Goal: Task Accomplishment & Management: Use online tool/utility

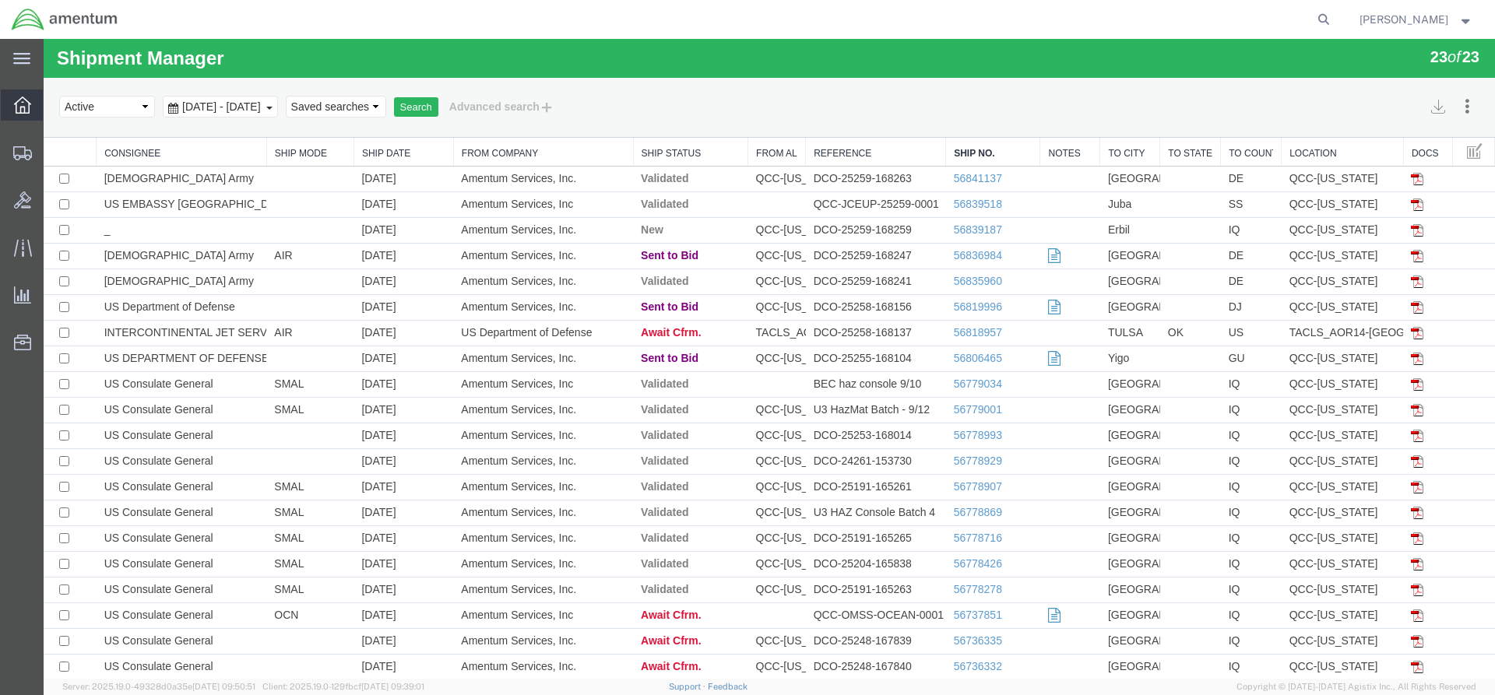
click at [54, 93] on span "Overview" at bounding box center [48, 105] width 11 height 31
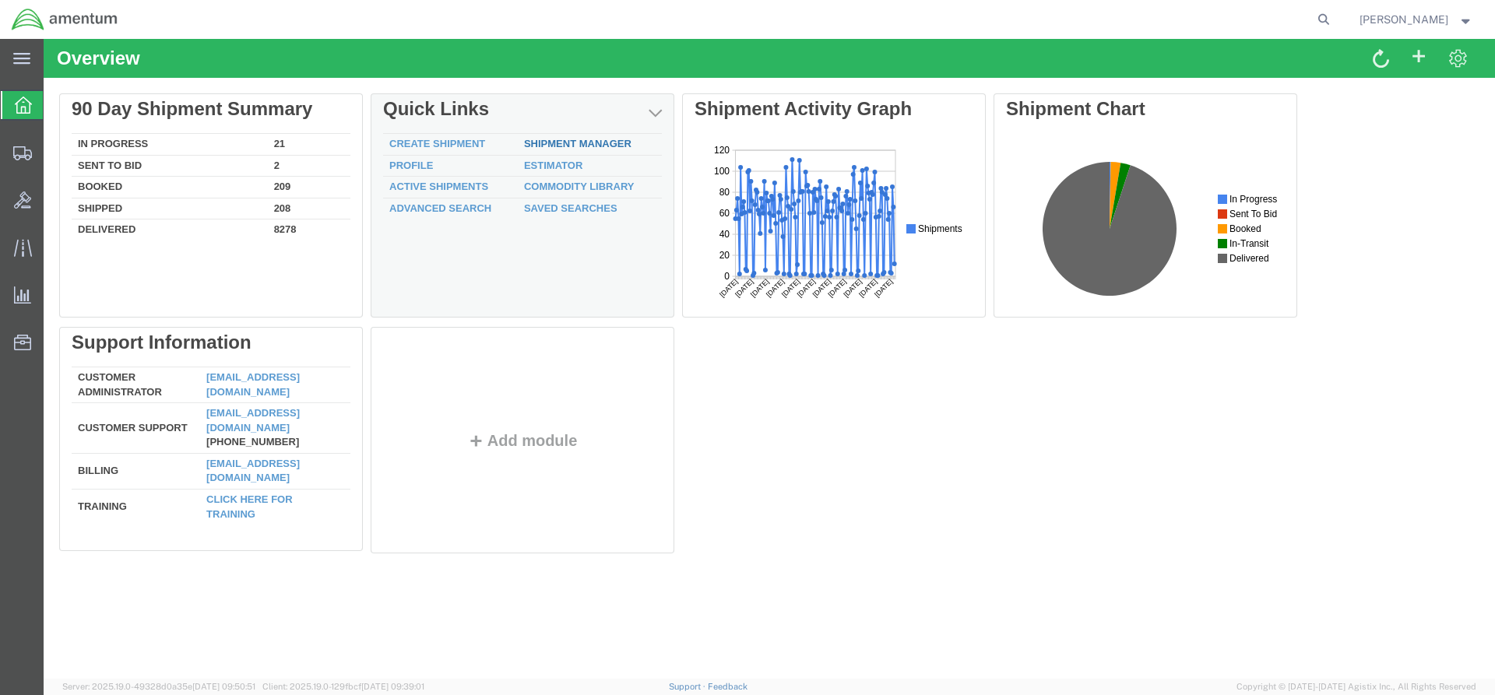
click at [619, 141] on link "Shipment Manager" at bounding box center [577, 144] width 107 height 12
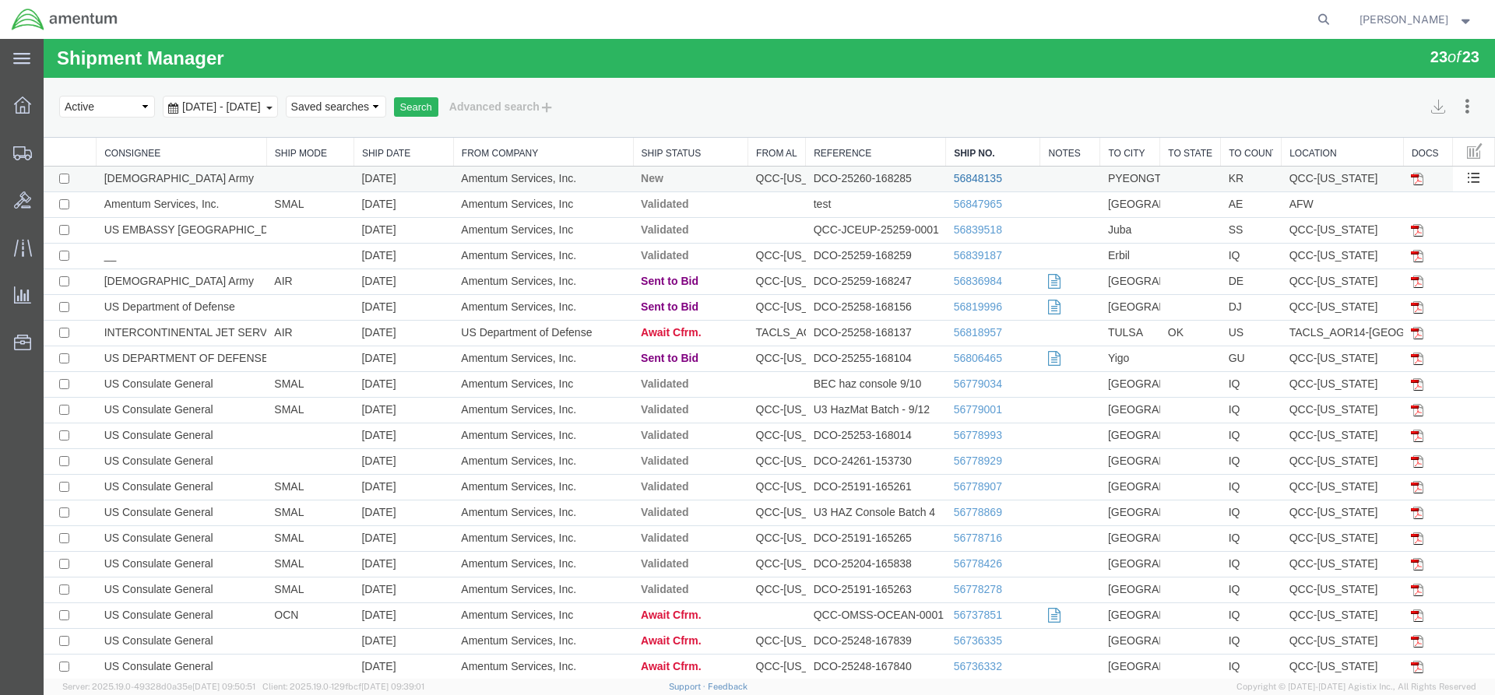
click at [975, 180] on link "56848135" at bounding box center [978, 178] width 48 height 12
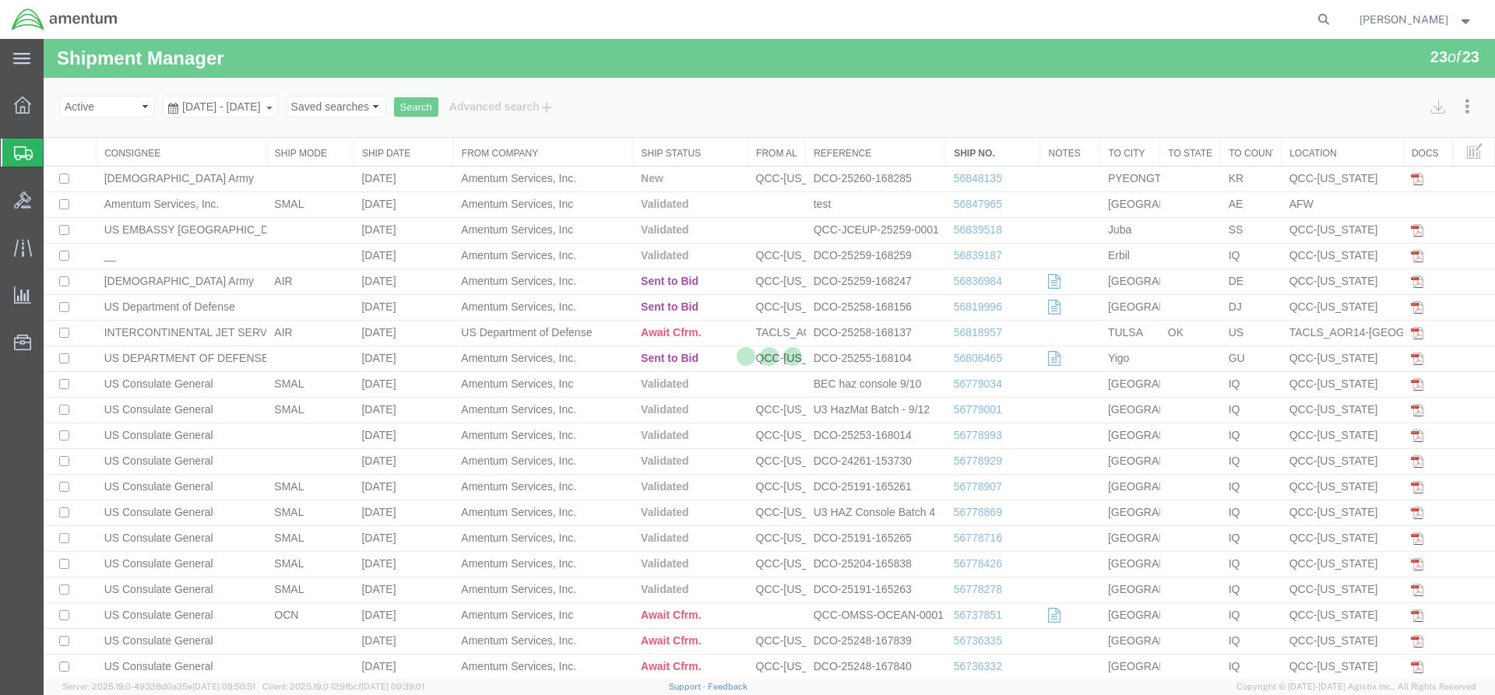
select select "42668"
select select "42679"
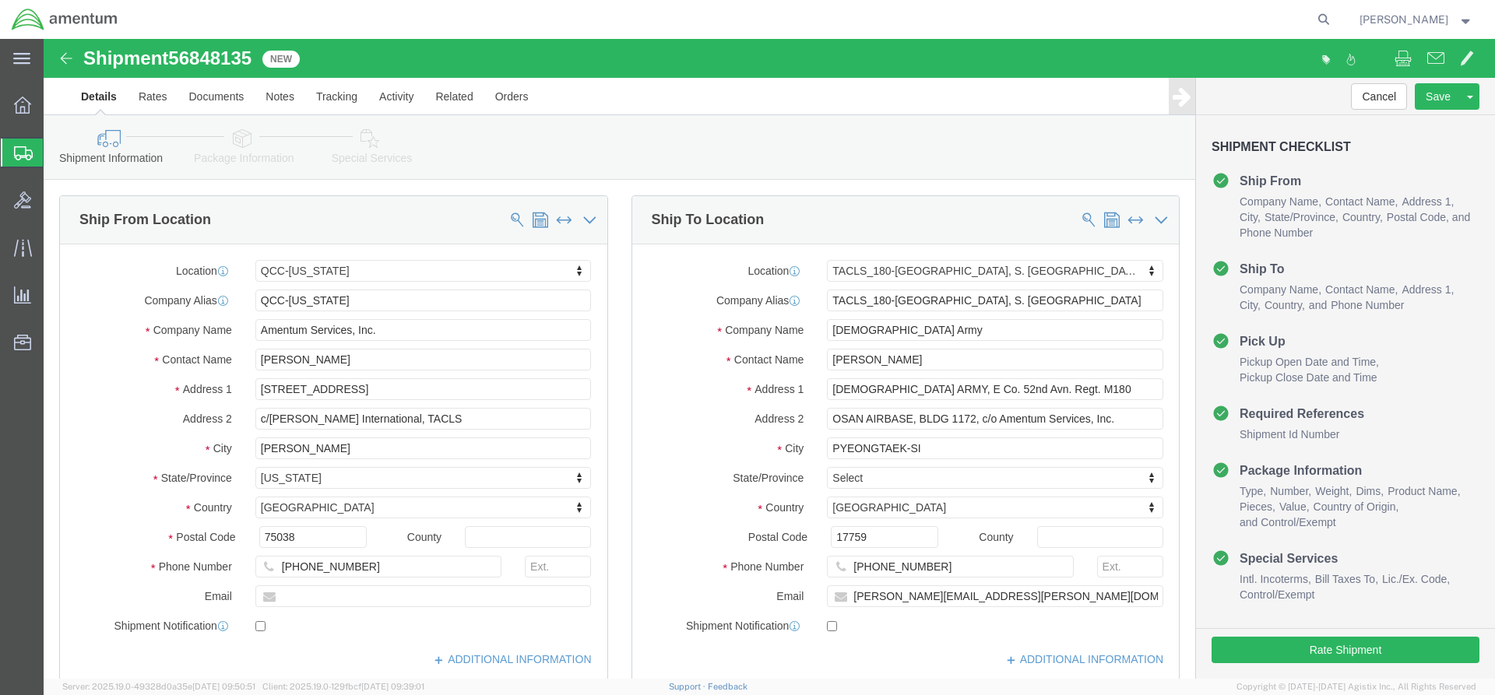
click link "Special Services"
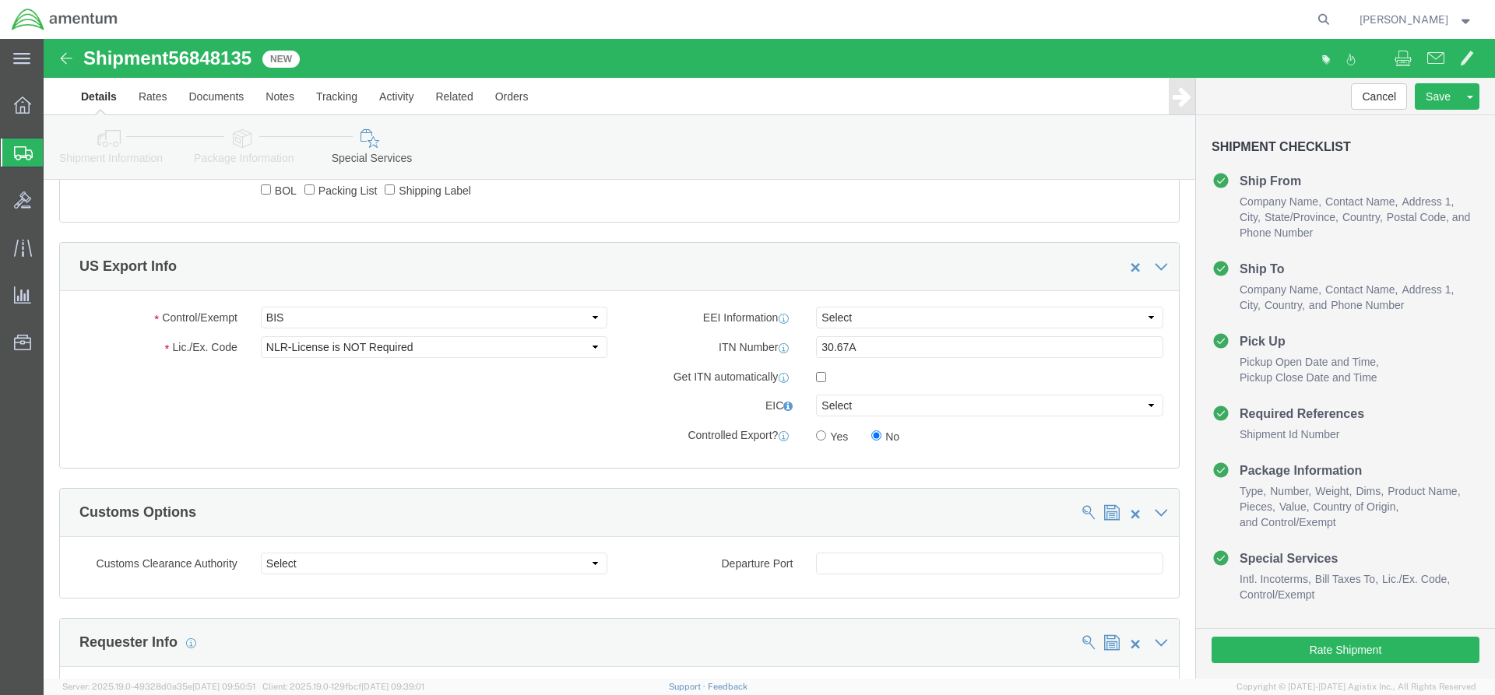
scroll to position [1246, 0]
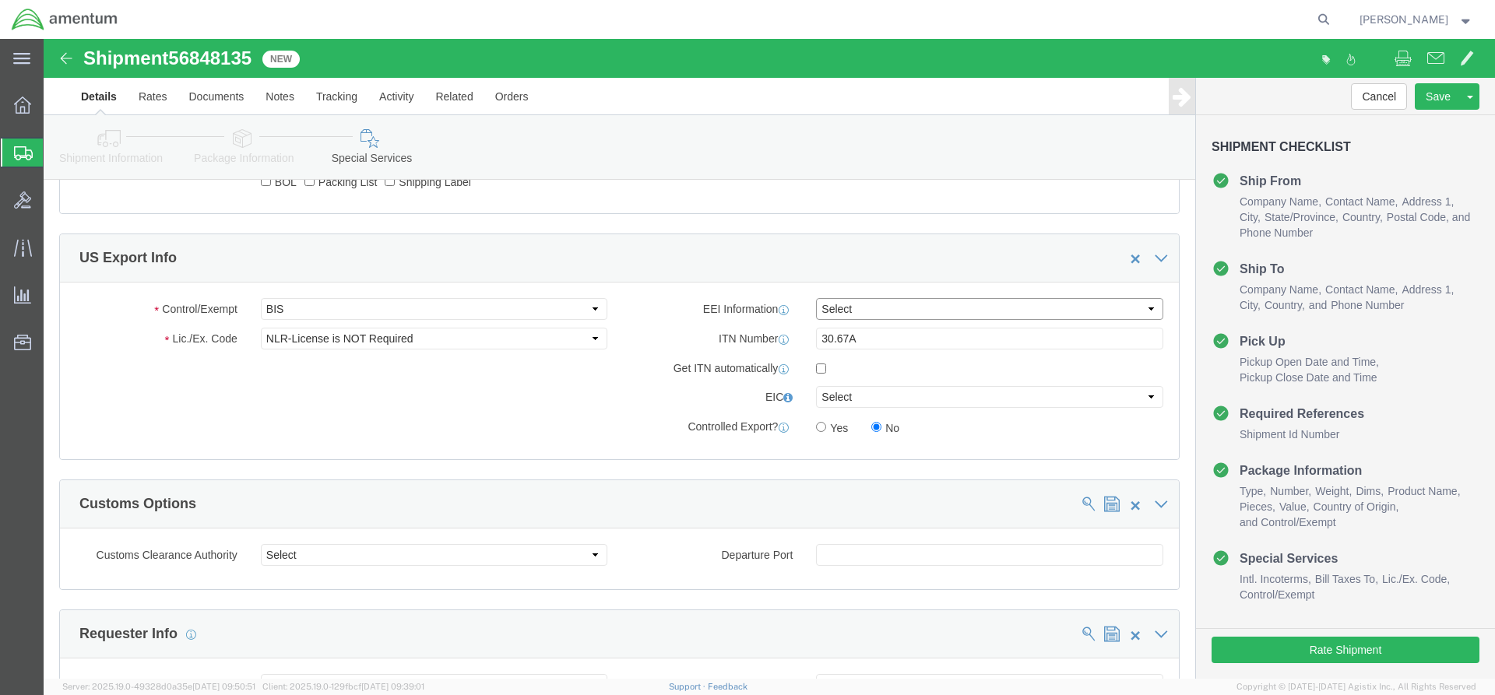
click select "Select AES-Direct EEI Carrier File EEI EEI Exempt"
select select "EXEM"
click select "Select AES-Direct EEI Carrier File EEI EEI Exempt"
drag, startPoint x: 814, startPoint y: 304, endPoint x: 765, endPoint y: 280, distance: 54.3
click div "EEI Information Select AES-Direct EEI Carrier File EEI EEI Exempt ITN Number 30…"
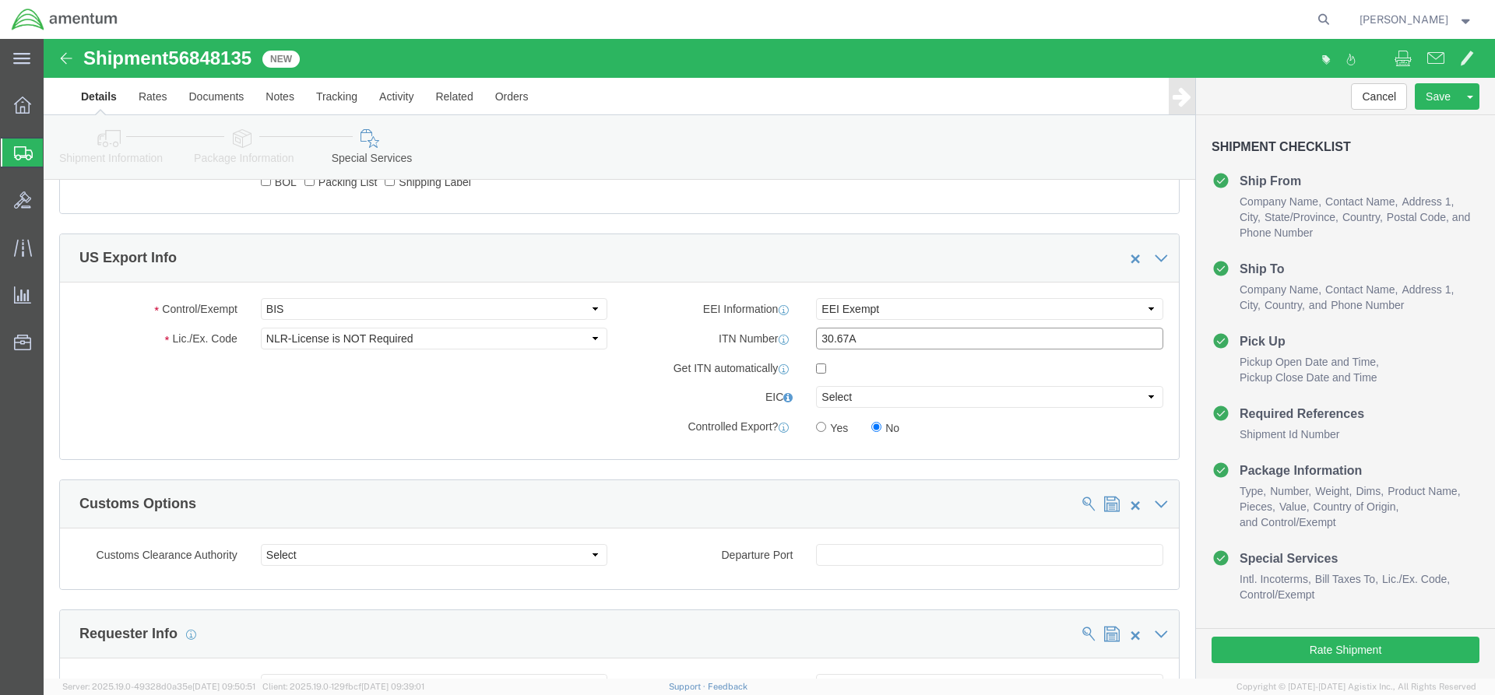
type input "\"
click select "Select ATF BIS DEA EPA FDA FTR ITAR OFAC Other (OPA)"
select select "FTR"
click select "Select ATF BIS DEA EPA FDA FTR ITAR OFAC Other (OPA)"
click select "Select 30.2(d)(2) 30.36 30.37(a) 30.37(f) 30.37(g) 30.37(h) 30.37(i) 30.37(j) 3…"
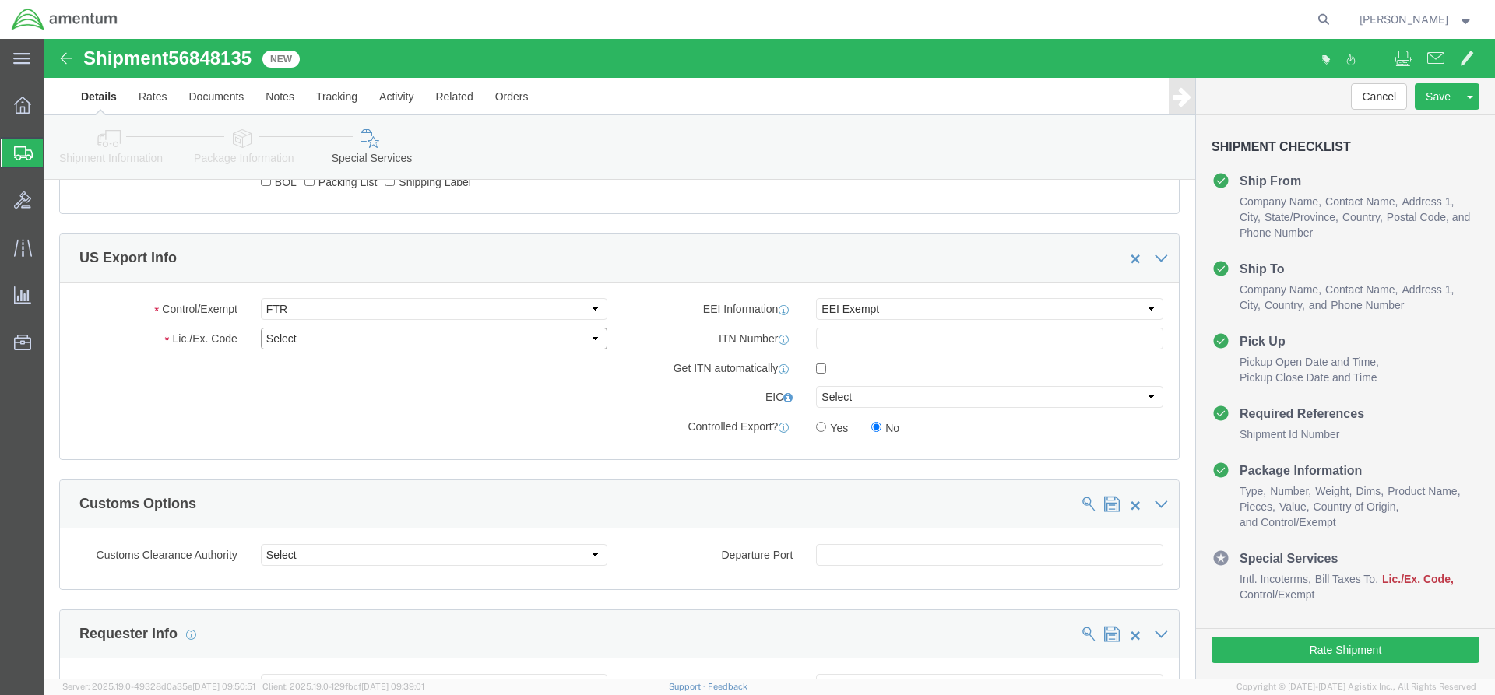
select select "30.37(a)"
click select "Select 30.2(d)(2) 30.36 30.37(a) 30.37(f) 30.37(g) 30.37(h) 30.37(i) 30.37(j) 3…"
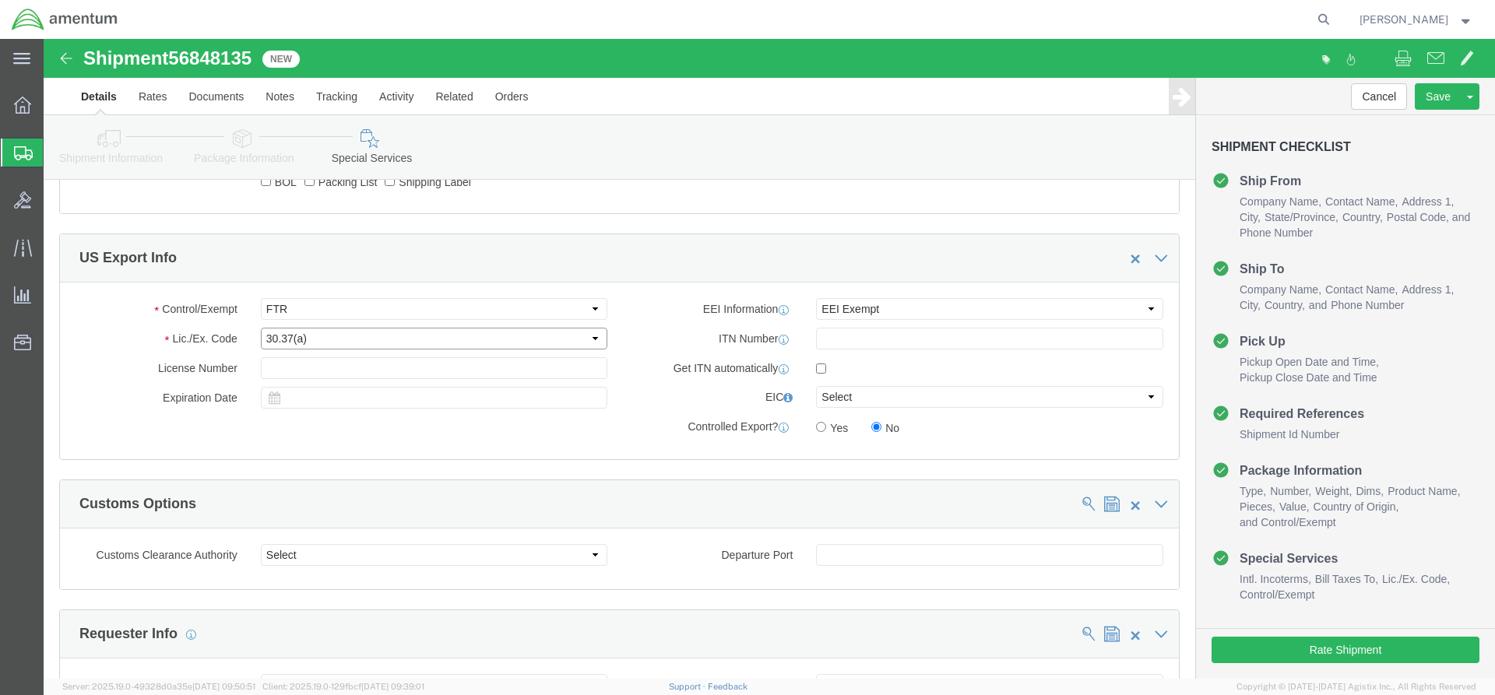
click select "Select 30.2(d)(2) 30.36 30.37(a) 30.37(f) 30.37(g) 30.37(h) 30.37(i) 30.37(j) 3…"
click button "Rate Shipment"
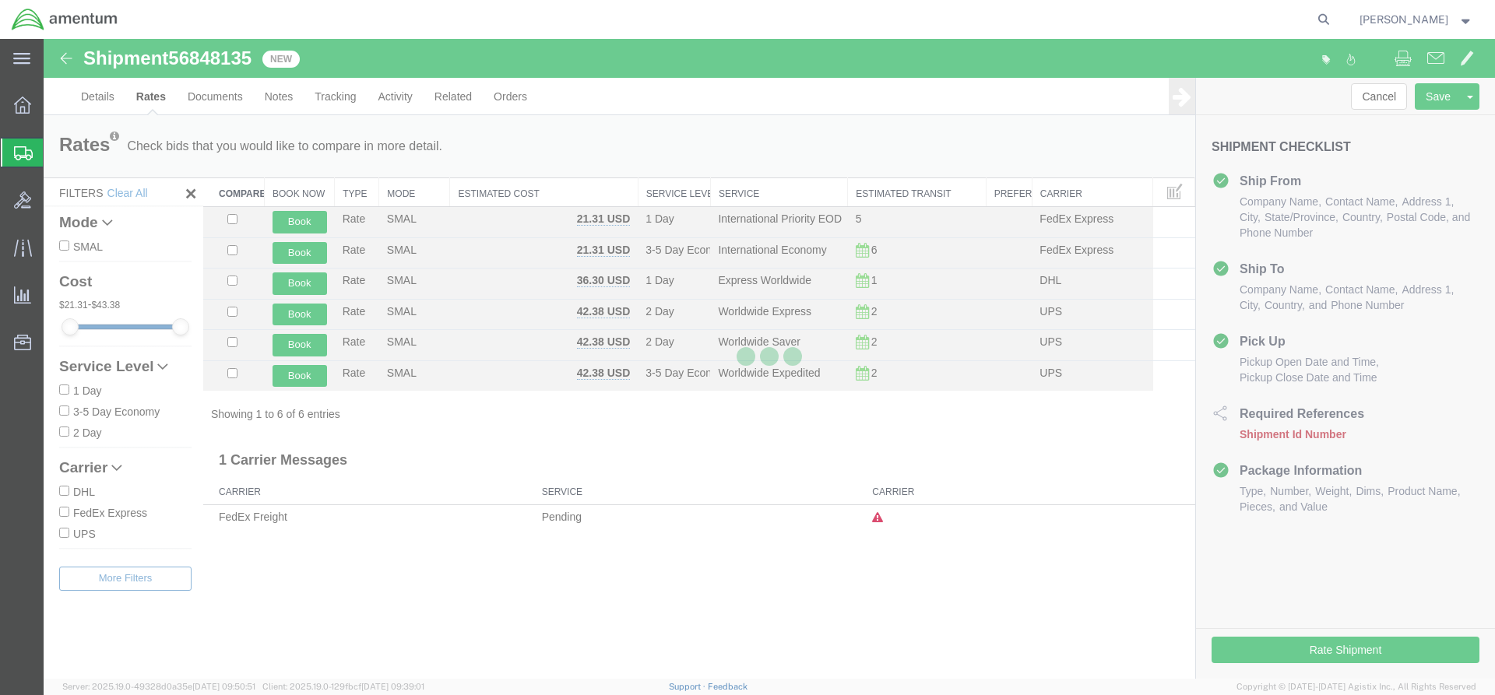
scroll to position [0, 0]
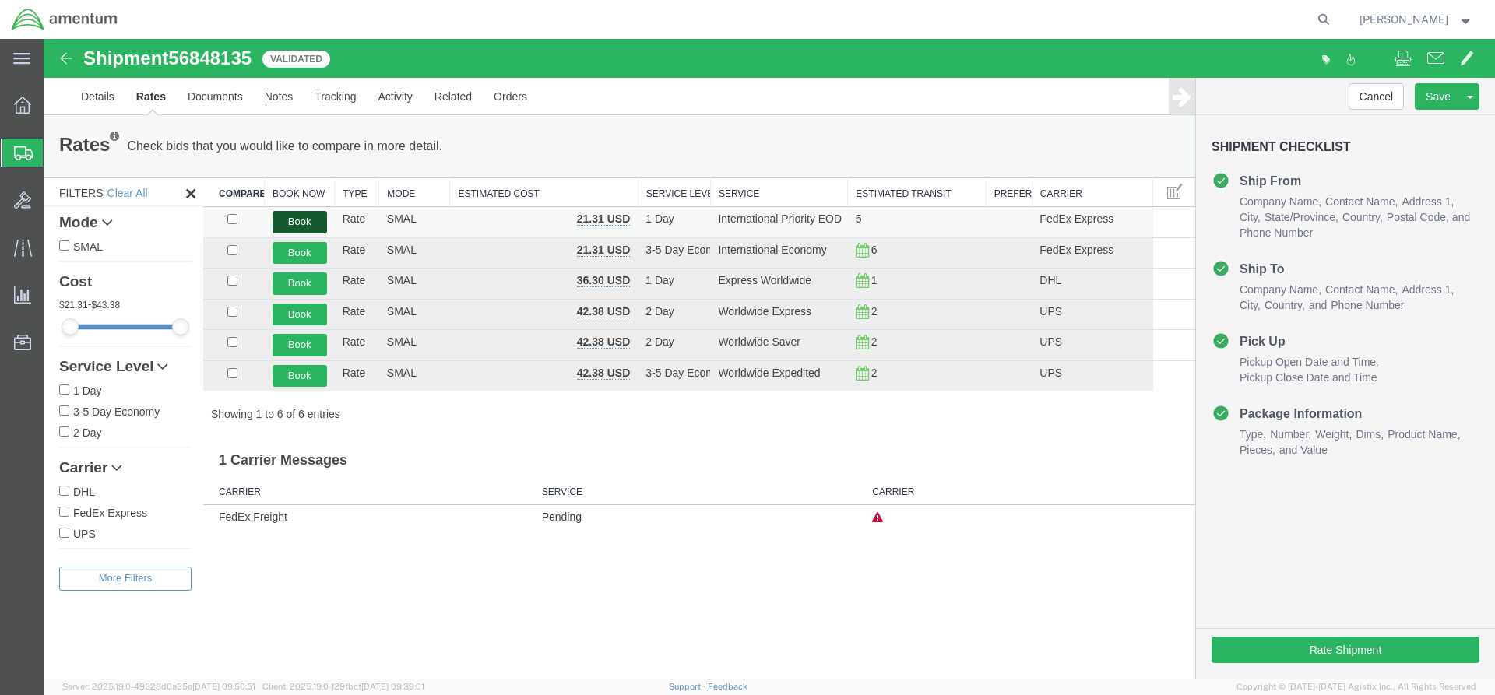
click at [297, 220] on button "Book" at bounding box center [300, 222] width 55 height 23
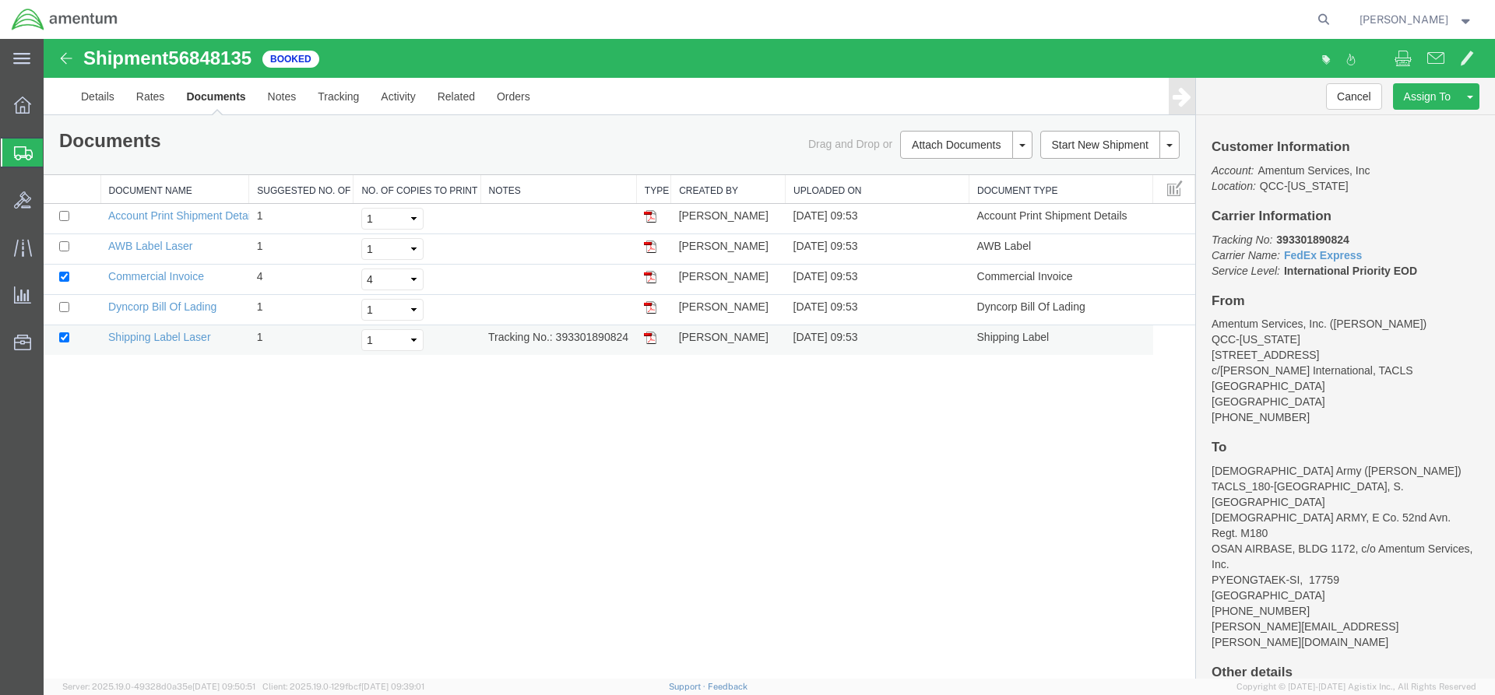
drag, startPoint x: 651, startPoint y: 338, endPoint x: 55, endPoint y: 524, distance: 624.9
click at [651, 338] on img at bounding box center [650, 338] width 12 height 12
drag, startPoint x: 647, startPoint y: 241, endPoint x: 63, endPoint y: 102, distance: 600.3
click at [646, 241] on img at bounding box center [650, 247] width 12 height 12
click at [54, 107] on span "Overview" at bounding box center [48, 105] width 11 height 31
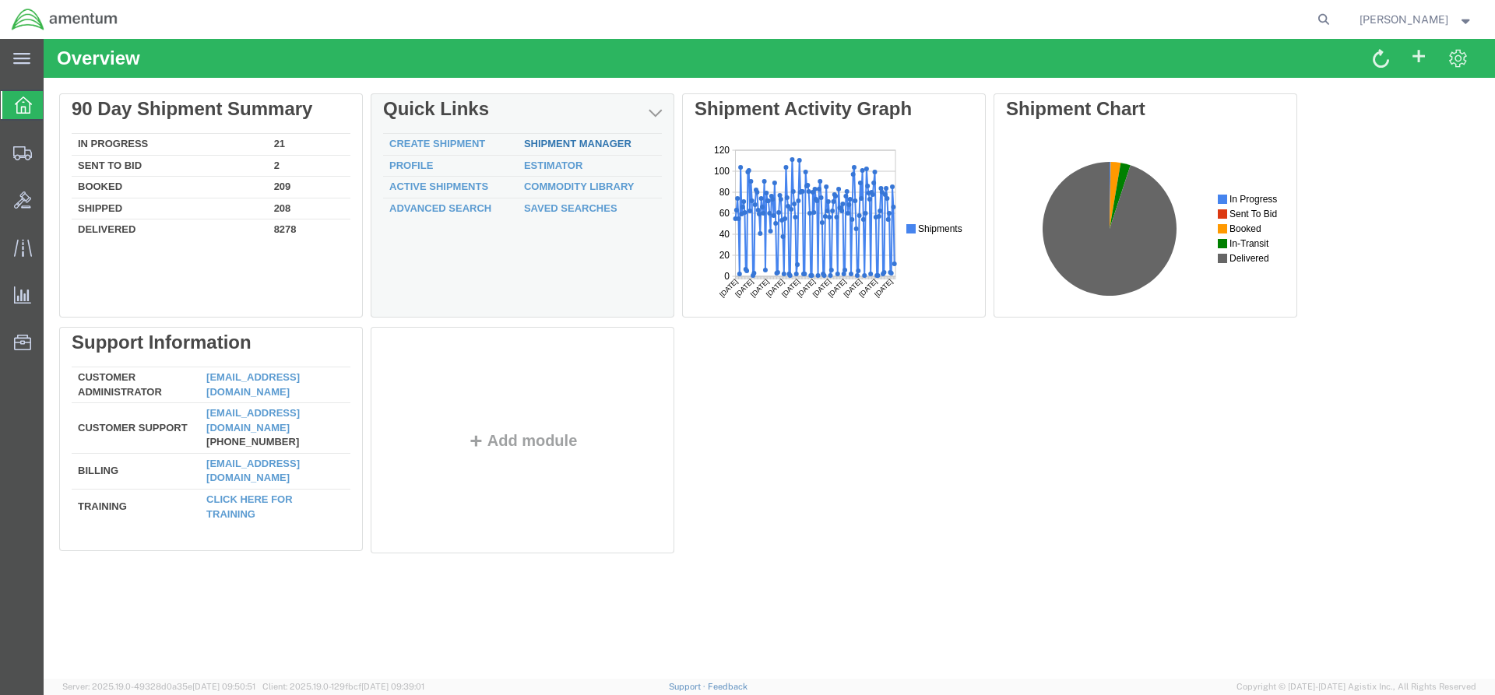
click at [536, 143] on link "Shipment Manager" at bounding box center [577, 144] width 107 height 12
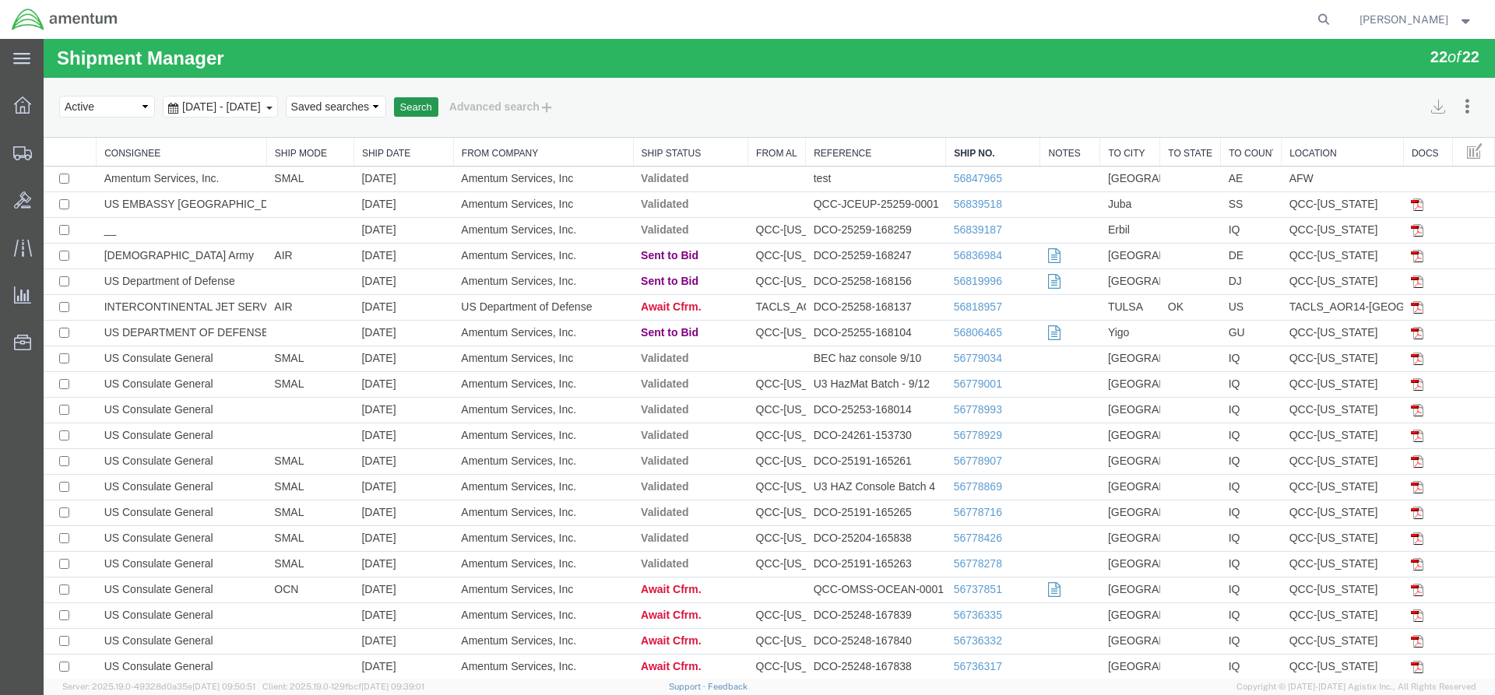
click at [438, 113] on button "Search" at bounding box center [416, 107] width 44 height 20
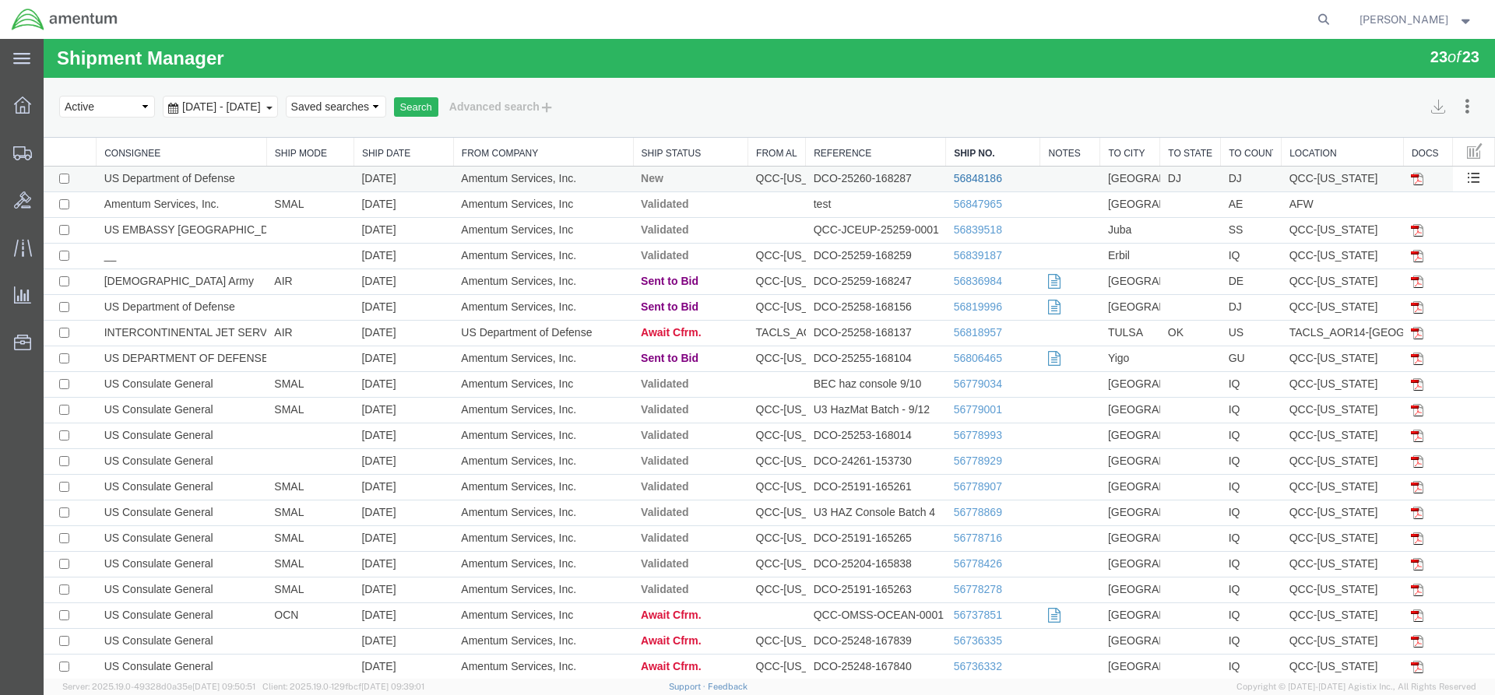
click at [962, 173] on link "56848186" at bounding box center [978, 178] width 48 height 12
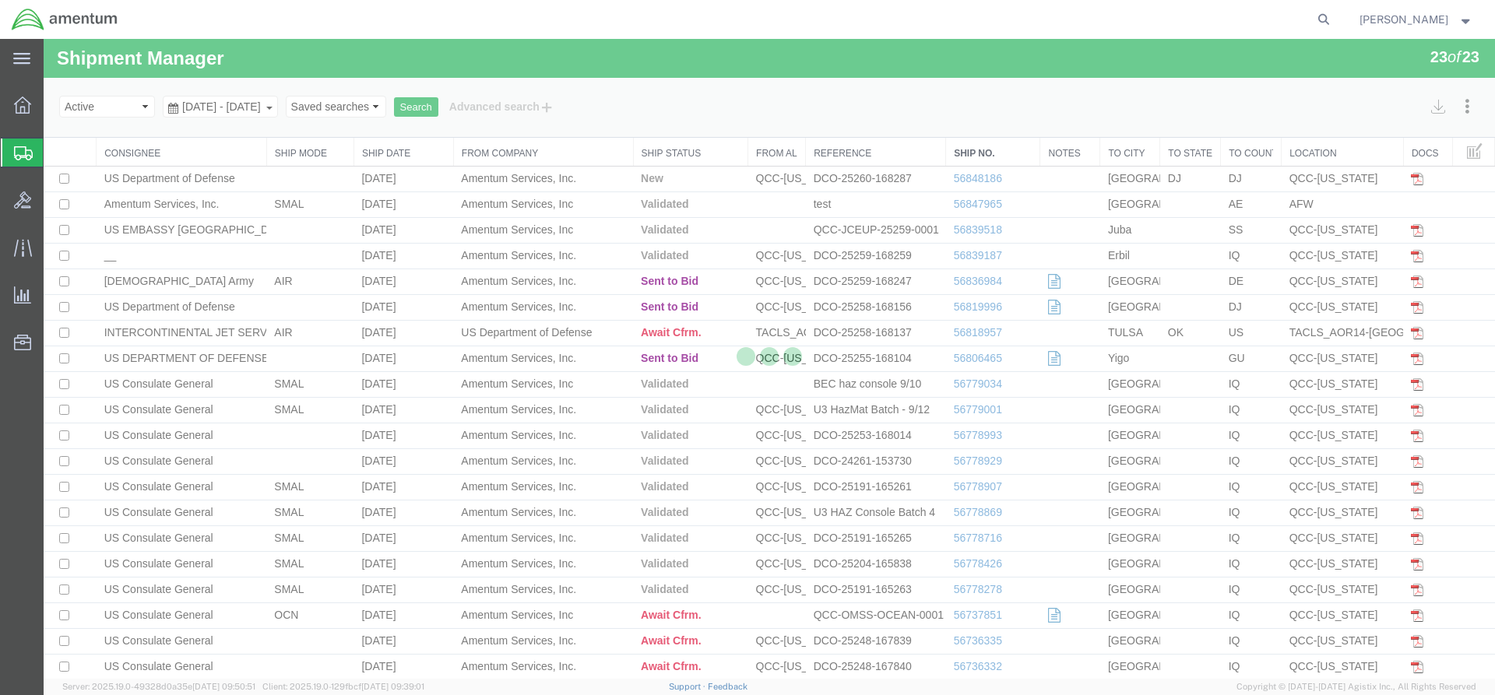
select select "42668"
select select "42739"
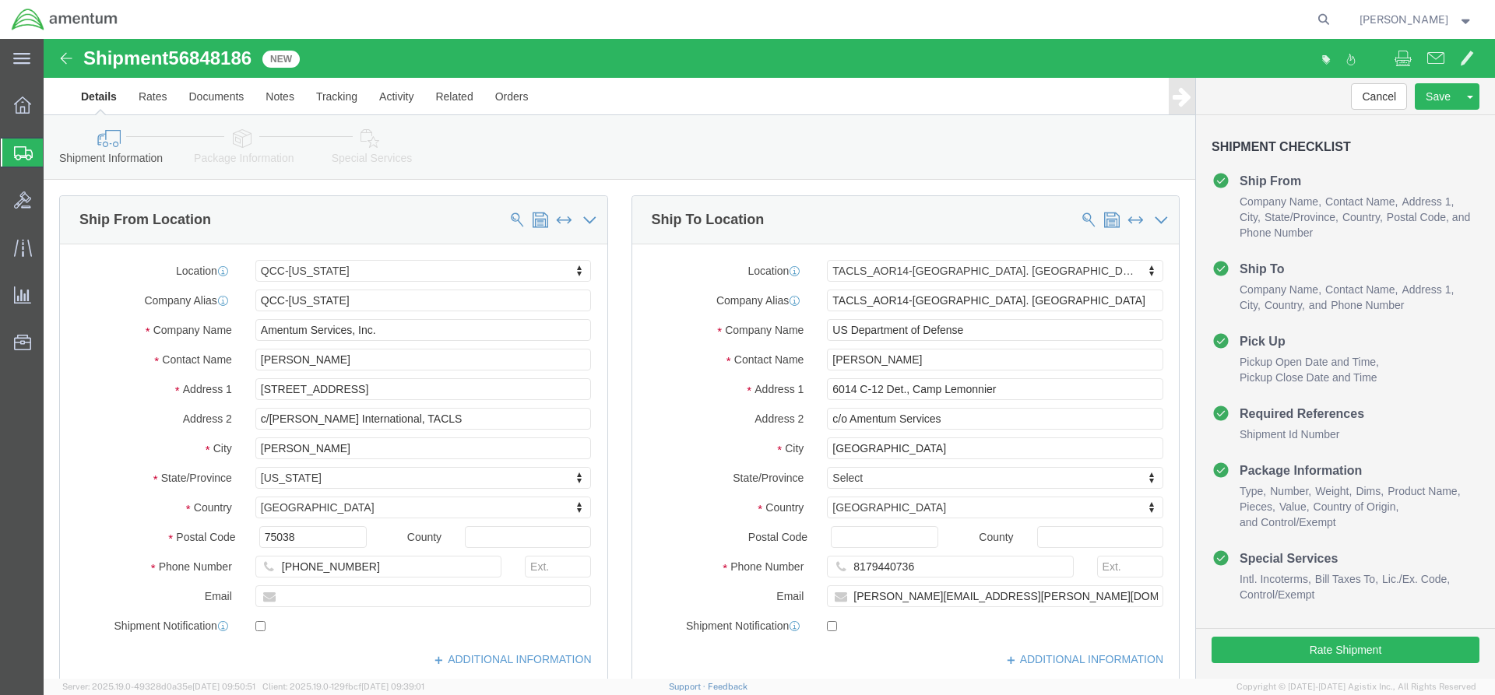
click link "Special Services"
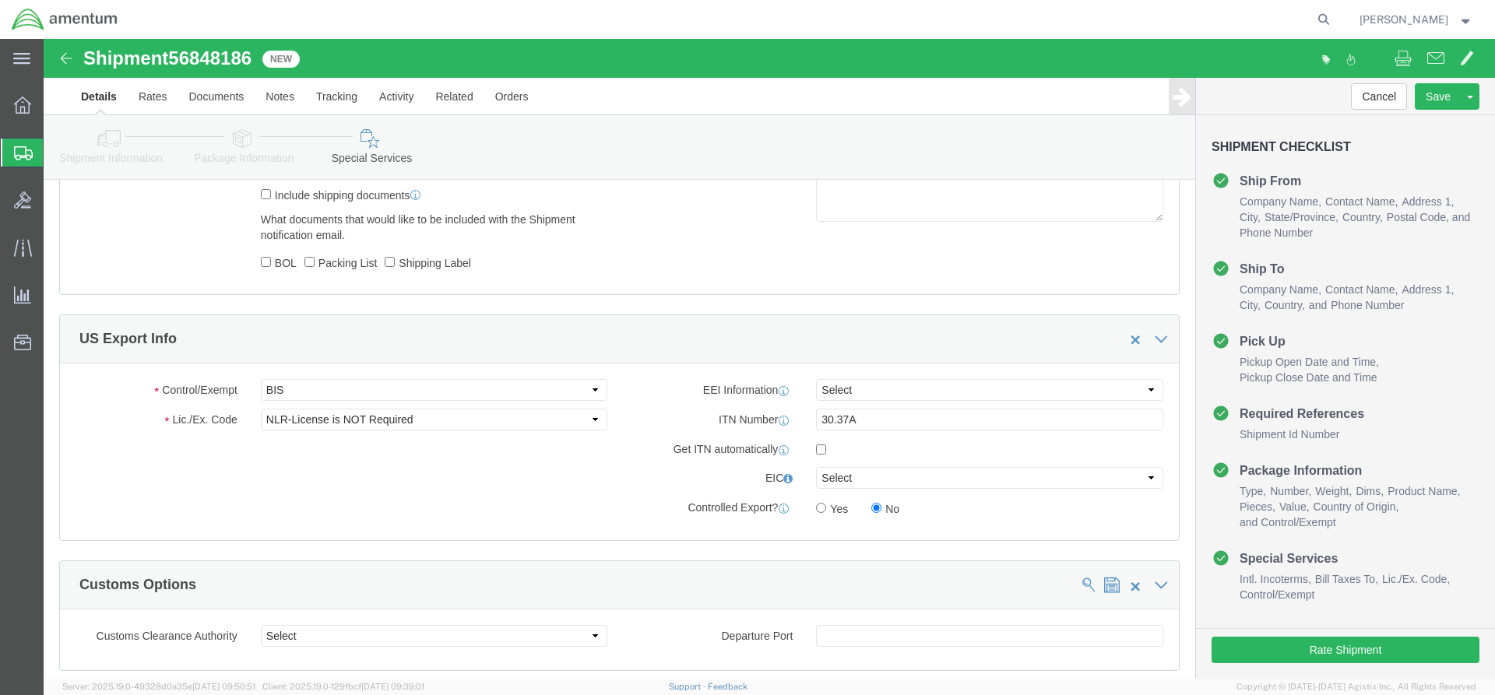
scroll to position [1168, 0]
click select "Select ATF BIS DEA EPA FDA FTR ITAR OFAC Other (OPA)"
select select "FTR"
click select "Select ATF BIS DEA EPA FDA FTR ITAR OFAC Other (OPA)"
click select "Select 30.2(d)(2) 30.36 30.37(a) 30.37(f) 30.37(g) 30.37(h) 30.37(i) 30.37(j) 3…"
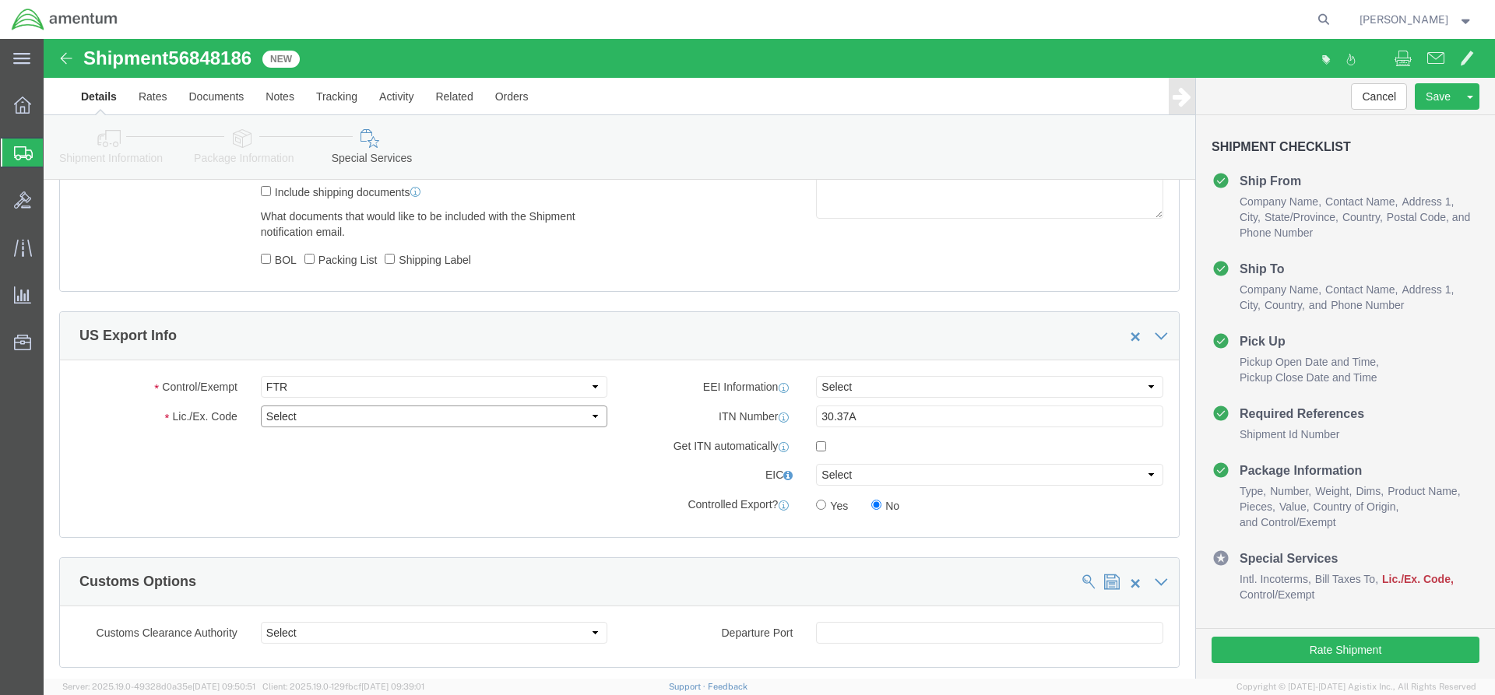
select select "30.37(a)"
click select "Select 30.2(d)(2) 30.36 30.37(a) 30.37(f) 30.37(g) 30.37(h) 30.37(i) 30.37(j) 3…"
click select "Select AES-Direct EEI Carrier File EEI EEI Exempt"
select select "EXEM"
click select "Select AES-Direct EEI Carrier File EEI EEI Exempt"
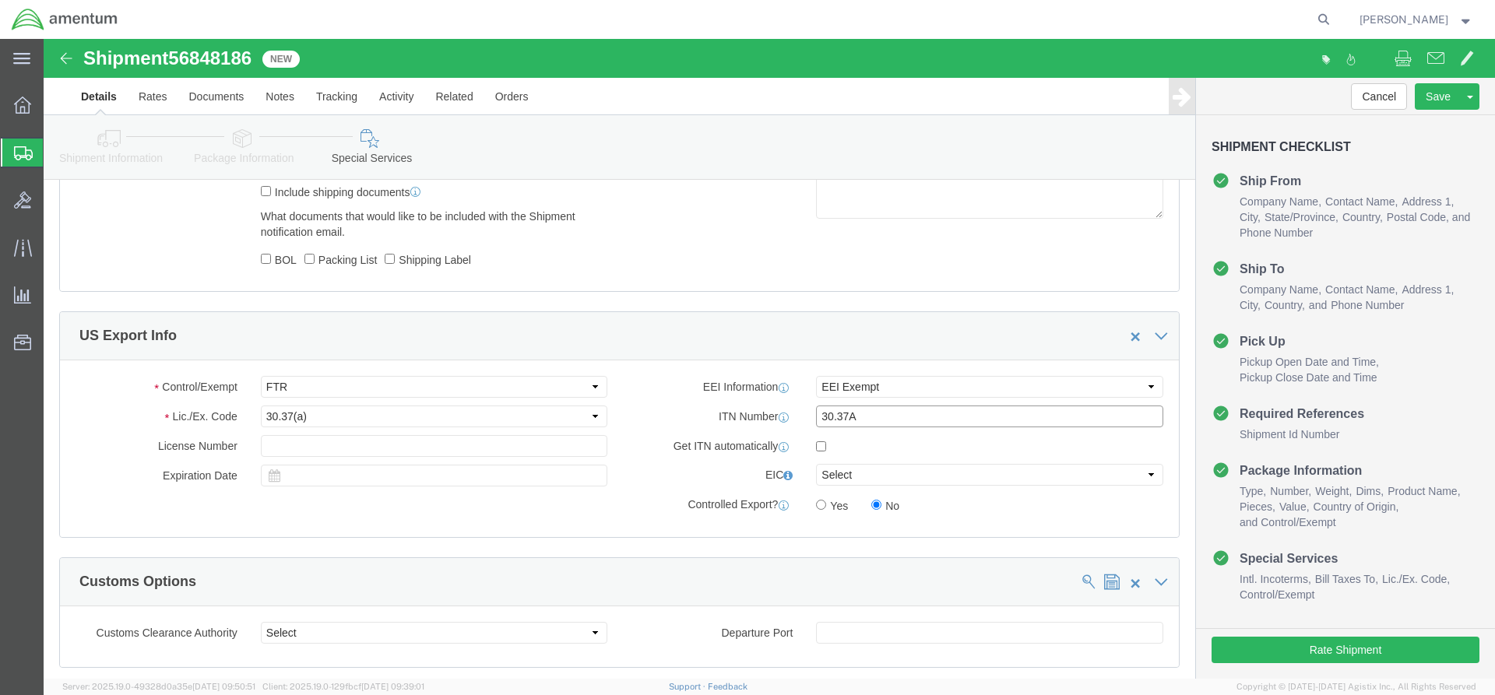
drag, startPoint x: 822, startPoint y: 383, endPoint x: 748, endPoint y: 360, distance: 78.3
click div "EEI Information Select AES-Direct EEI Carrier File EEI EEI Exempt ITN Number 30…"
click button "Rate Shipment"
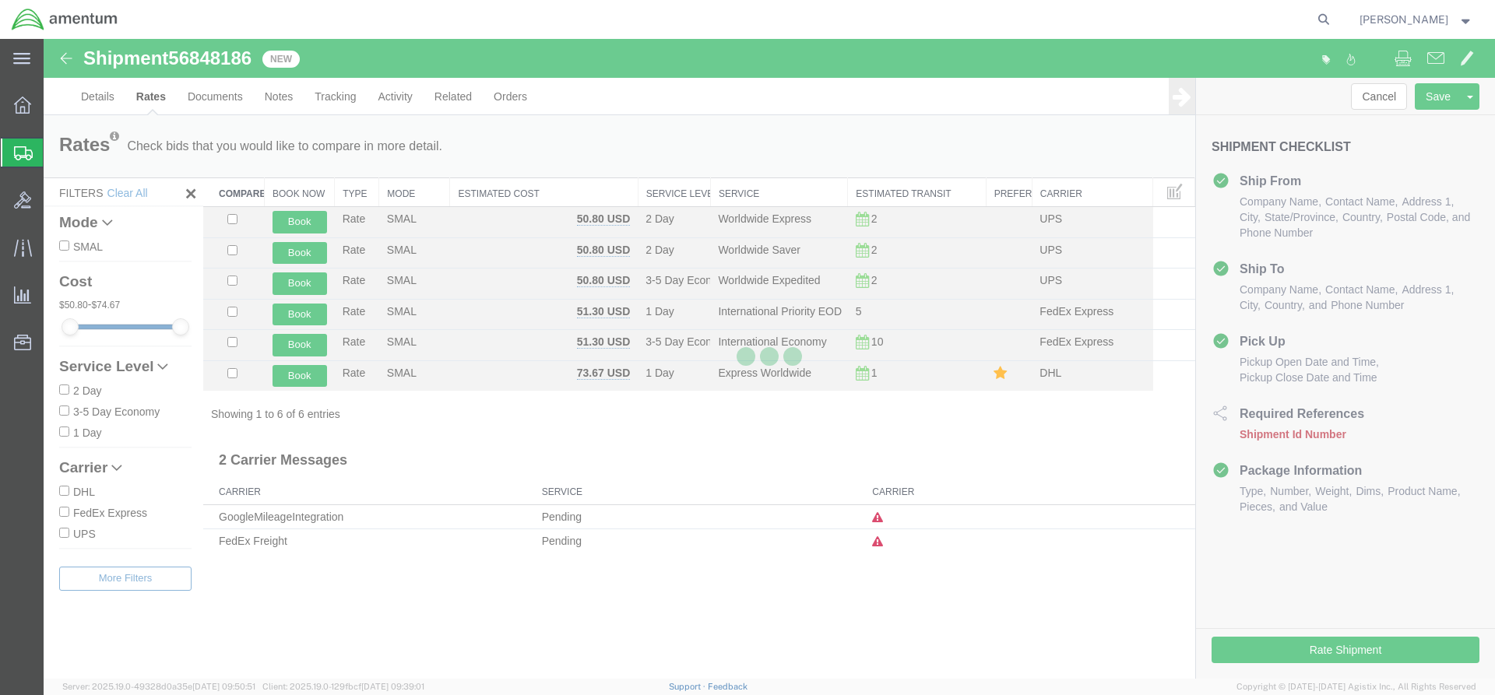
scroll to position [0, 0]
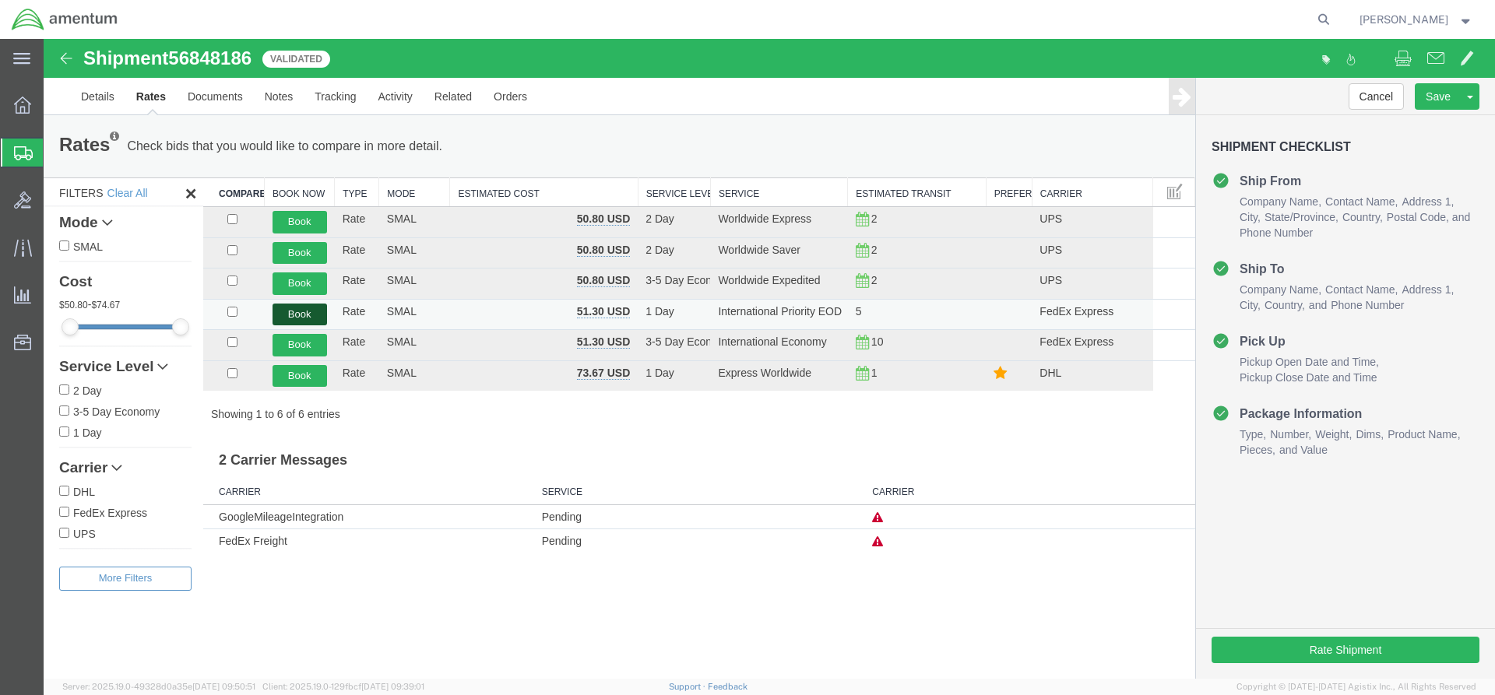
click at [297, 315] on button "Book" at bounding box center [300, 315] width 55 height 23
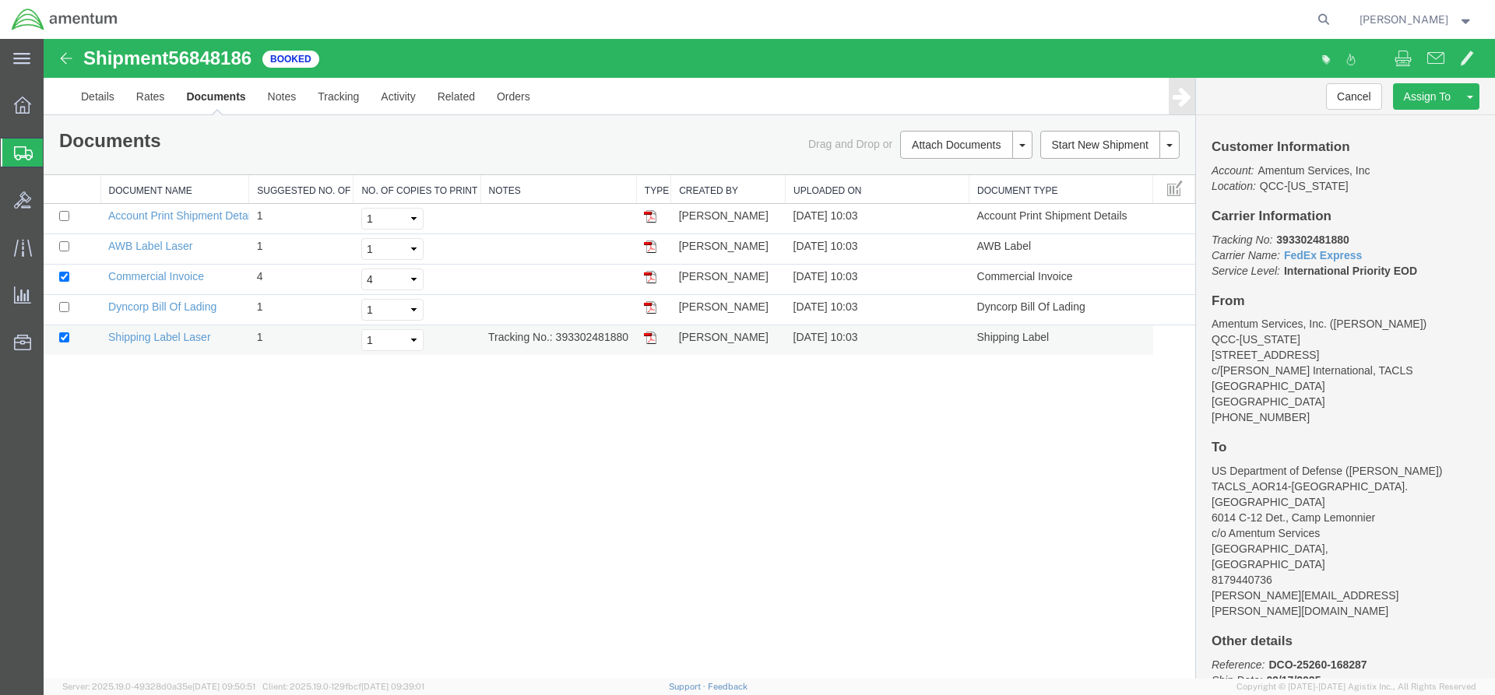
drag, startPoint x: 650, startPoint y: 340, endPoint x: 56, endPoint y: 393, distance: 595.7
click at [650, 341] on img at bounding box center [650, 338] width 12 height 12
drag, startPoint x: 57, startPoint y: 311, endPoint x: 647, endPoint y: 249, distance: 593.5
click at [647, 249] on img at bounding box center [650, 247] width 12 height 12
click at [26, 99] on icon at bounding box center [22, 105] width 17 height 17
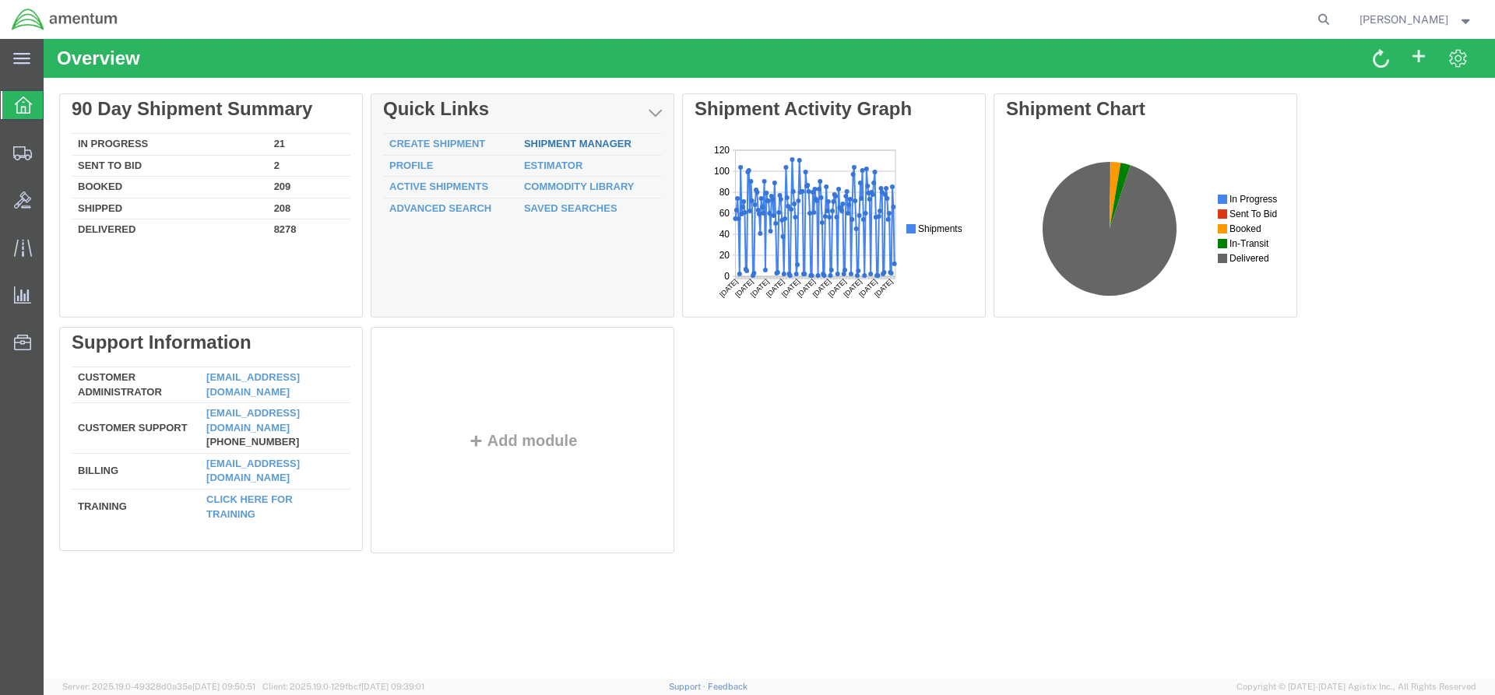
click at [542, 143] on link "Shipment Manager" at bounding box center [577, 144] width 107 height 12
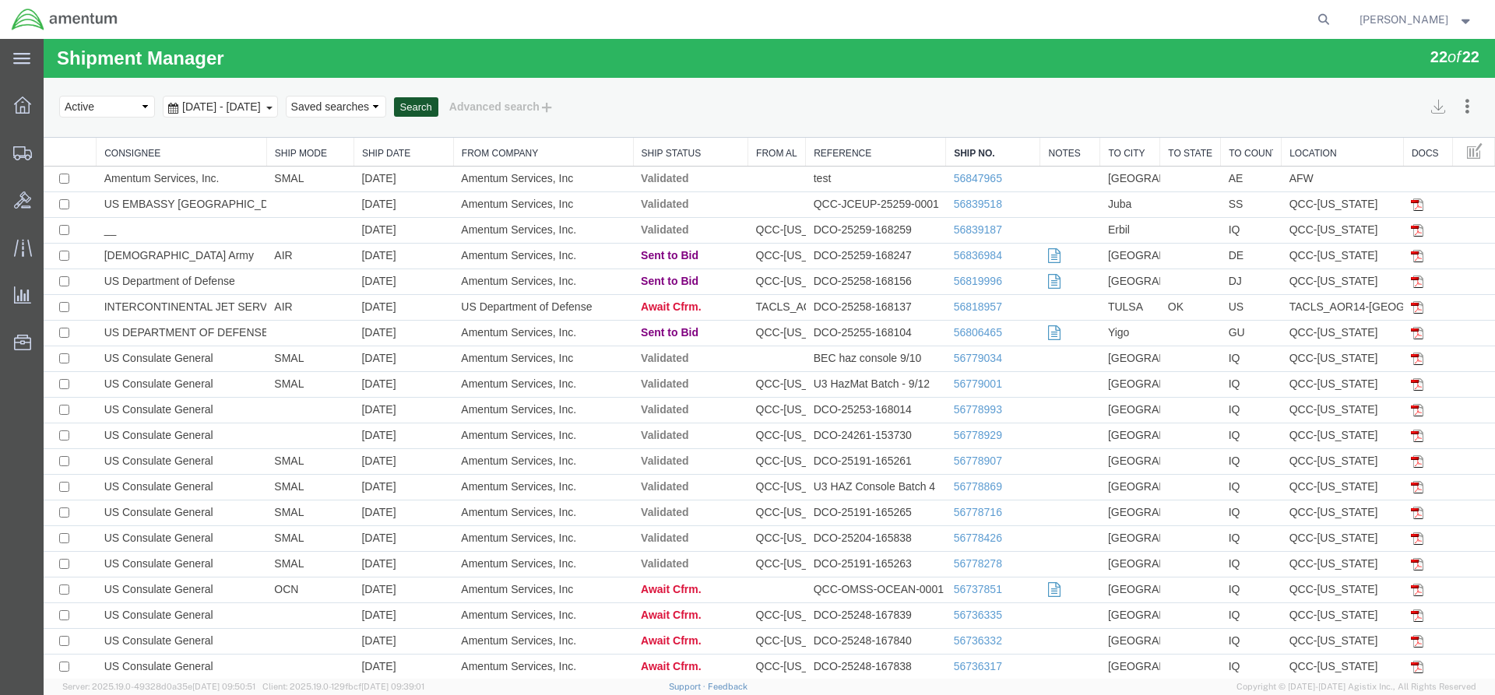
click at [438, 108] on button "Search" at bounding box center [416, 107] width 44 height 20
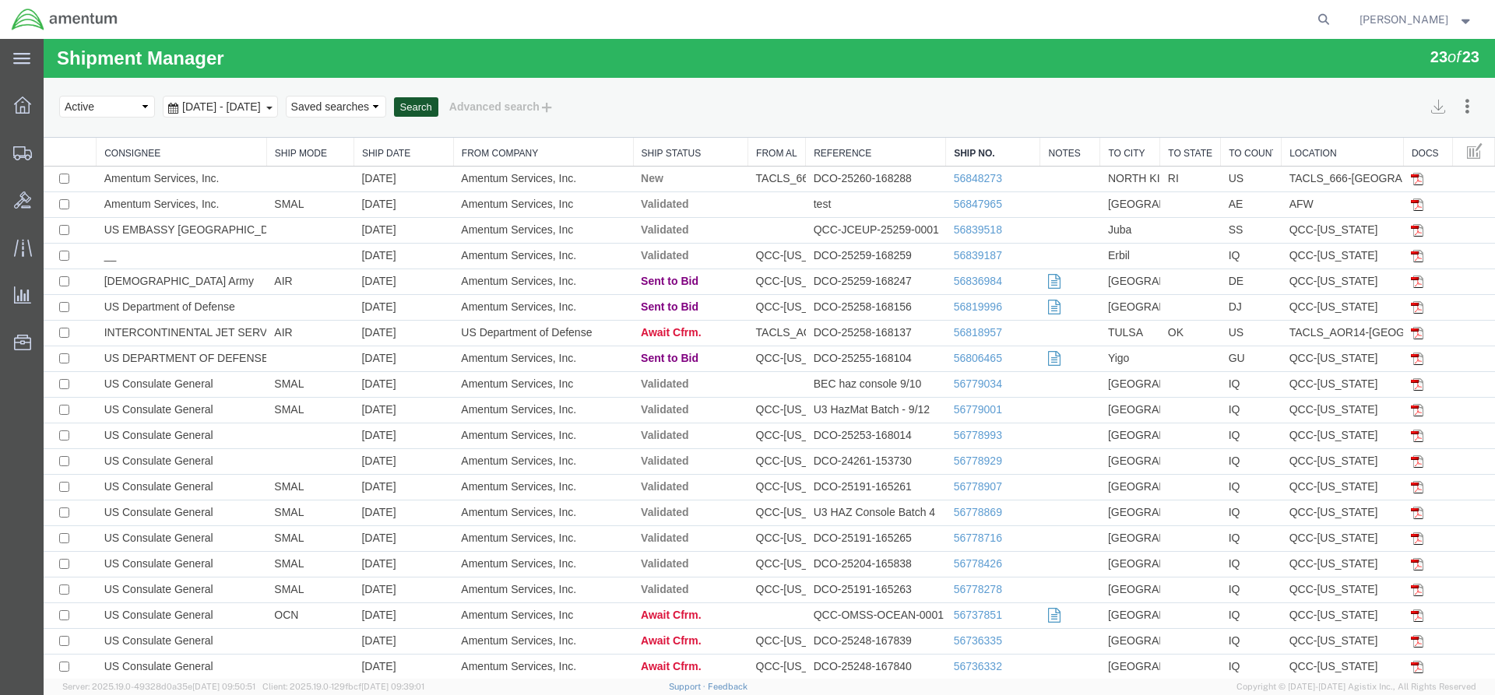
click at [438, 107] on button "Search" at bounding box center [416, 107] width 44 height 20
click at [438, 102] on button "Search" at bounding box center [416, 107] width 44 height 20
click at [438, 108] on button "Search" at bounding box center [416, 107] width 44 height 20
click at [438, 107] on button "Search" at bounding box center [416, 107] width 44 height 20
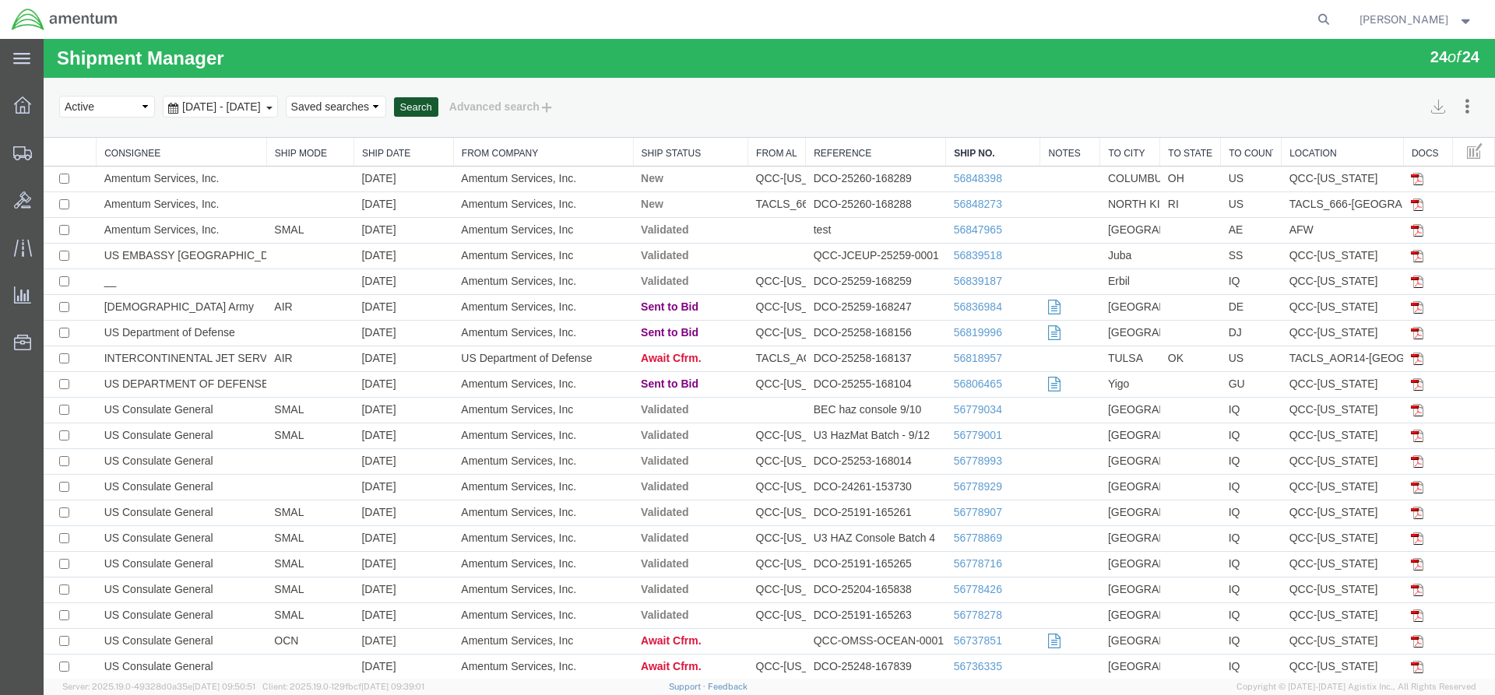
click at [438, 104] on button "Search" at bounding box center [416, 107] width 44 height 20
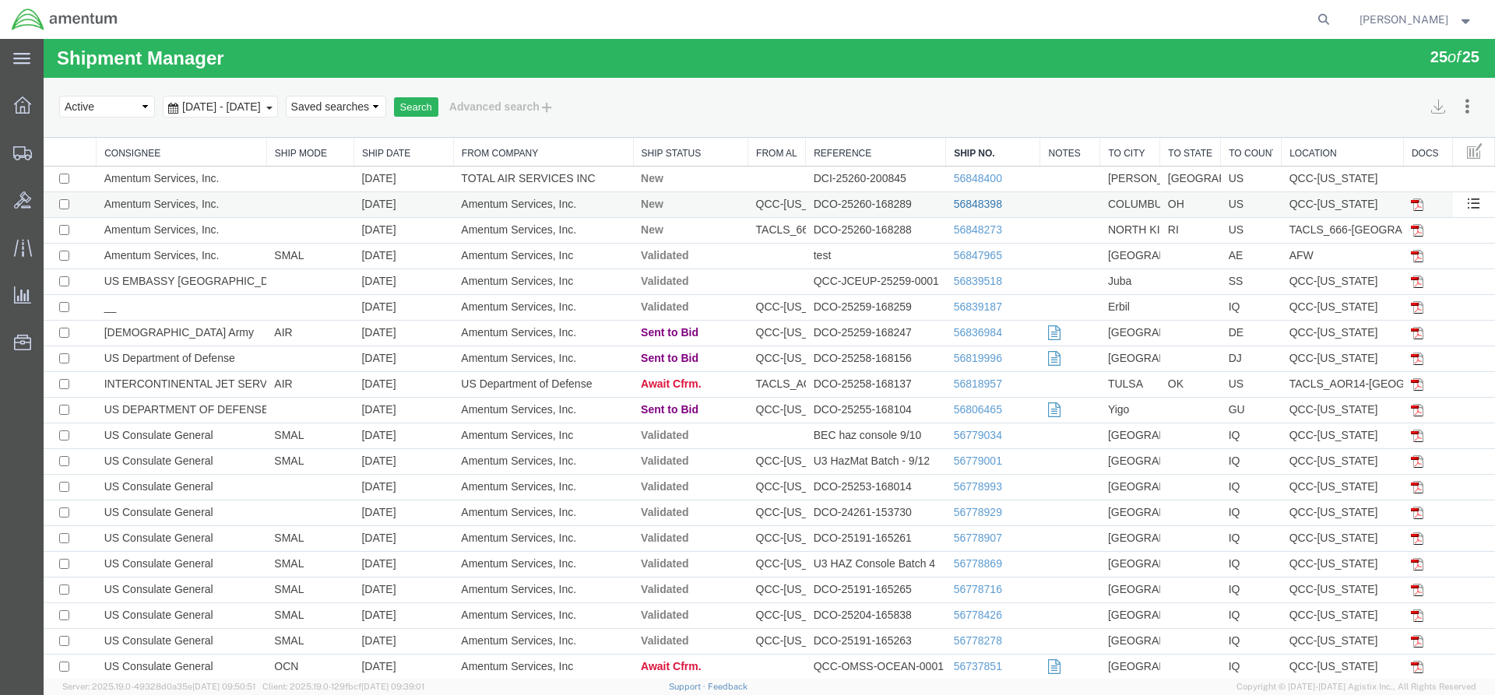
click at [977, 206] on link "56848398" at bounding box center [978, 204] width 48 height 12
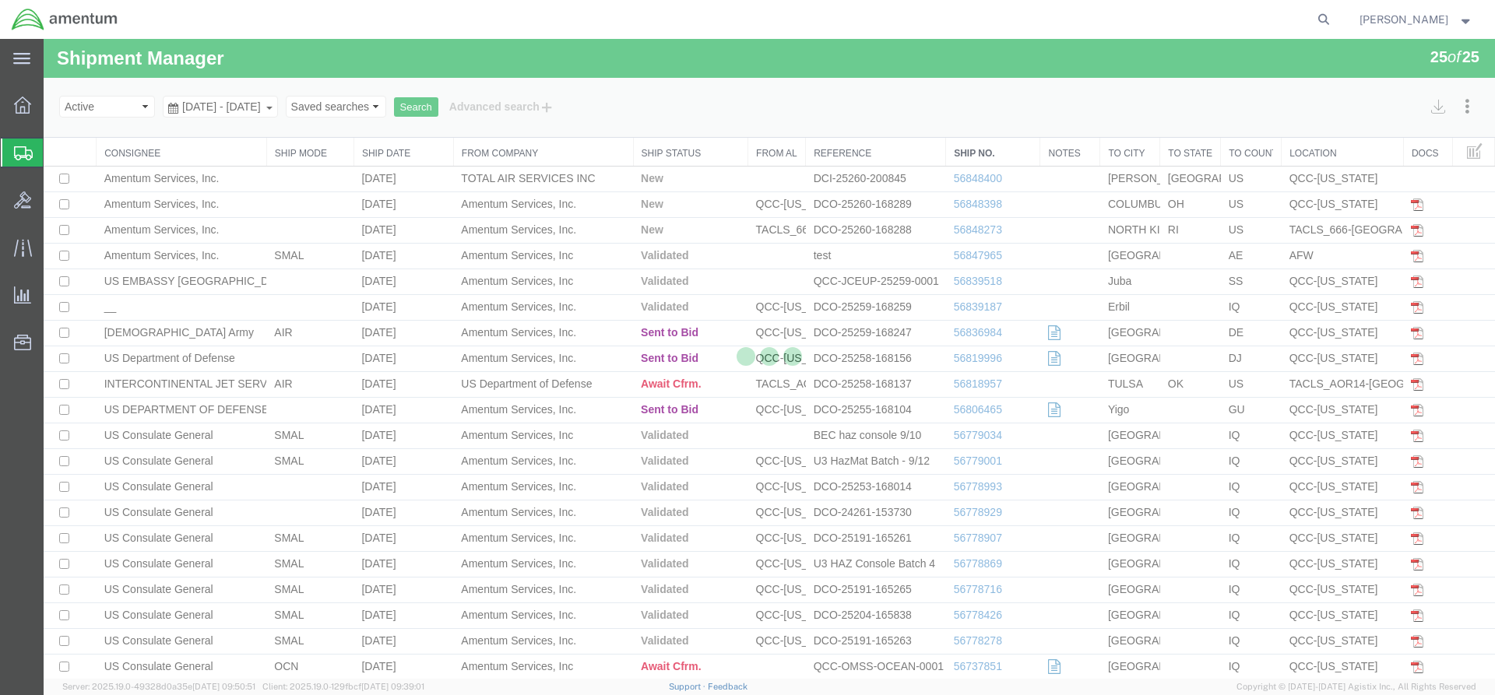
select select "42668"
select select "42747"
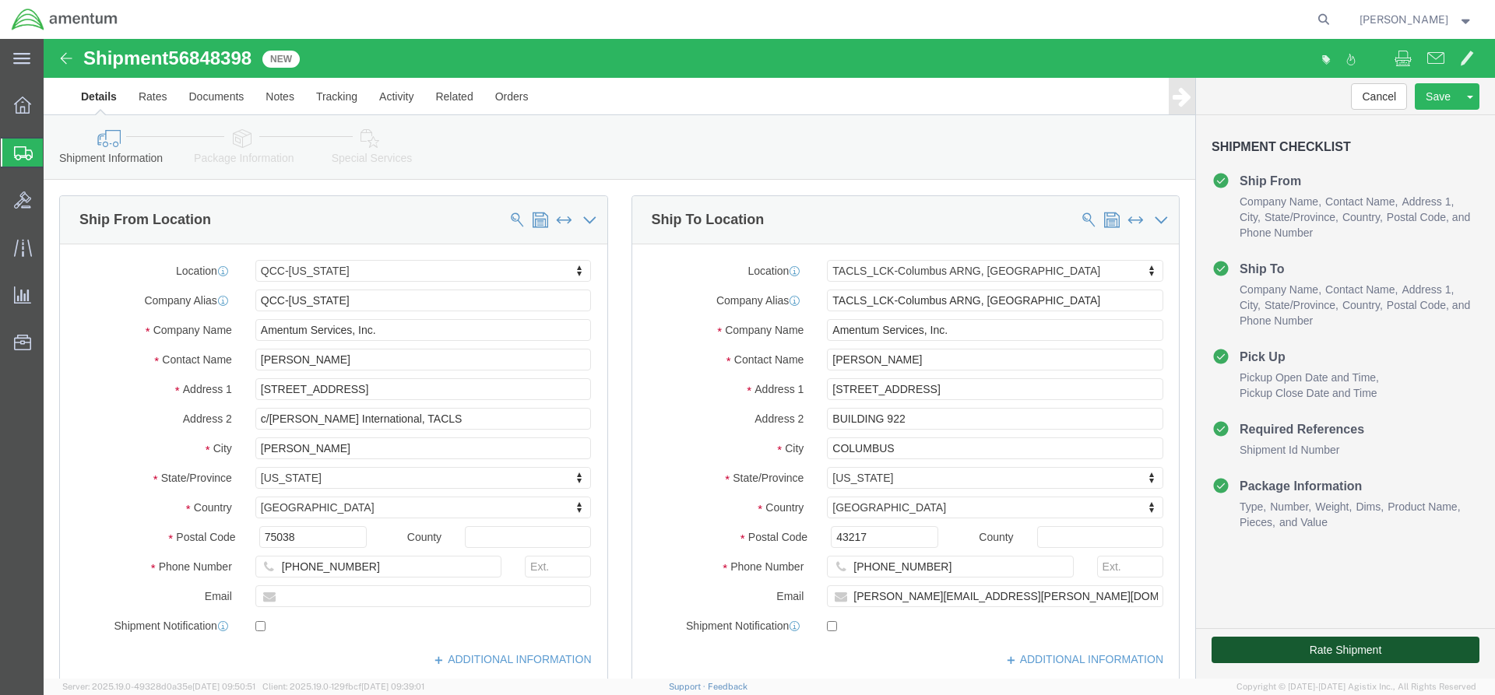
click button "Rate Shipment"
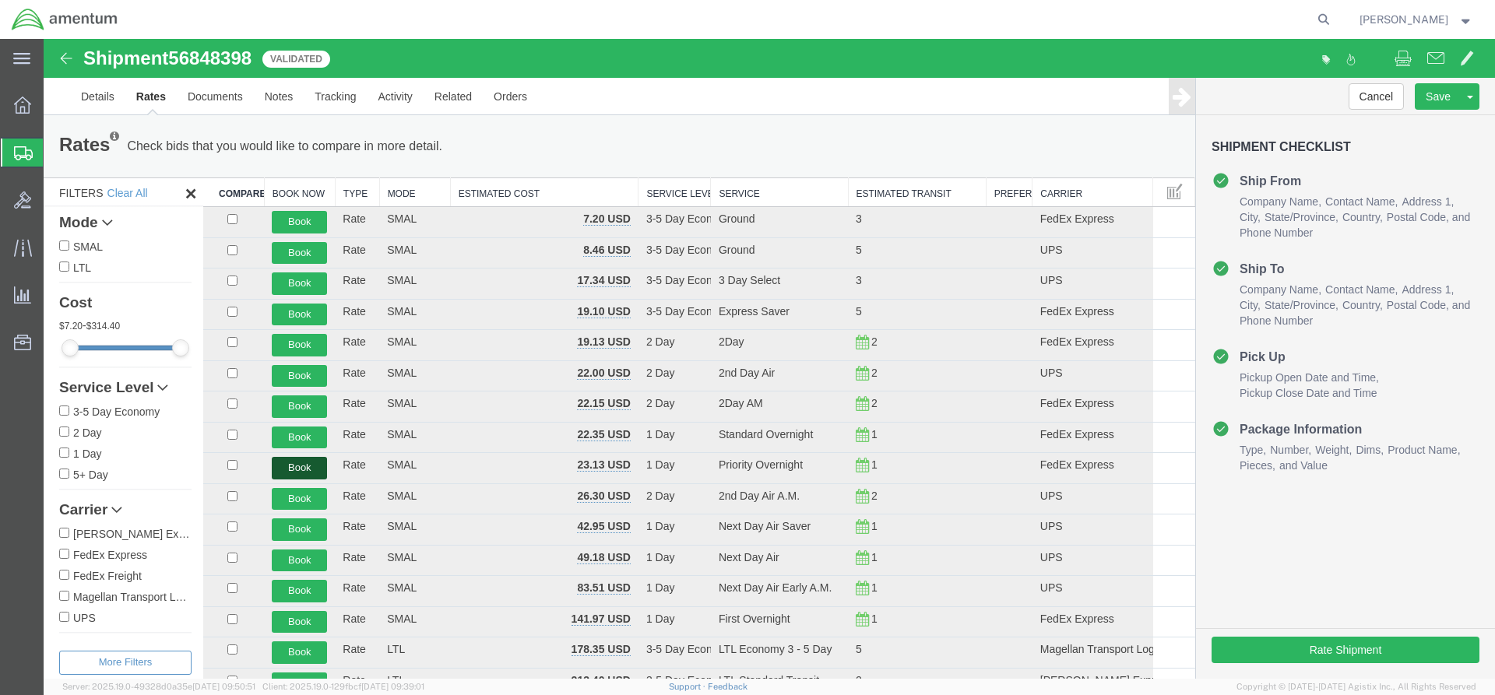
click at [280, 469] on button "Book" at bounding box center [299, 468] width 55 height 23
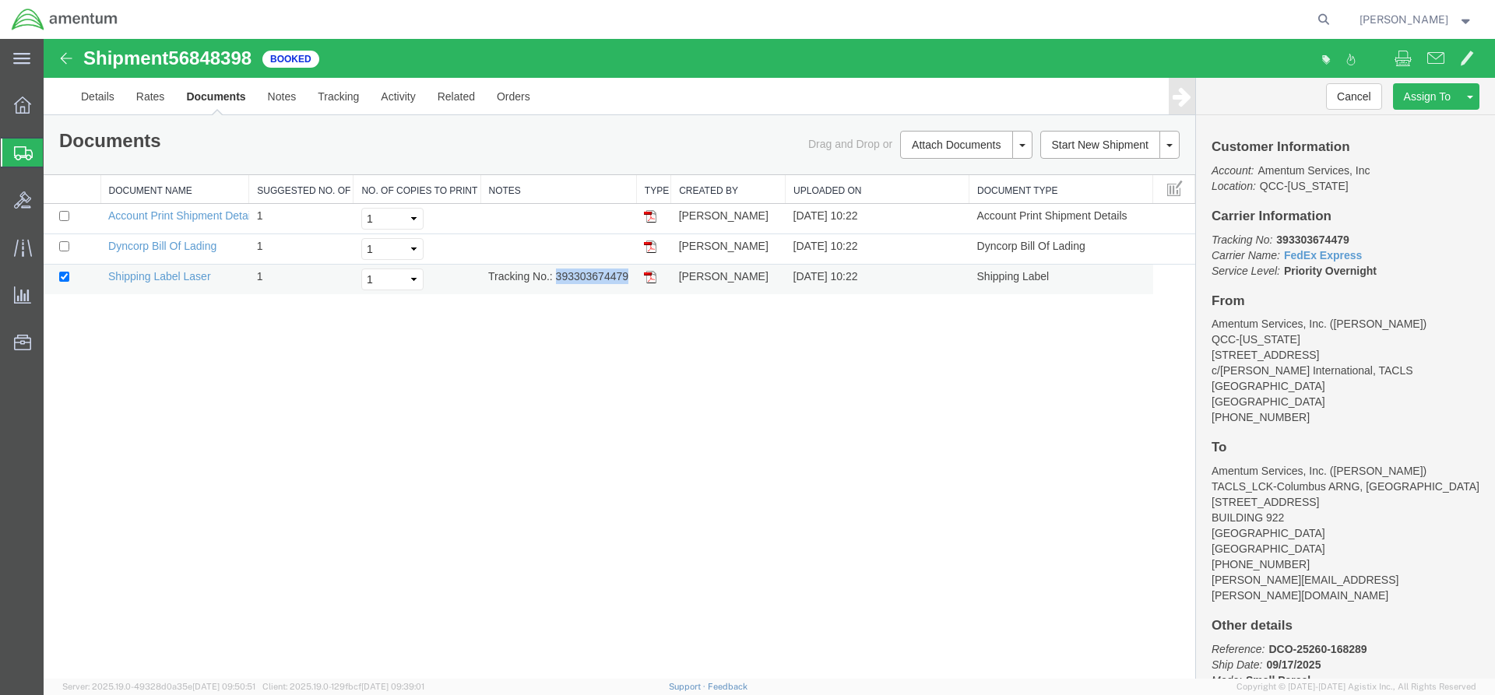
drag, startPoint x: 556, startPoint y: 279, endPoint x: 622, endPoint y: 282, distance: 66.3
click at [628, 283] on td "Tracking No.: 393303674479" at bounding box center [559, 280] width 156 height 30
copy td "393303674479"
click at [654, 280] on img at bounding box center [650, 277] width 12 height 12
click at [29, 115] on div at bounding box center [23, 105] width 44 height 31
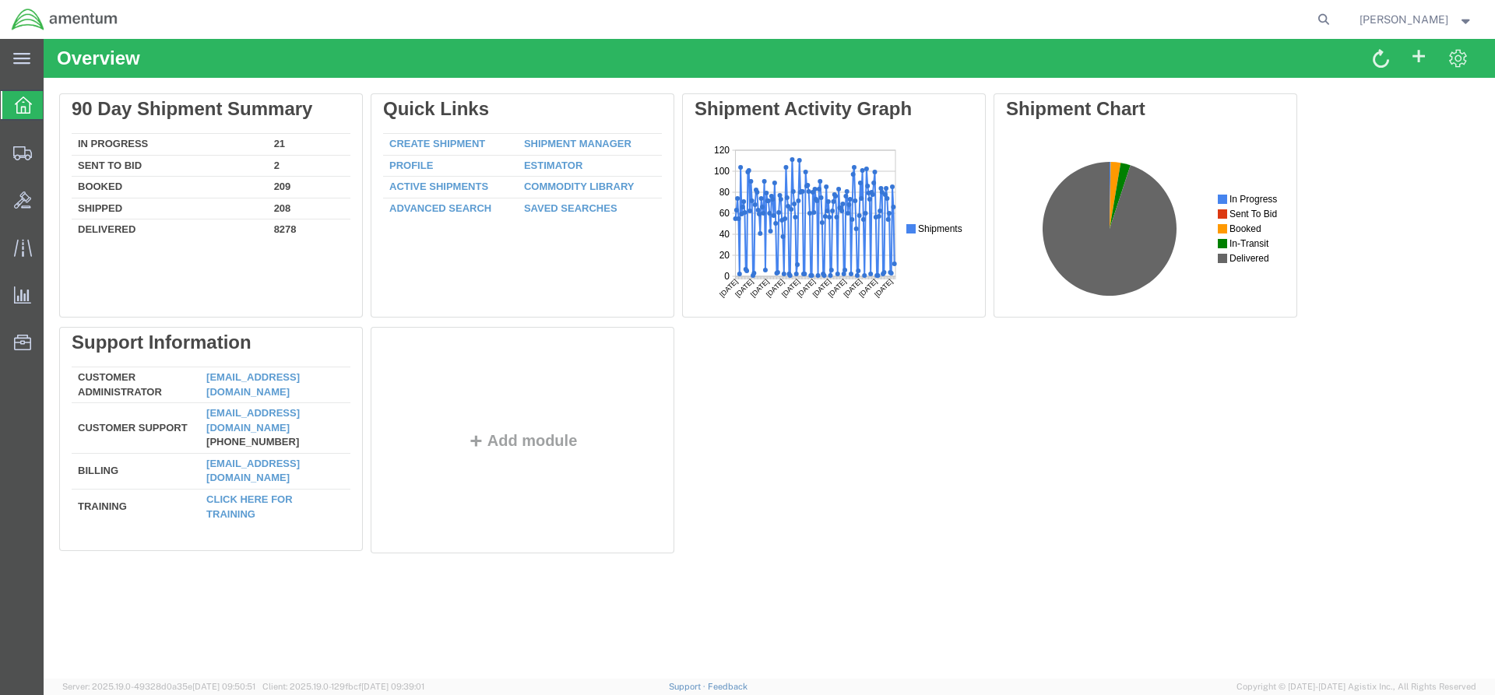
click at [543, 140] on link "Shipment Manager" at bounding box center [577, 144] width 107 height 12
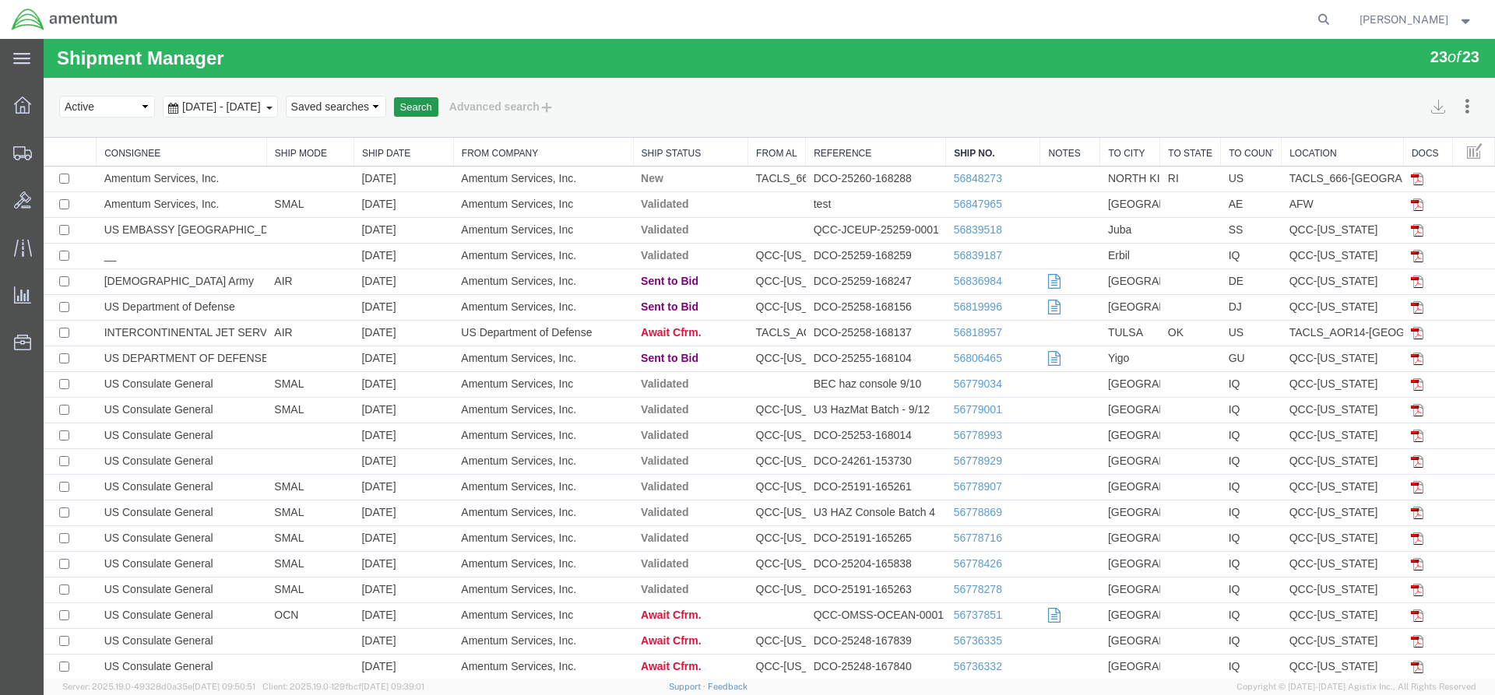
click at [438, 104] on button "Search" at bounding box center [416, 107] width 44 height 20
click at [438, 111] on button "Search" at bounding box center [416, 107] width 44 height 20
click at [438, 104] on button "Search" at bounding box center [416, 107] width 44 height 20
click at [438, 109] on button "Search" at bounding box center [416, 107] width 44 height 20
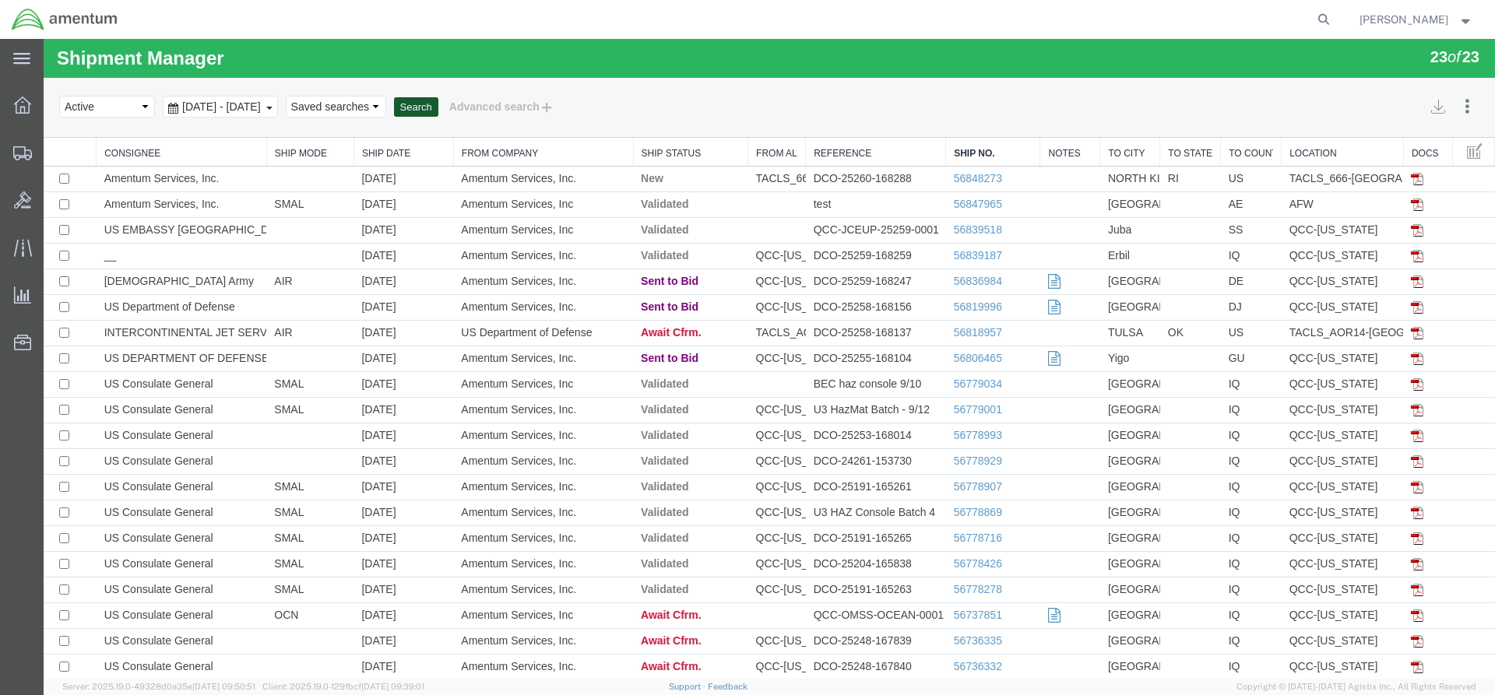
click at [438, 109] on button "Search" at bounding box center [416, 107] width 44 height 20
click at [438, 110] on button "Search" at bounding box center [416, 107] width 44 height 20
click at [438, 111] on button "Search" at bounding box center [416, 107] width 44 height 20
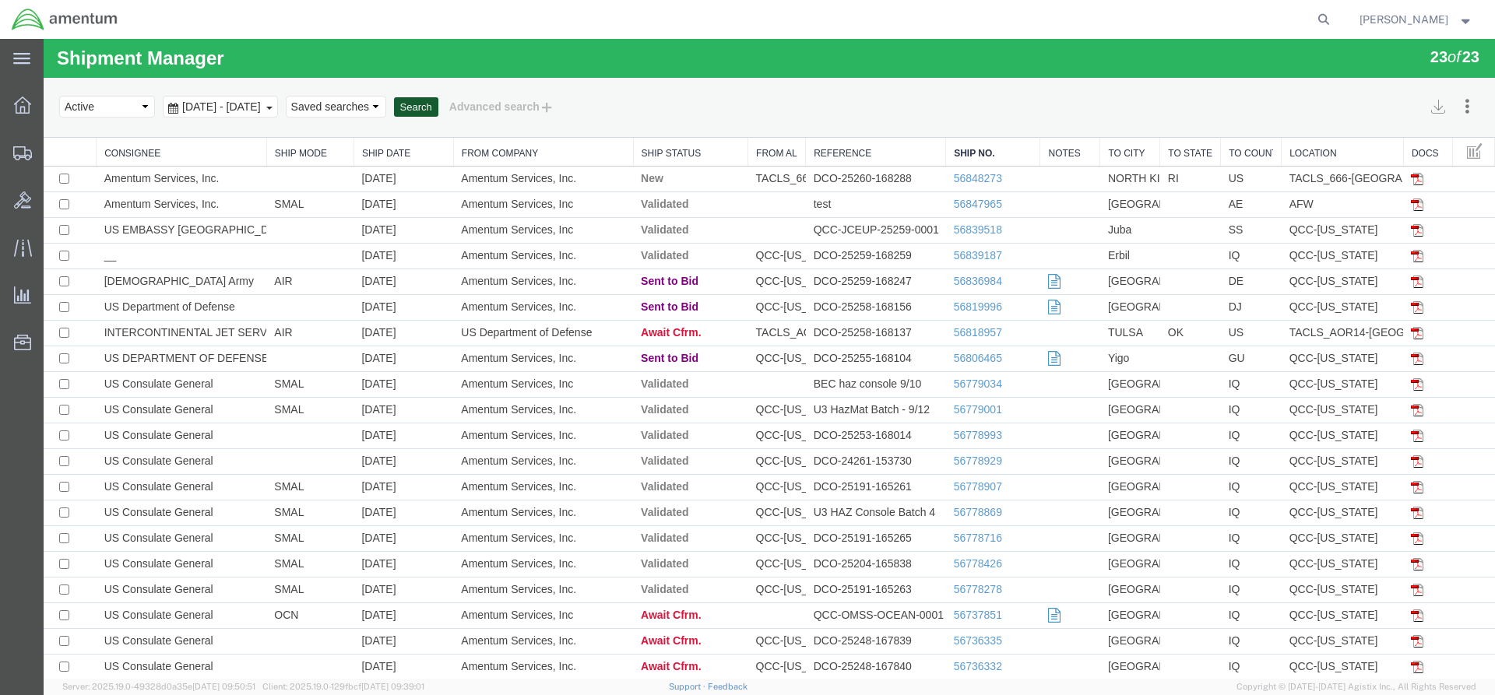
click at [438, 113] on button "Search" at bounding box center [416, 107] width 44 height 20
click at [438, 111] on button "Search" at bounding box center [416, 107] width 44 height 20
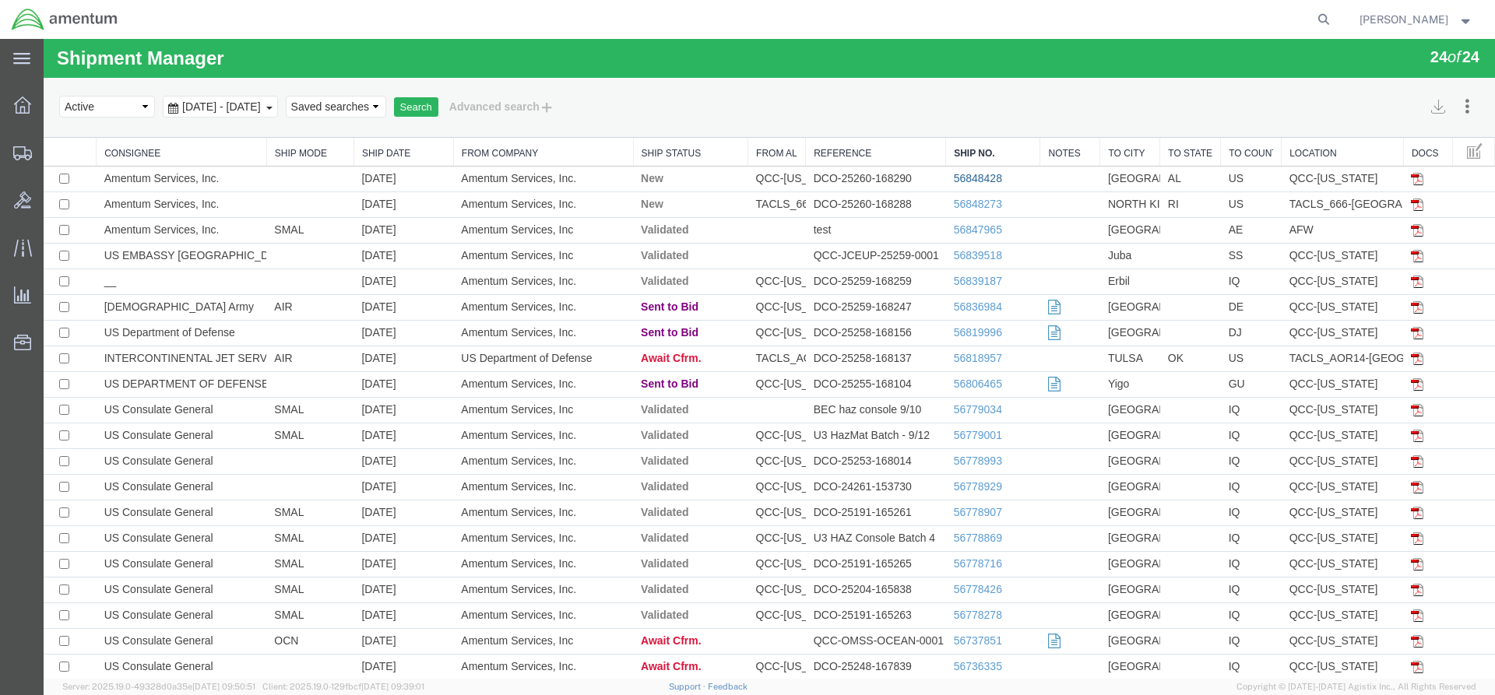
click at [954, 177] on link "56848428" at bounding box center [978, 178] width 48 height 12
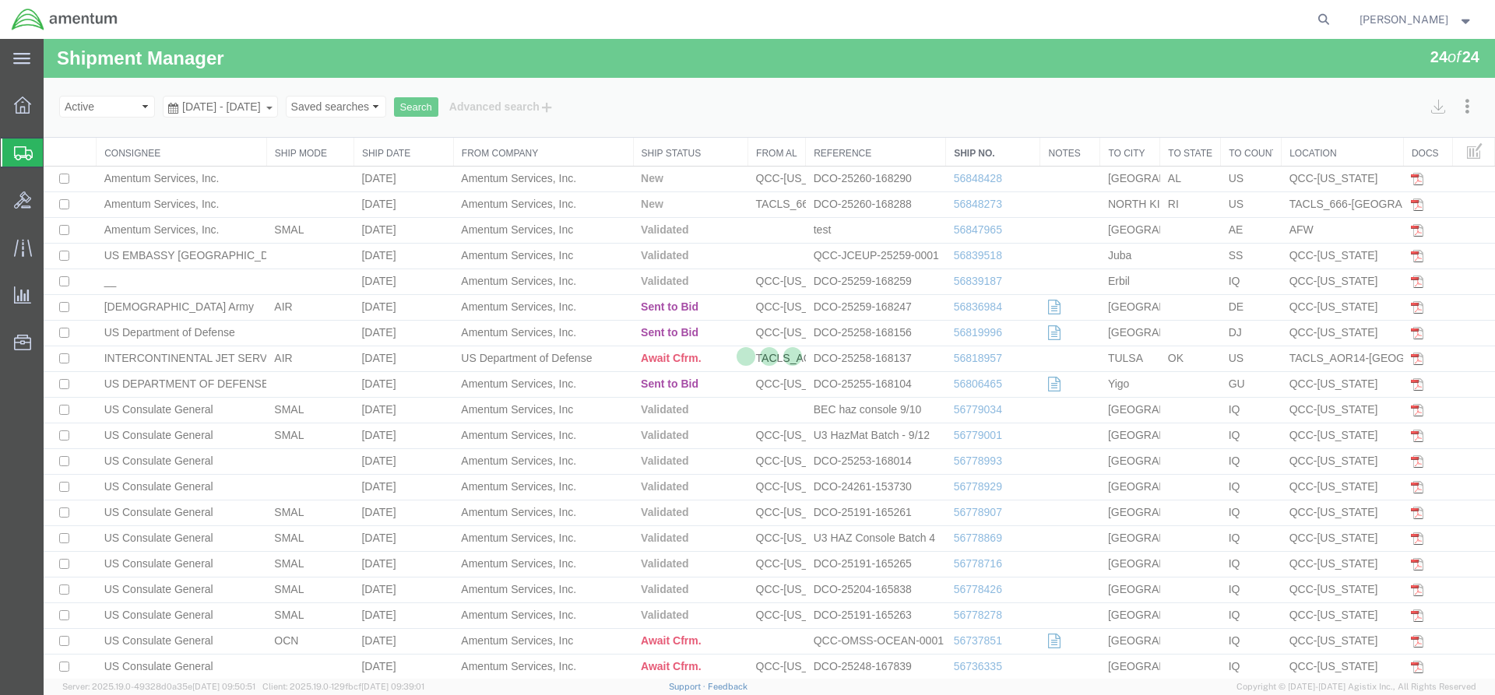
select select "42668"
select select "42736"
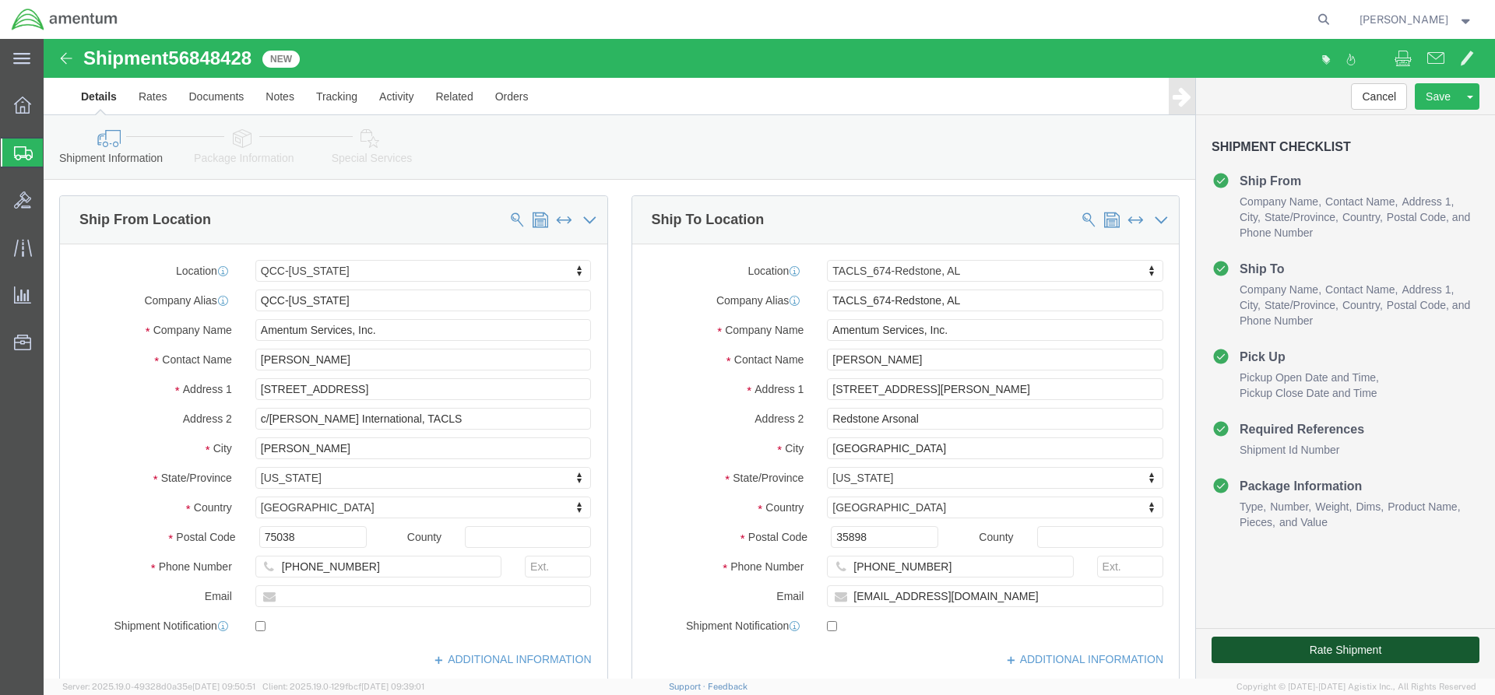
click button "Rate Shipment"
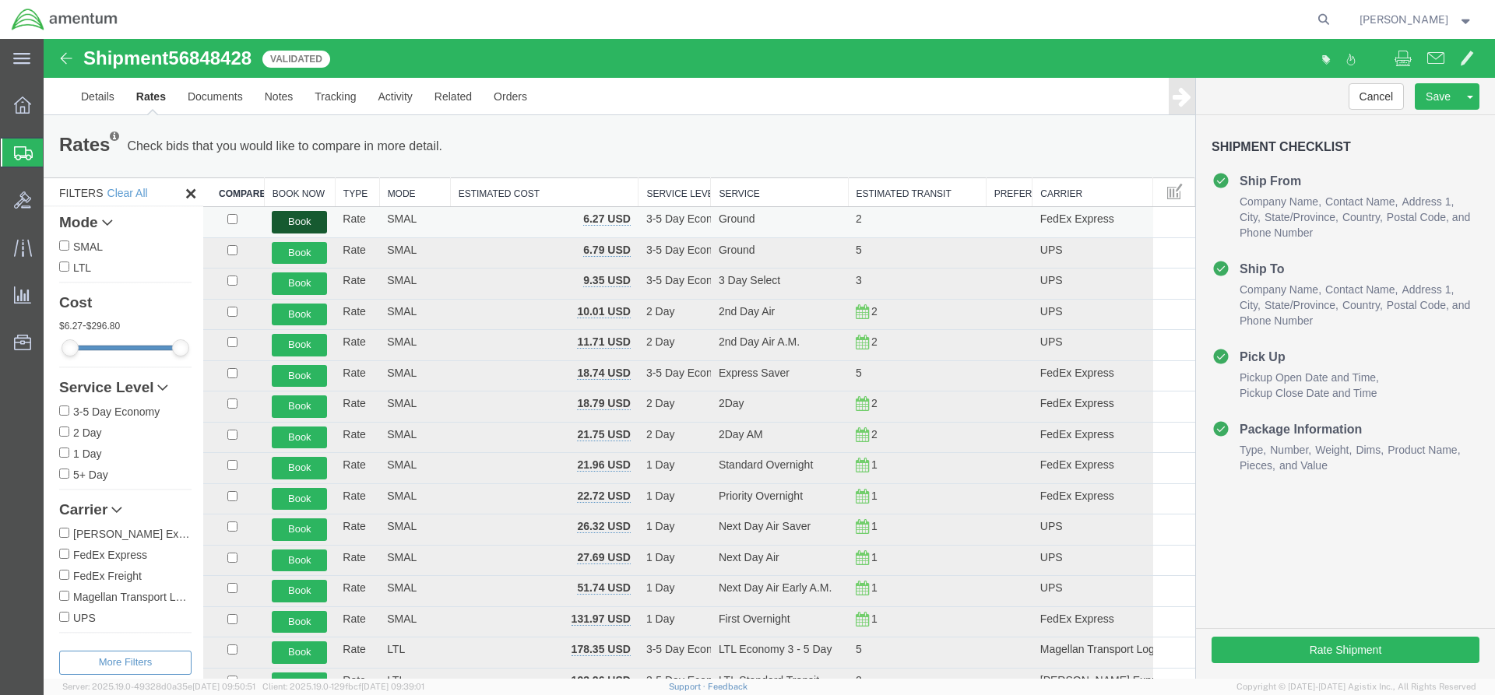
click at [298, 218] on button "Book" at bounding box center [299, 222] width 55 height 23
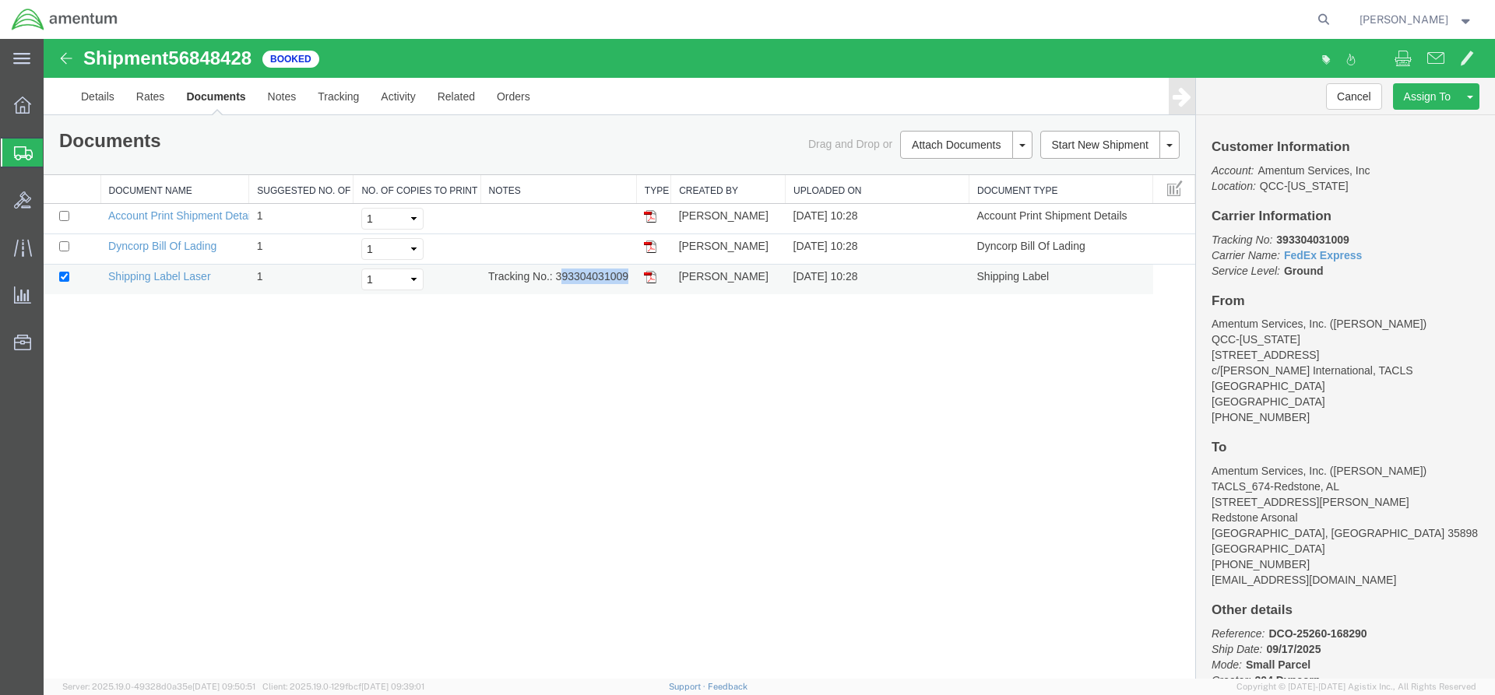
drag, startPoint x: 569, startPoint y: 280, endPoint x: 615, endPoint y: 280, distance: 46.0
click at [625, 280] on td "Tracking No.: 393304031009" at bounding box center [559, 280] width 156 height 30
drag, startPoint x: 555, startPoint y: 361, endPoint x: 551, endPoint y: 315, distance: 45.3
click at [554, 343] on div "Shipment 56848428 3 of 3 Booked Details Rates Documents Notes Tracking Activity…" at bounding box center [770, 359] width 1452 height 640
drag, startPoint x: 562, startPoint y: 279, endPoint x: 625, endPoint y: 282, distance: 63.2
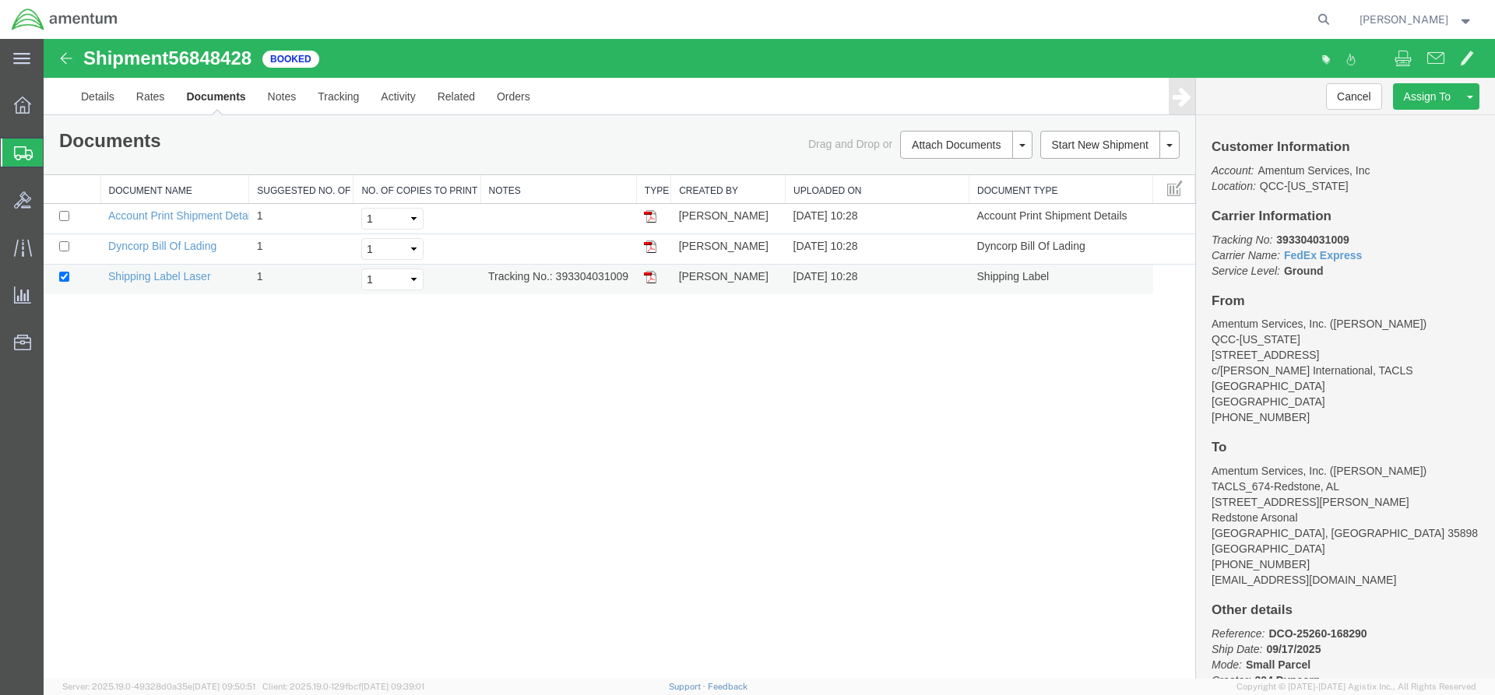
click at [628, 282] on td "Tracking No.: 393304031009" at bounding box center [559, 280] width 156 height 30
copy td "393304031009"
click at [653, 273] on img at bounding box center [650, 277] width 12 height 12
click at [20, 111] on icon at bounding box center [22, 105] width 17 height 17
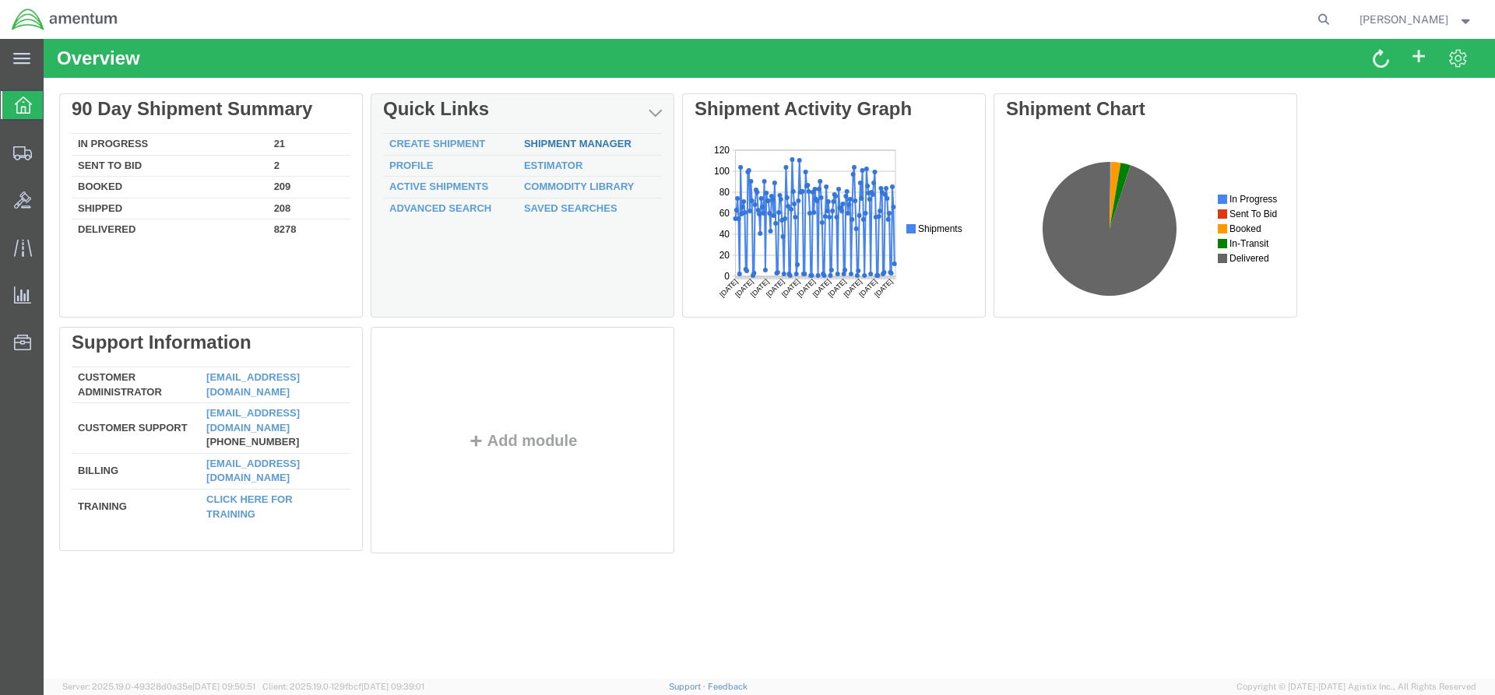
click at [558, 144] on link "Shipment Manager" at bounding box center [577, 144] width 107 height 12
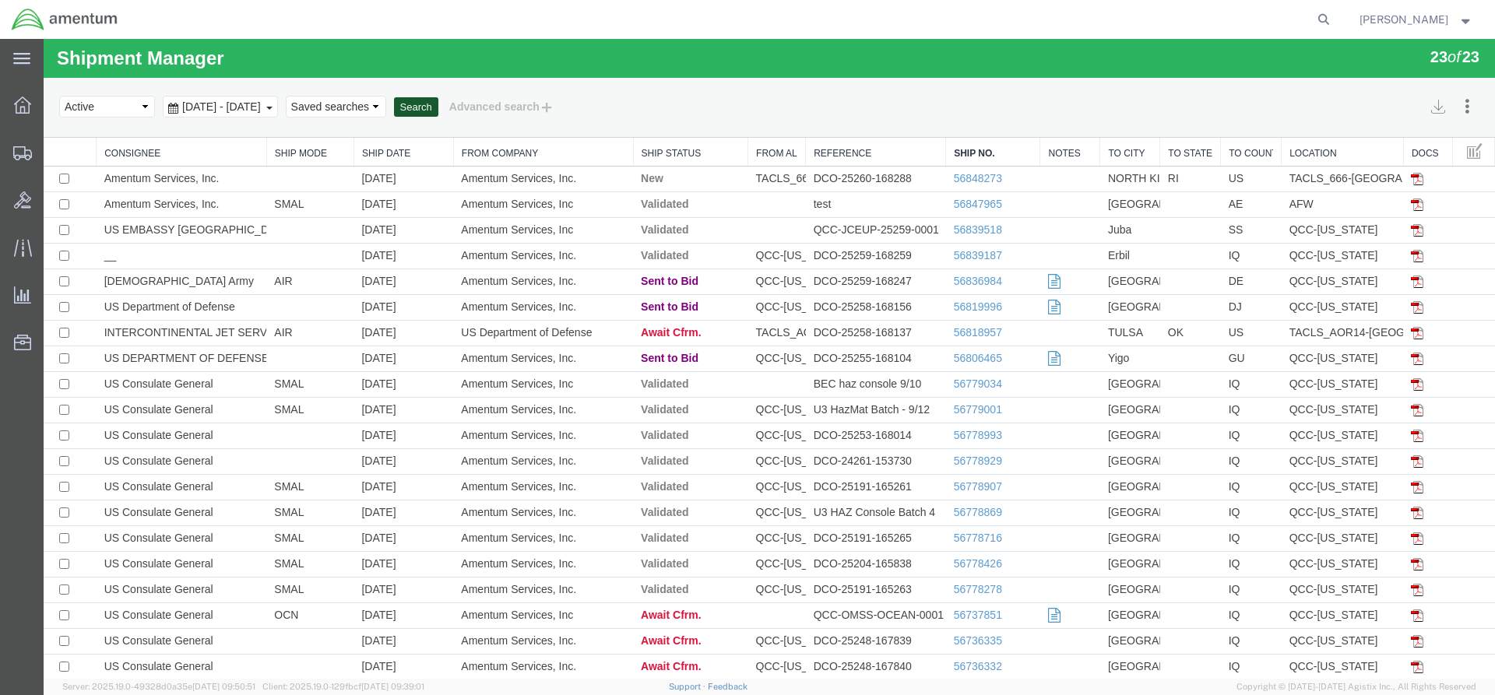
click at [438, 101] on button "Search" at bounding box center [416, 107] width 44 height 20
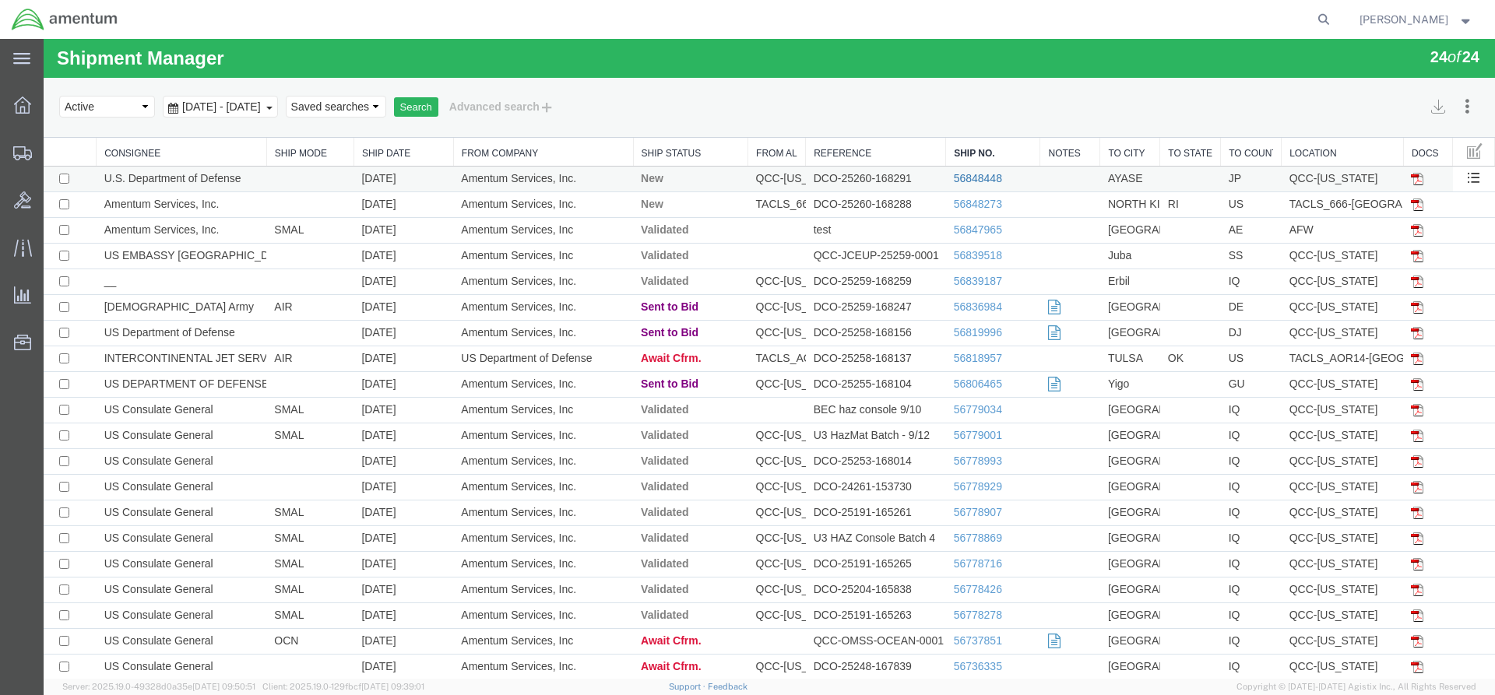
click at [954, 177] on link "56848448" at bounding box center [978, 178] width 48 height 12
select select "42668"
select select "60371"
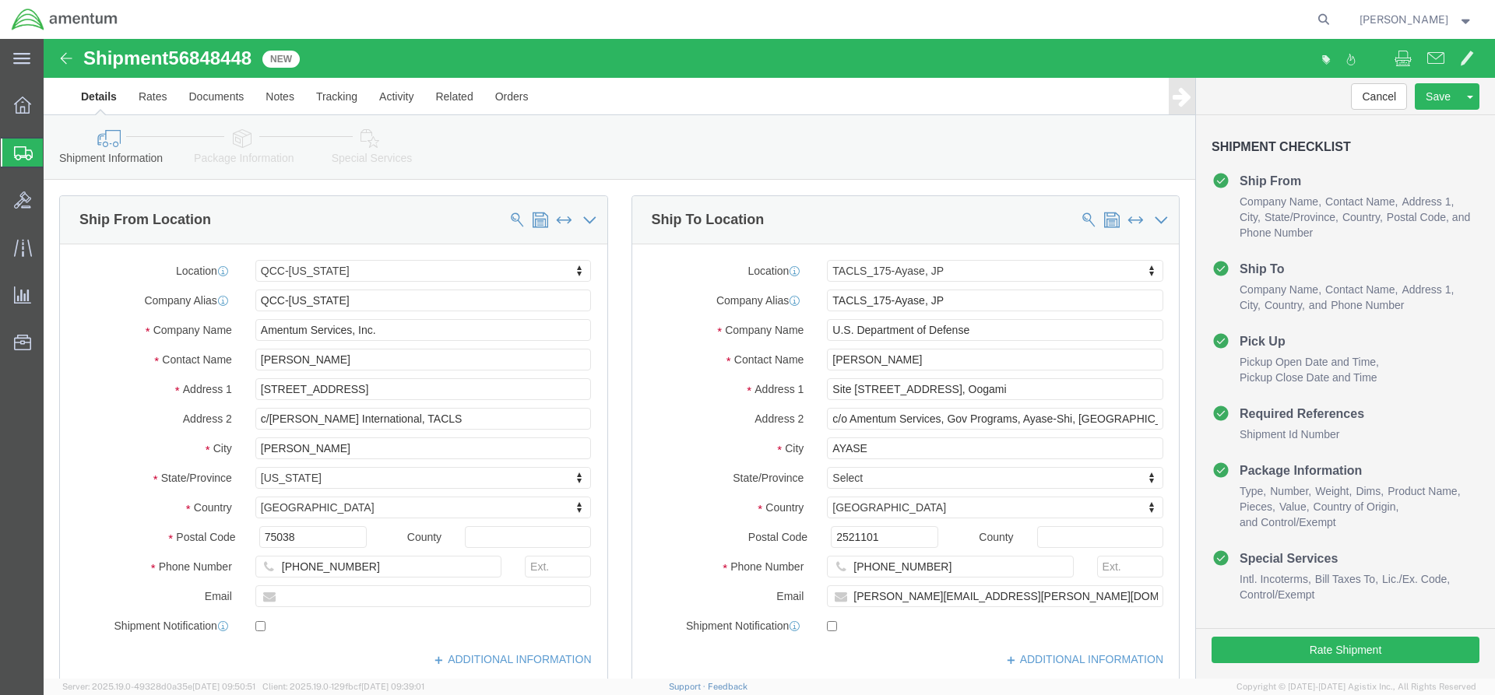
click link "Special Services"
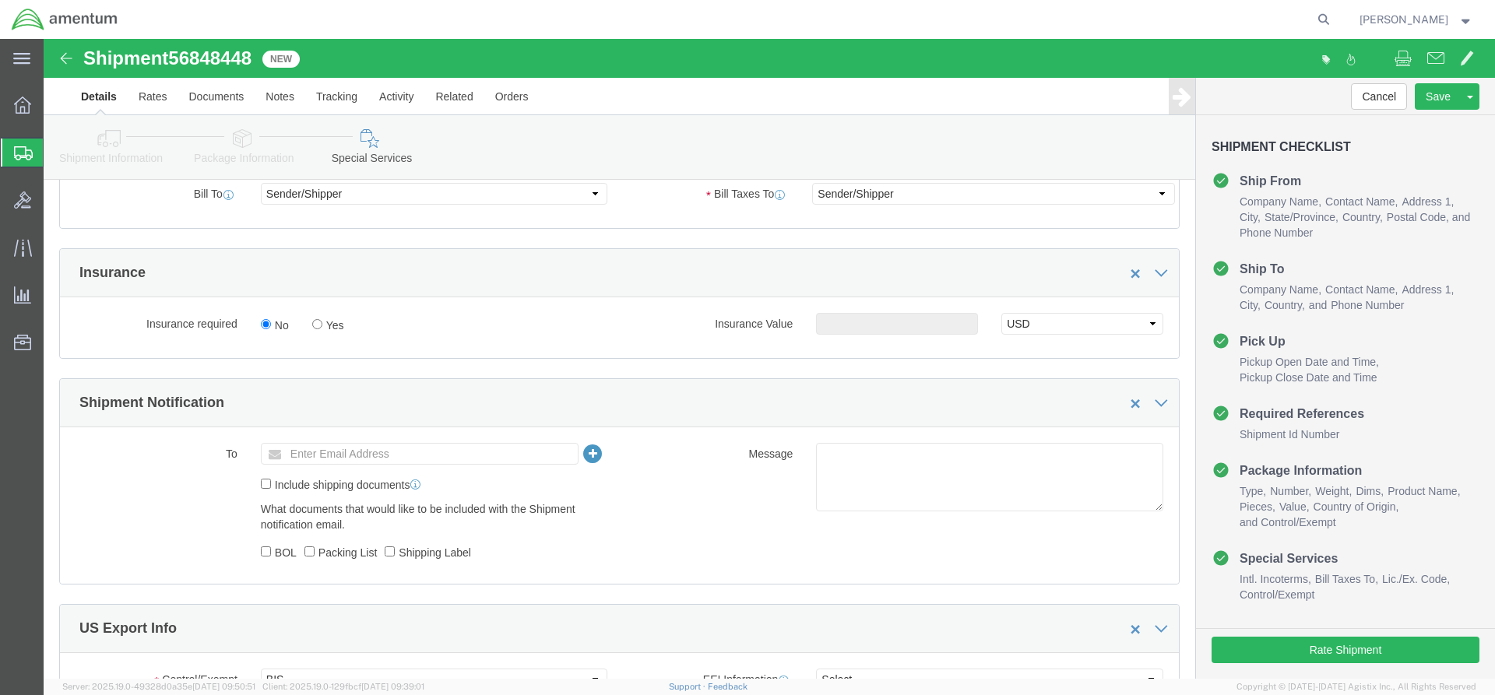
scroll to position [1090, 0]
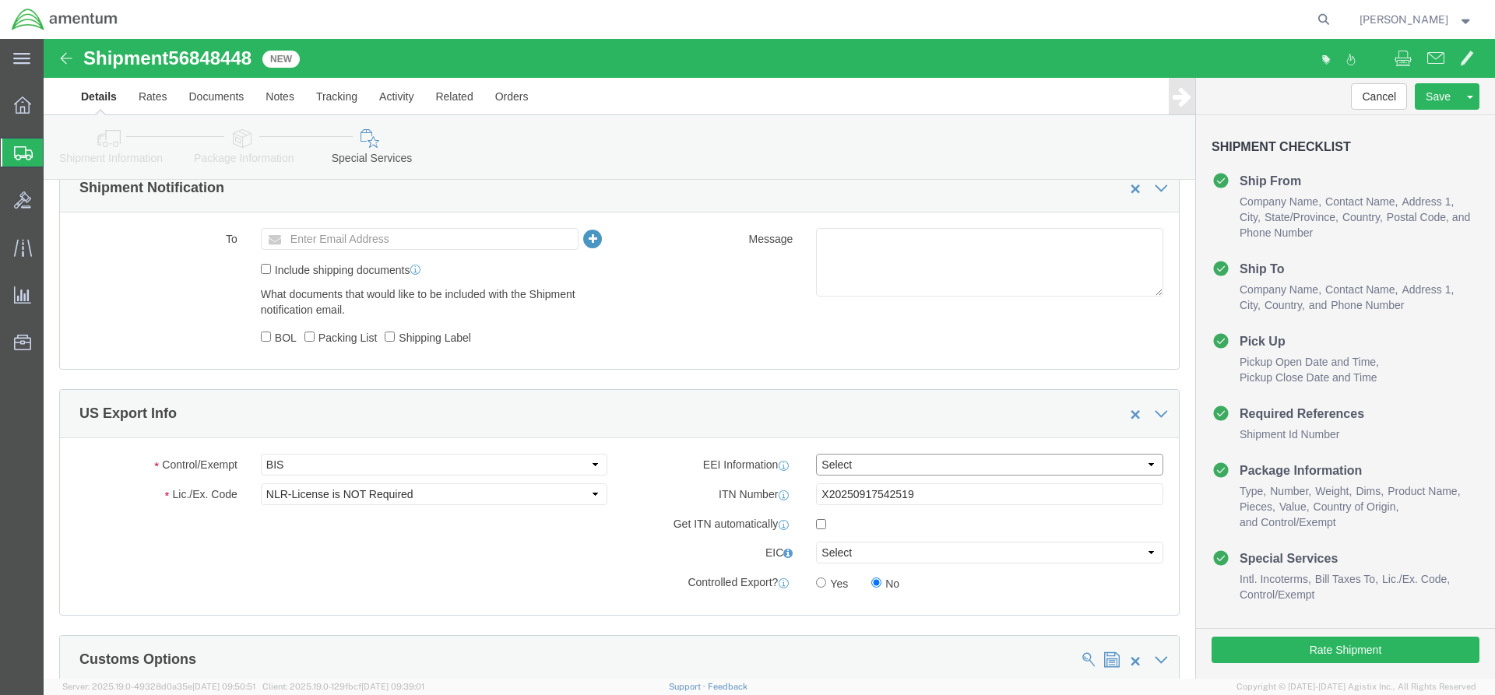
click select "Select AES-Direct EEI Carrier File EEI EEI Exempt"
select select "AESD"
click select "Select AES-Direct EEI Carrier File EEI EEI Exempt"
click button "Rate Shipment"
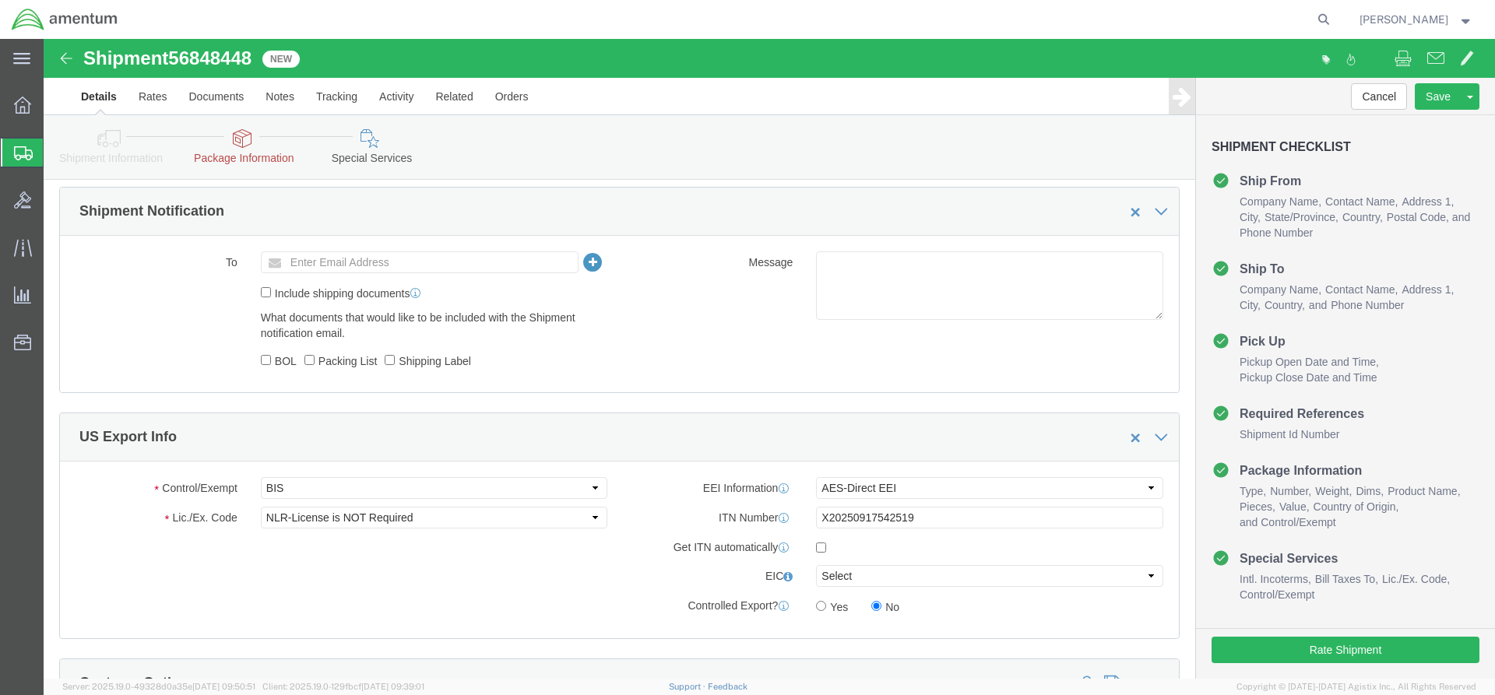
scroll to position [1168, 0]
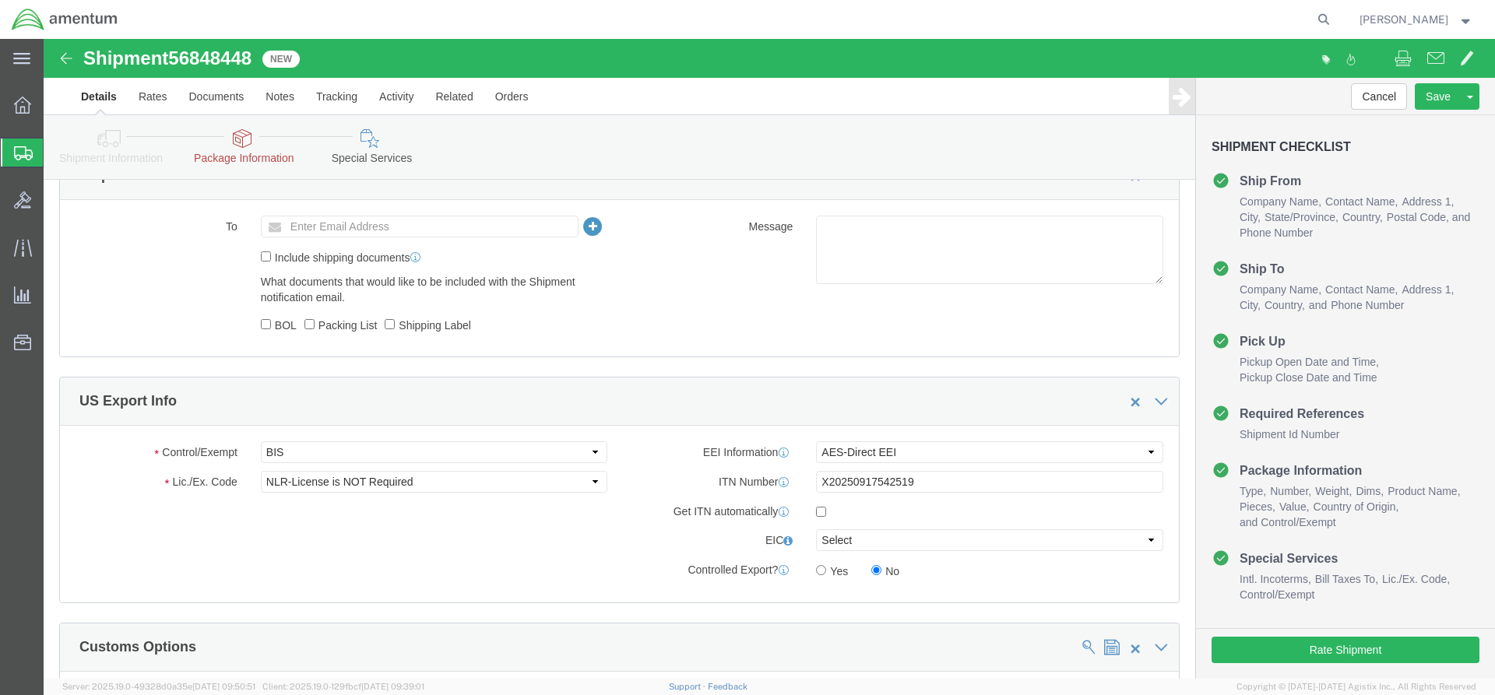
click link "Package Information"
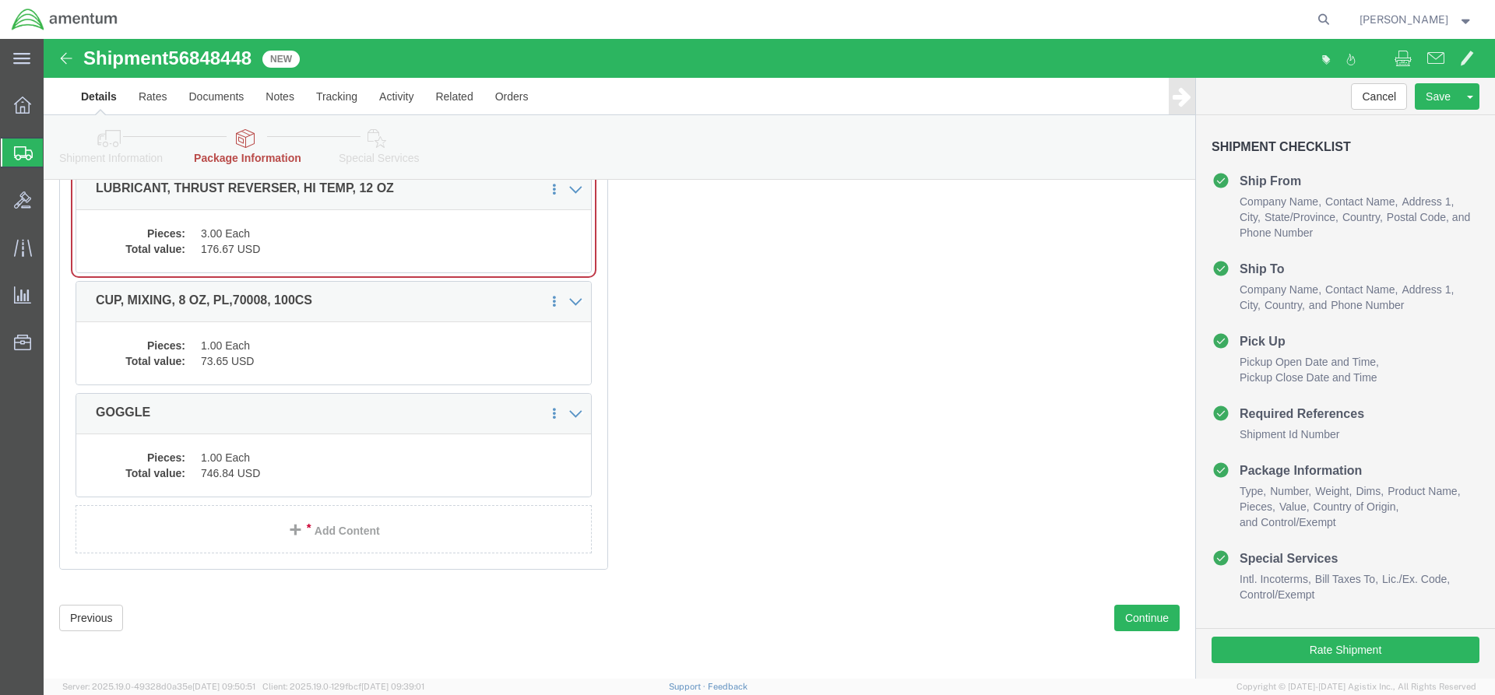
scroll to position [955, 0]
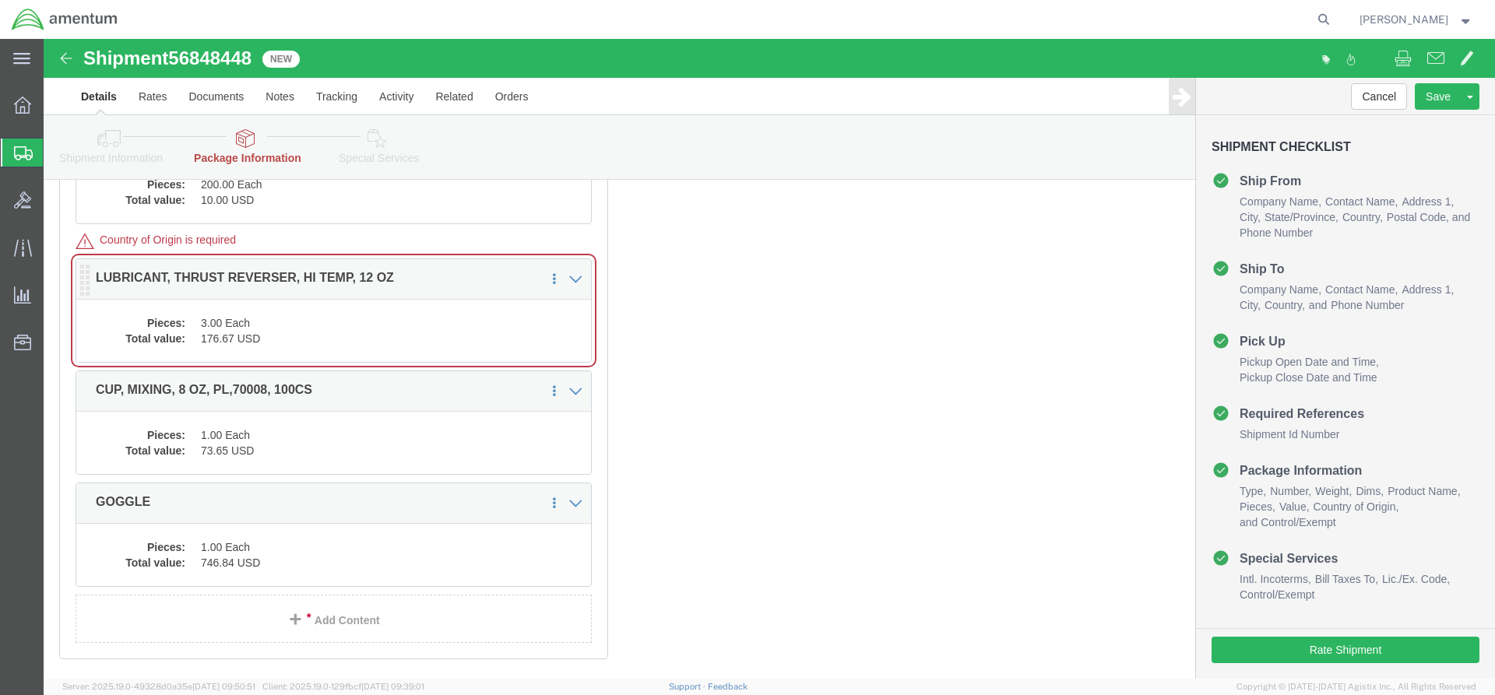
click dd "3.00 Each"
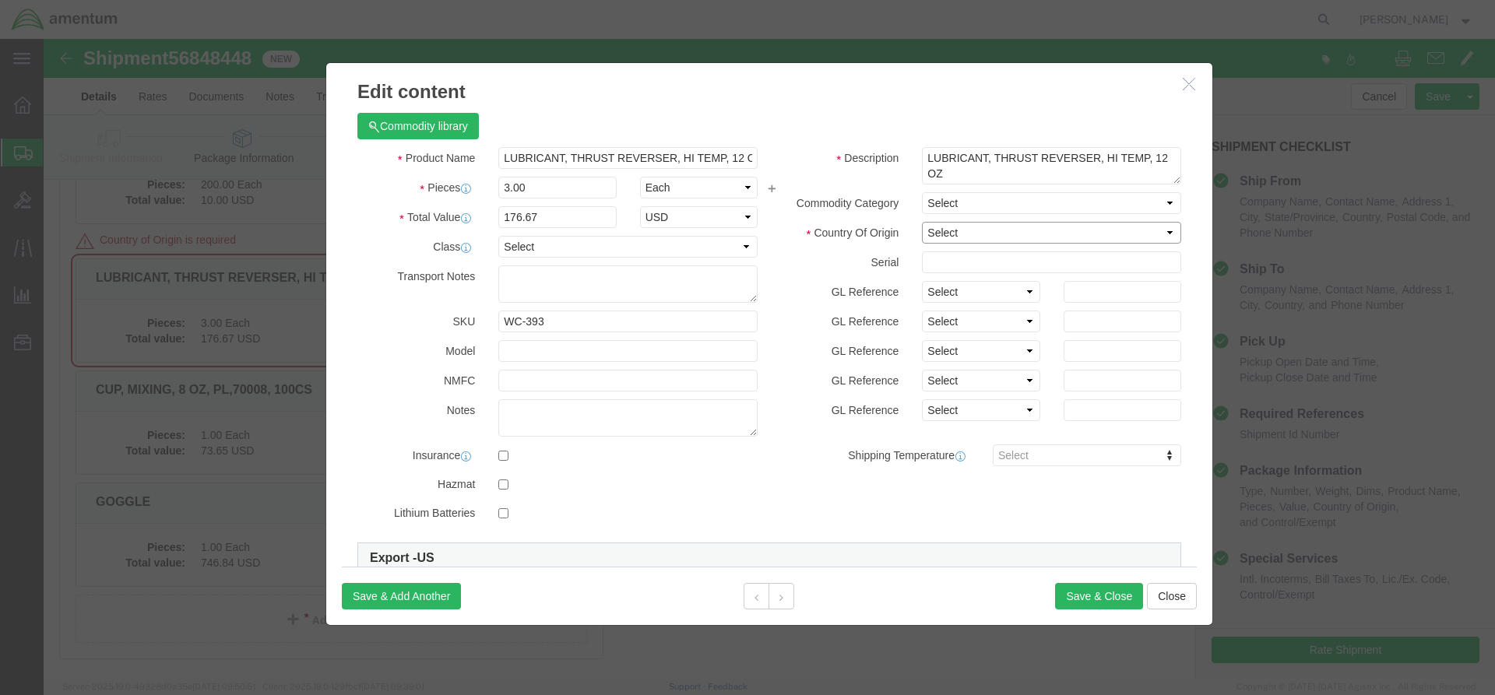
click select "Select [GEOGRAPHIC_DATA] [GEOGRAPHIC_DATA] [GEOGRAPHIC_DATA] [GEOGRAPHIC_DATA] …"
select select "US"
click select "Select [GEOGRAPHIC_DATA] [GEOGRAPHIC_DATA] [GEOGRAPHIC_DATA] [GEOGRAPHIC_DATA] …"
click button "Save & Close"
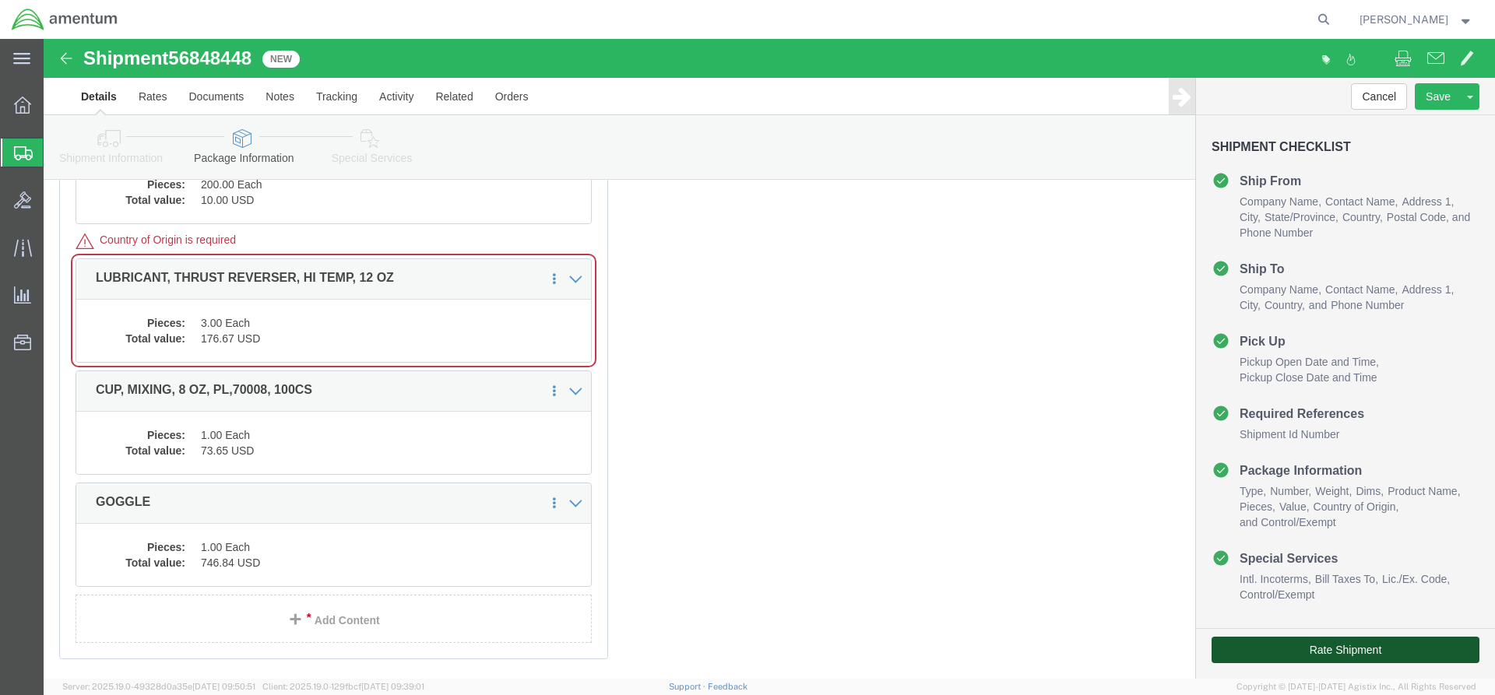
click button "Rate Shipment"
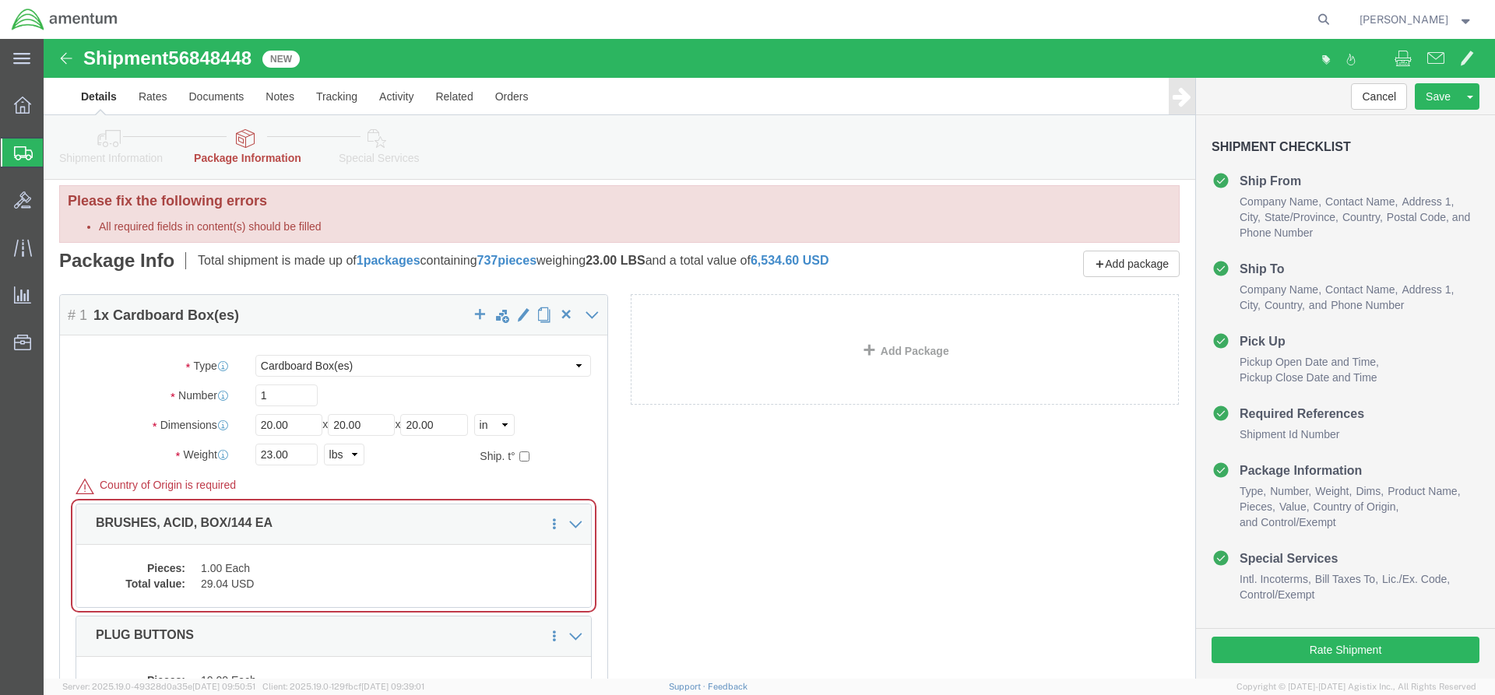
scroll to position [0, 0]
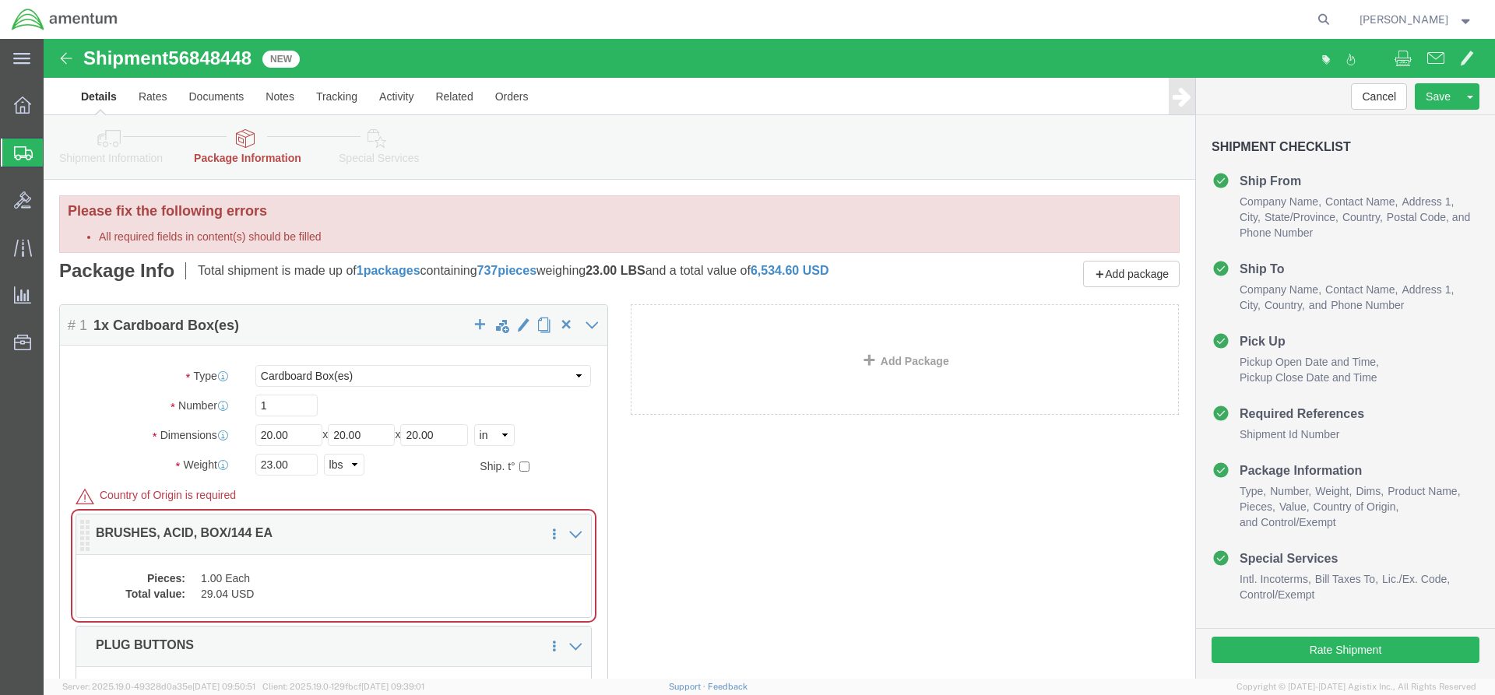
click dd "1.00 Each"
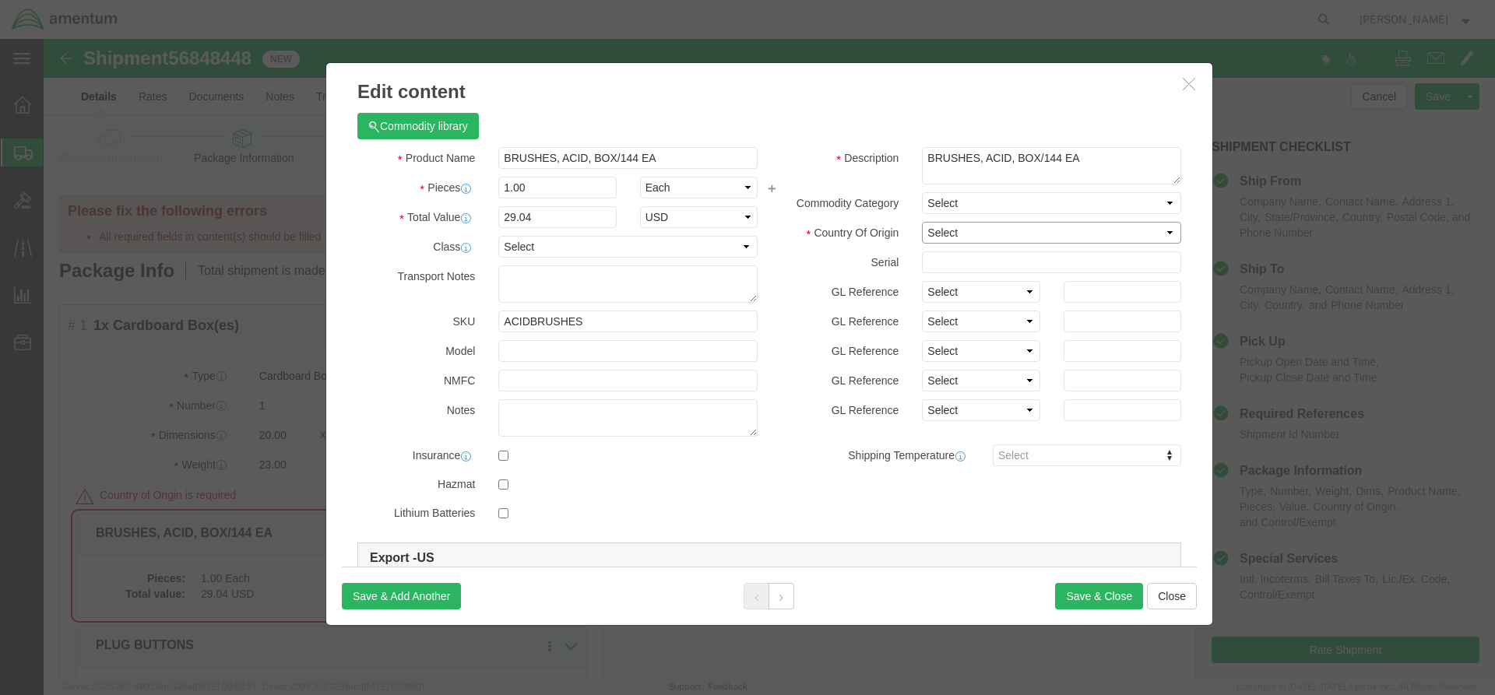
click select "Select [GEOGRAPHIC_DATA] [GEOGRAPHIC_DATA] [GEOGRAPHIC_DATA] [GEOGRAPHIC_DATA] …"
select select "US"
click select "Select [GEOGRAPHIC_DATA] [GEOGRAPHIC_DATA] [GEOGRAPHIC_DATA] [GEOGRAPHIC_DATA] …"
click button "Save & Close"
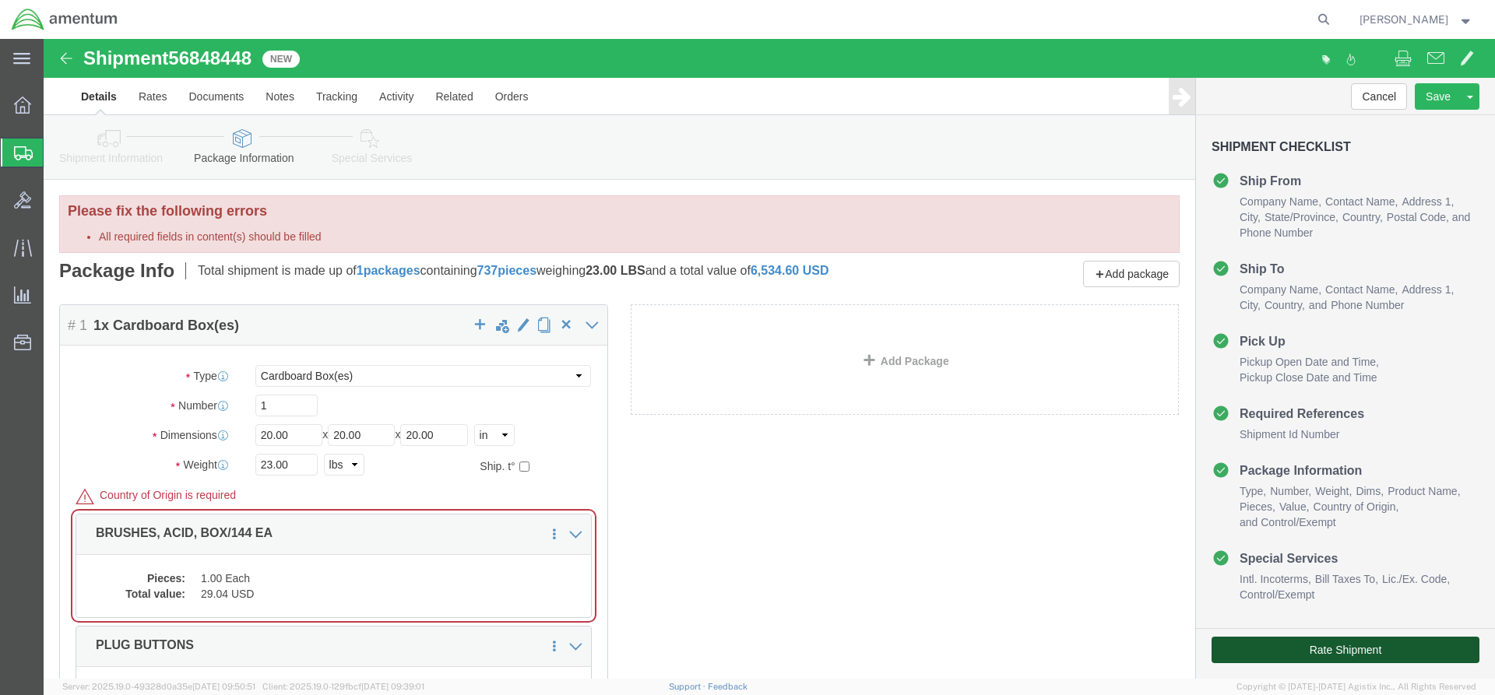
click button "Rate Shipment"
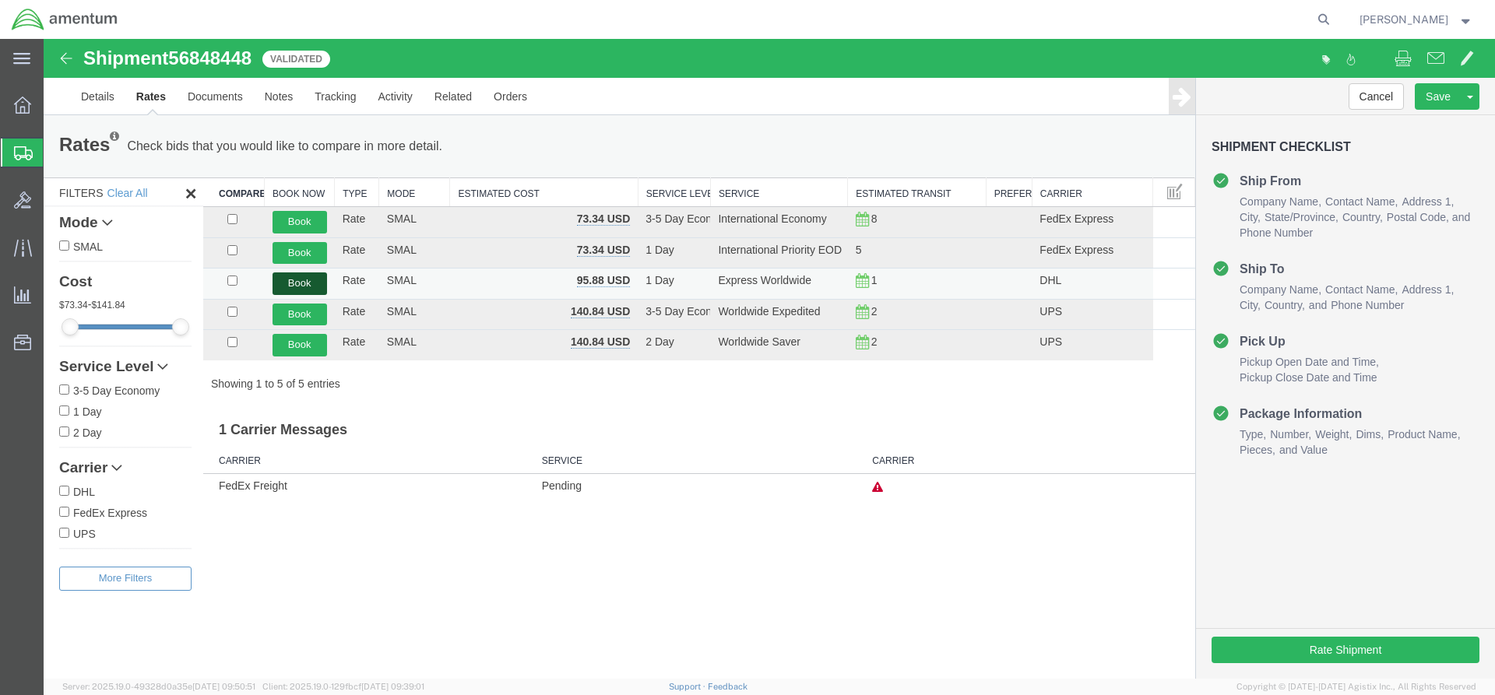
click at [307, 279] on button "Book" at bounding box center [300, 284] width 55 height 23
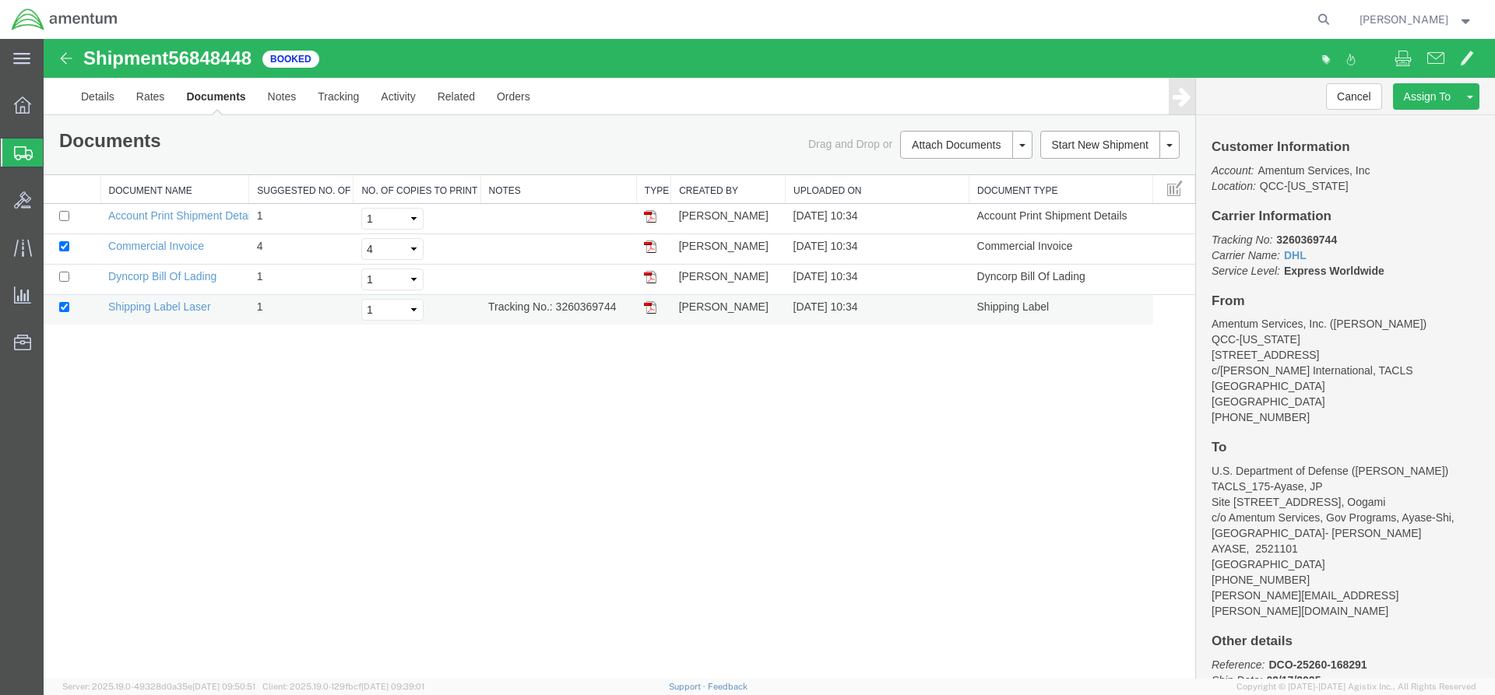
click at [651, 307] on img at bounding box center [650, 307] width 12 height 12
click at [54, 104] on span "Overview" at bounding box center [48, 105] width 11 height 31
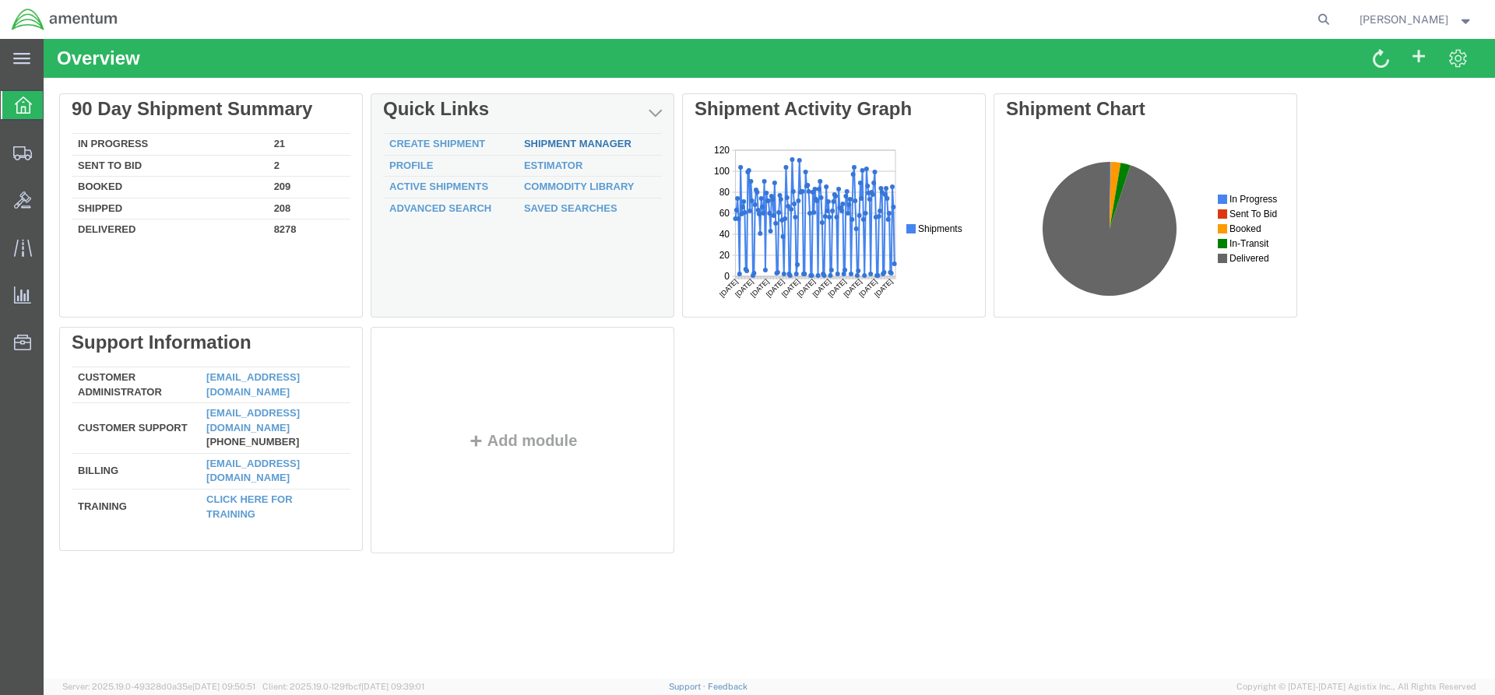
click at [551, 146] on link "Shipment Manager" at bounding box center [577, 144] width 107 height 12
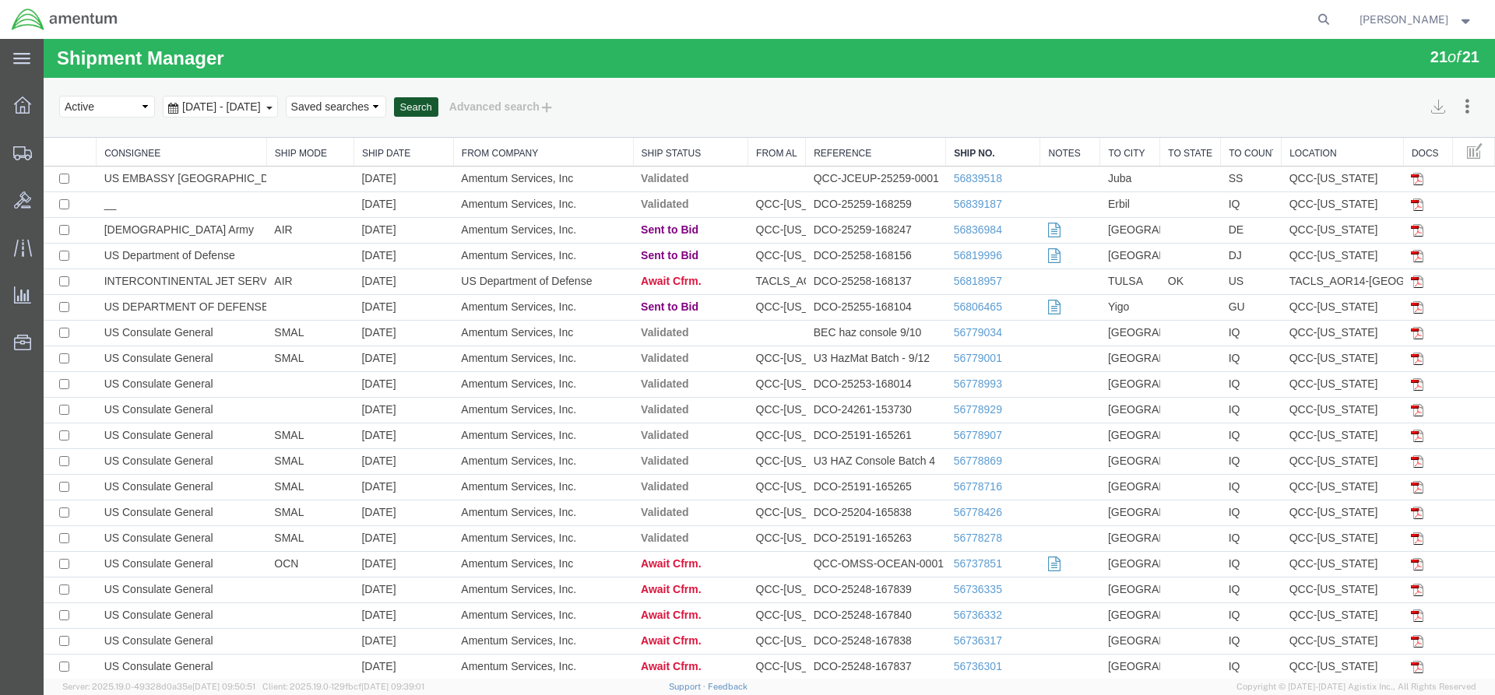
click at [438, 115] on button "Search" at bounding box center [416, 107] width 44 height 20
click at [438, 105] on button "Search" at bounding box center [416, 107] width 44 height 20
click at [438, 102] on button "Search" at bounding box center [416, 107] width 44 height 20
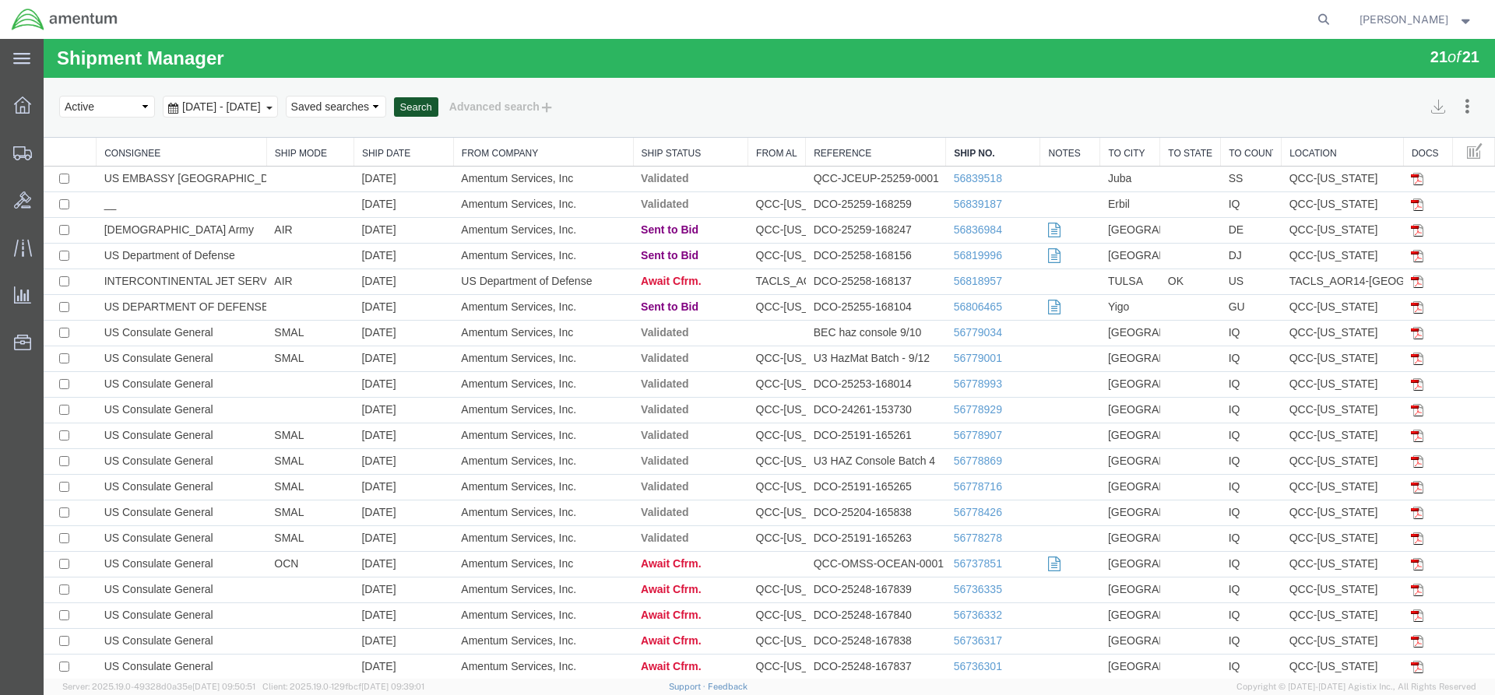
click at [438, 102] on button "Search" at bounding box center [416, 107] width 44 height 20
click at [438, 107] on button "Search" at bounding box center [416, 107] width 44 height 20
click at [438, 105] on button "Search" at bounding box center [416, 107] width 44 height 20
click at [438, 110] on button "Search" at bounding box center [416, 107] width 44 height 20
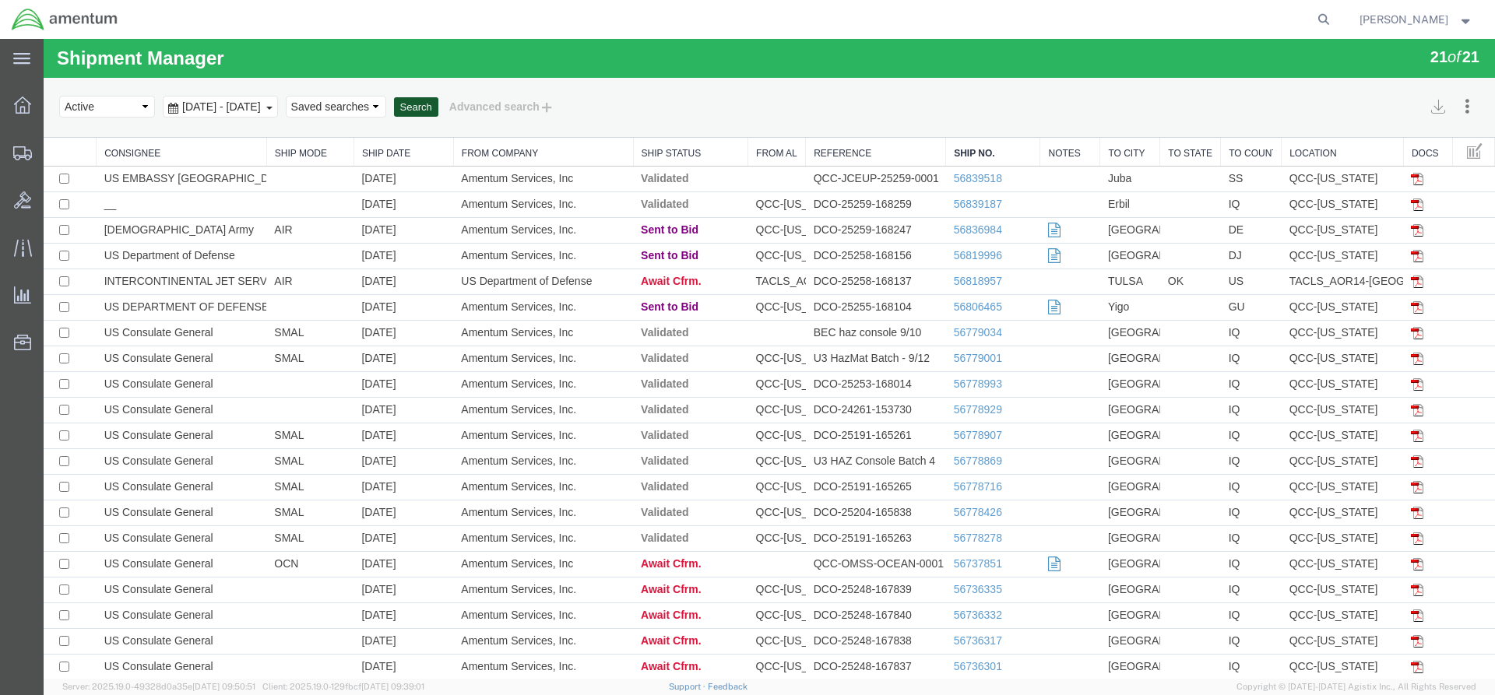
click at [438, 110] on button "Search" at bounding box center [416, 107] width 44 height 20
click at [438, 107] on button "Search" at bounding box center [416, 107] width 44 height 20
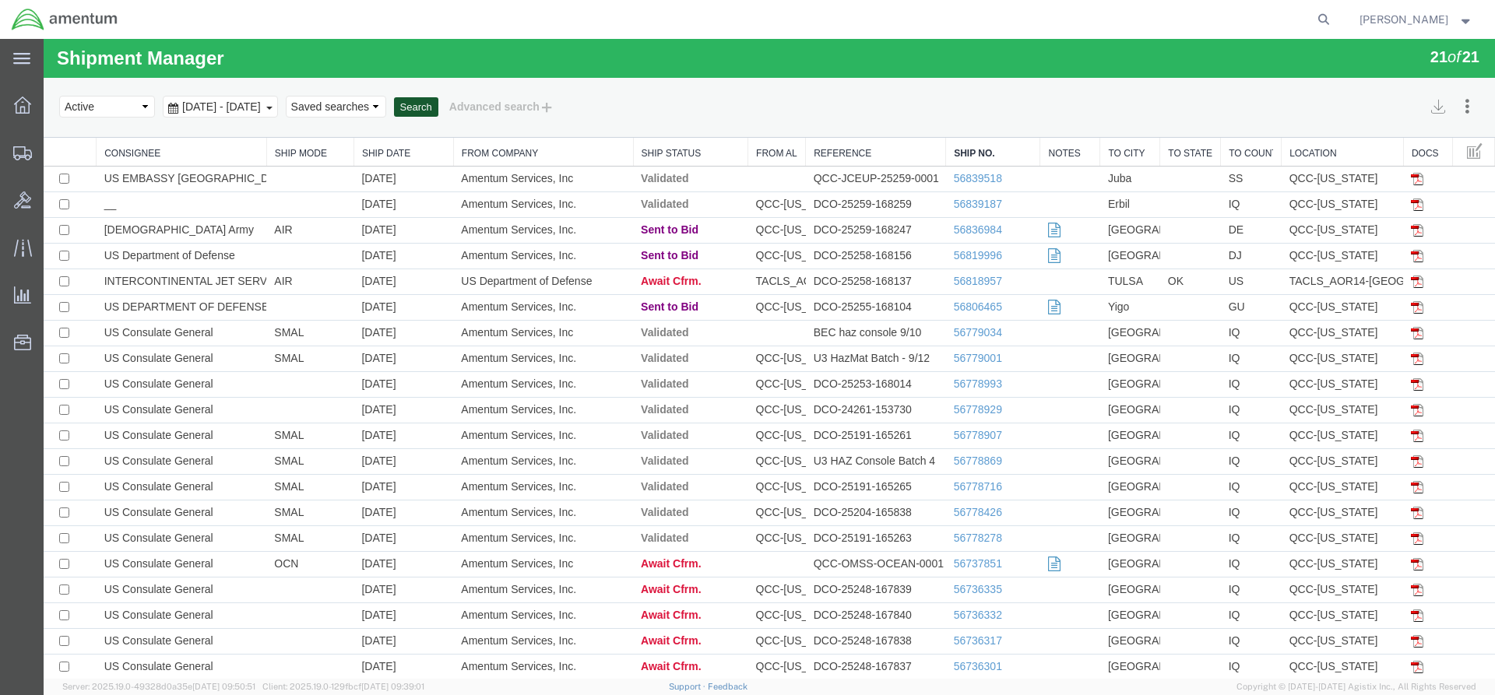
click at [438, 107] on button "Search" at bounding box center [416, 107] width 44 height 20
drag, startPoint x: 533, startPoint y: 146, endPoint x: 492, endPoint y: 115, distance: 50.6
click at [438, 115] on button "Search" at bounding box center [416, 107] width 44 height 20
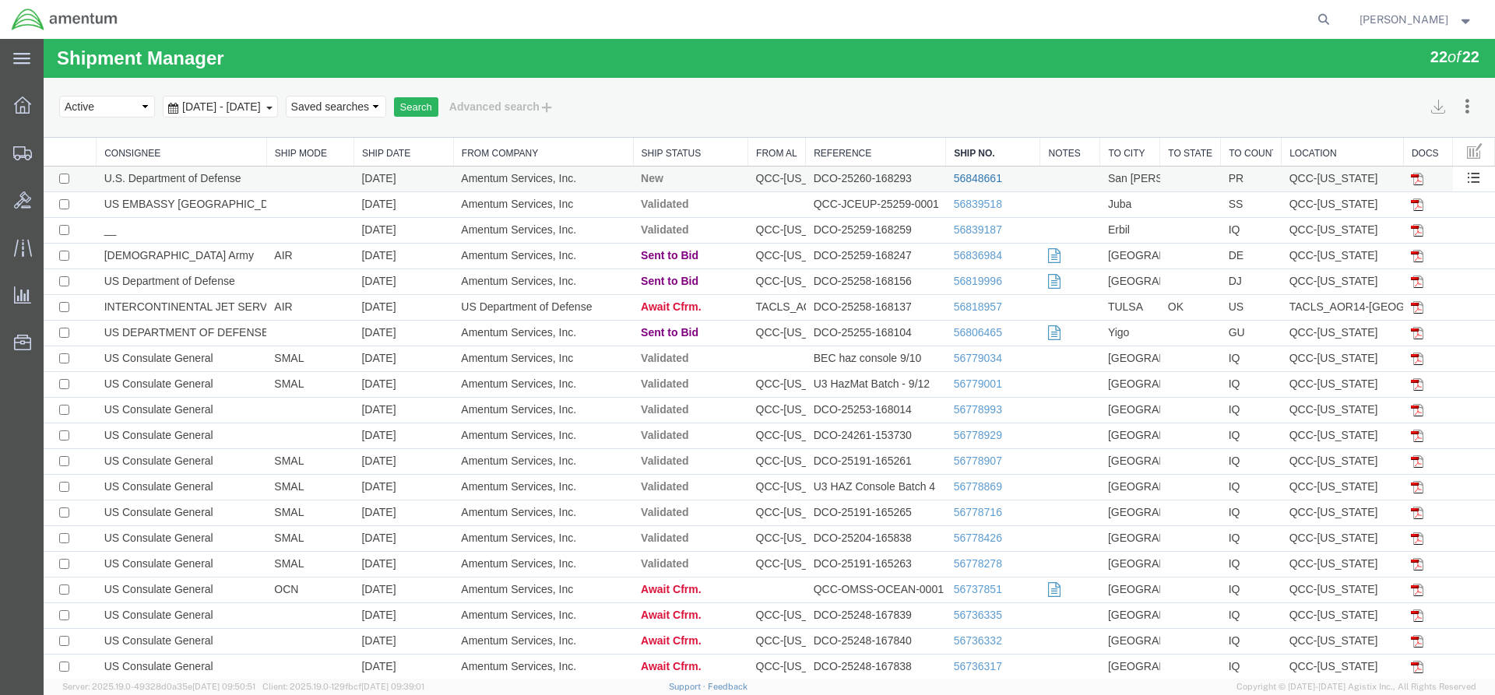
click at [966, 172] on link "56848661" at bounding box center [978, 178] width 48 height 12
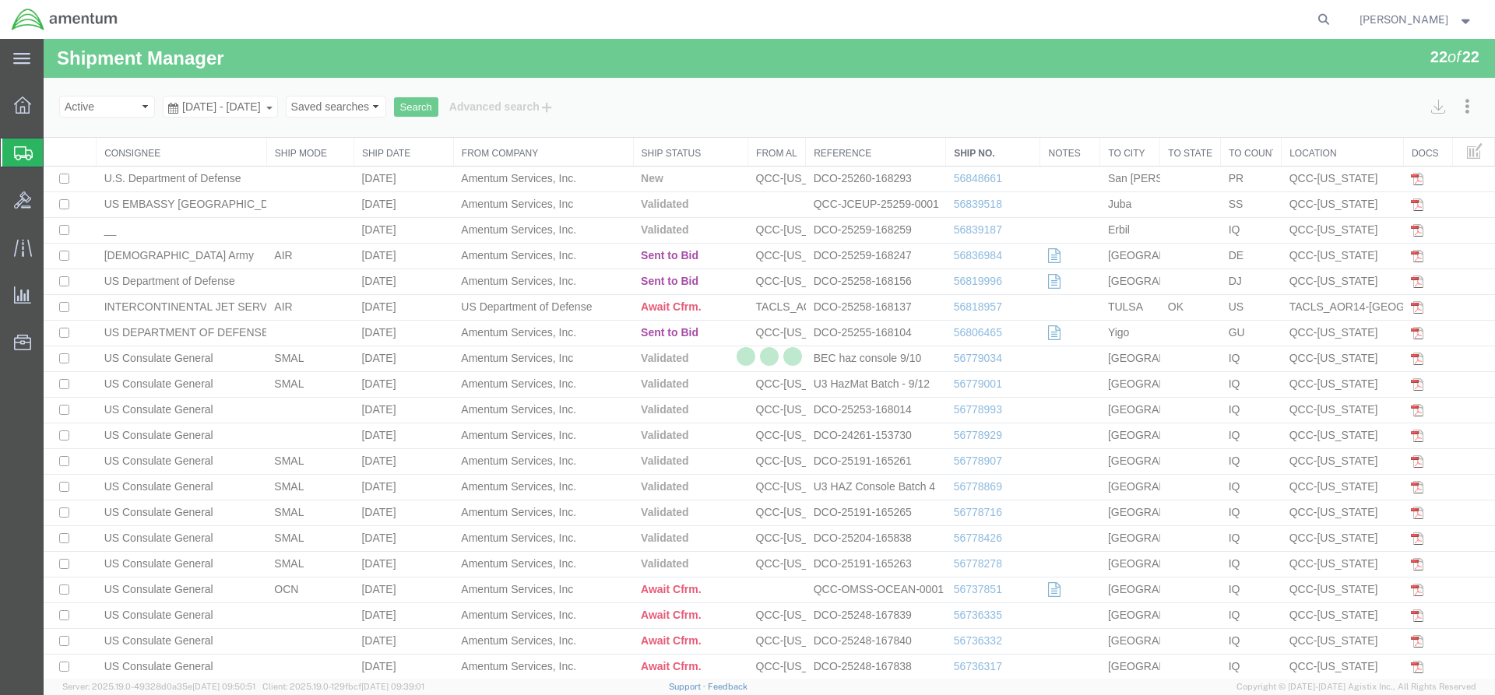
select select "42668"
select select "42681"
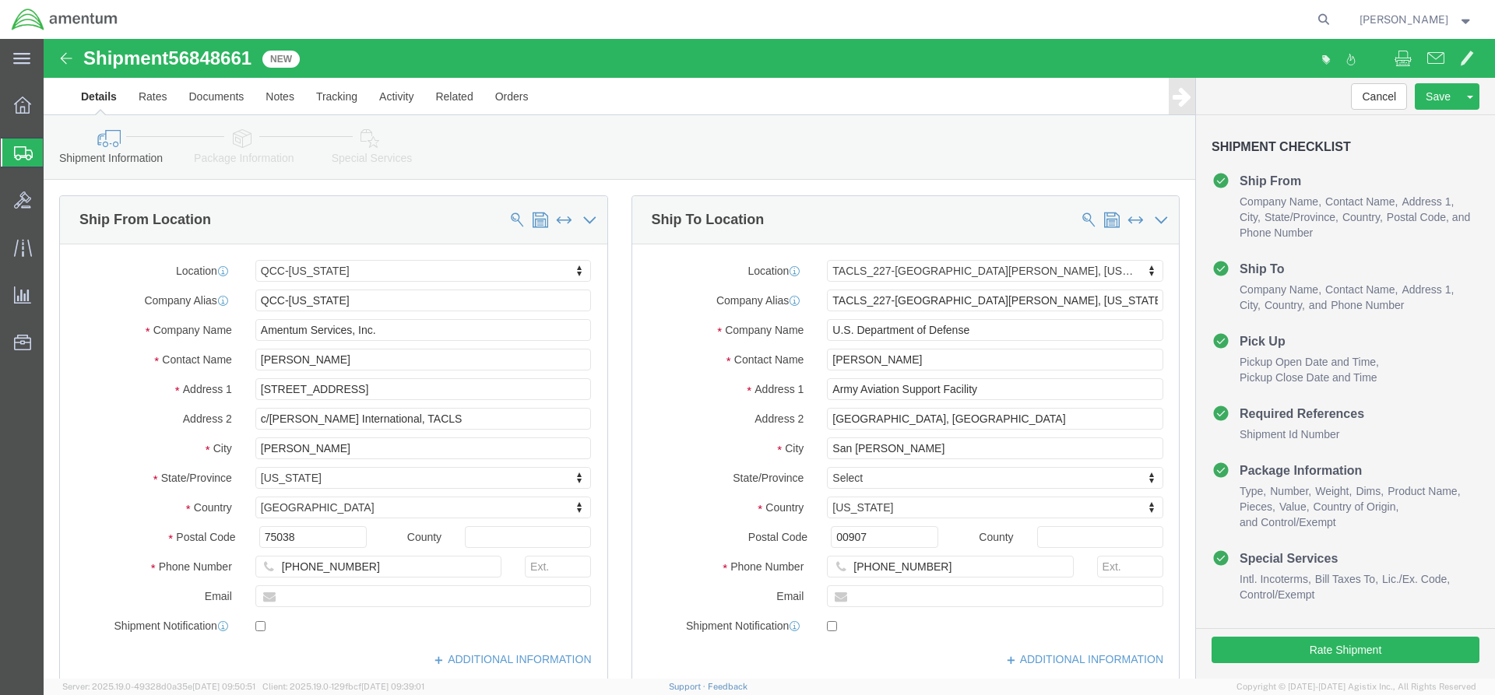
click link "Special Services"
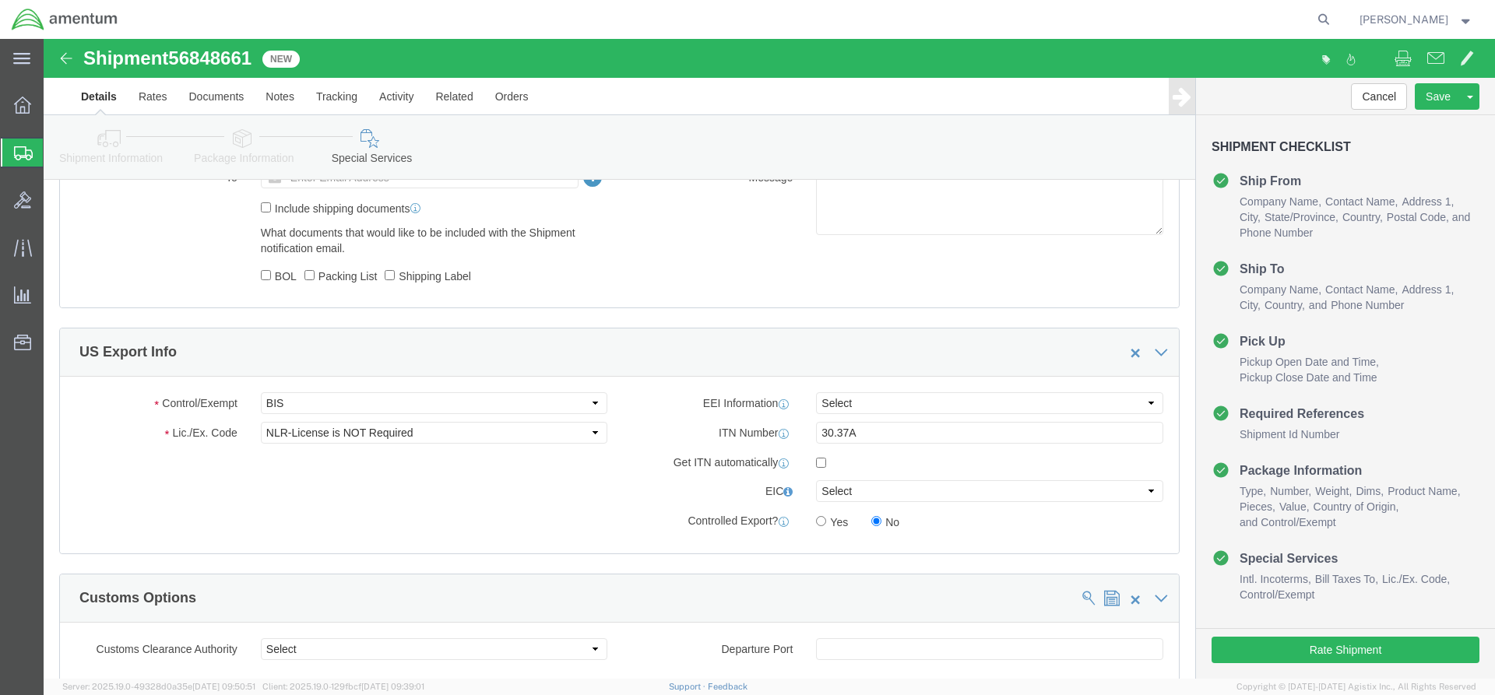
scroll to position [1168, 0]
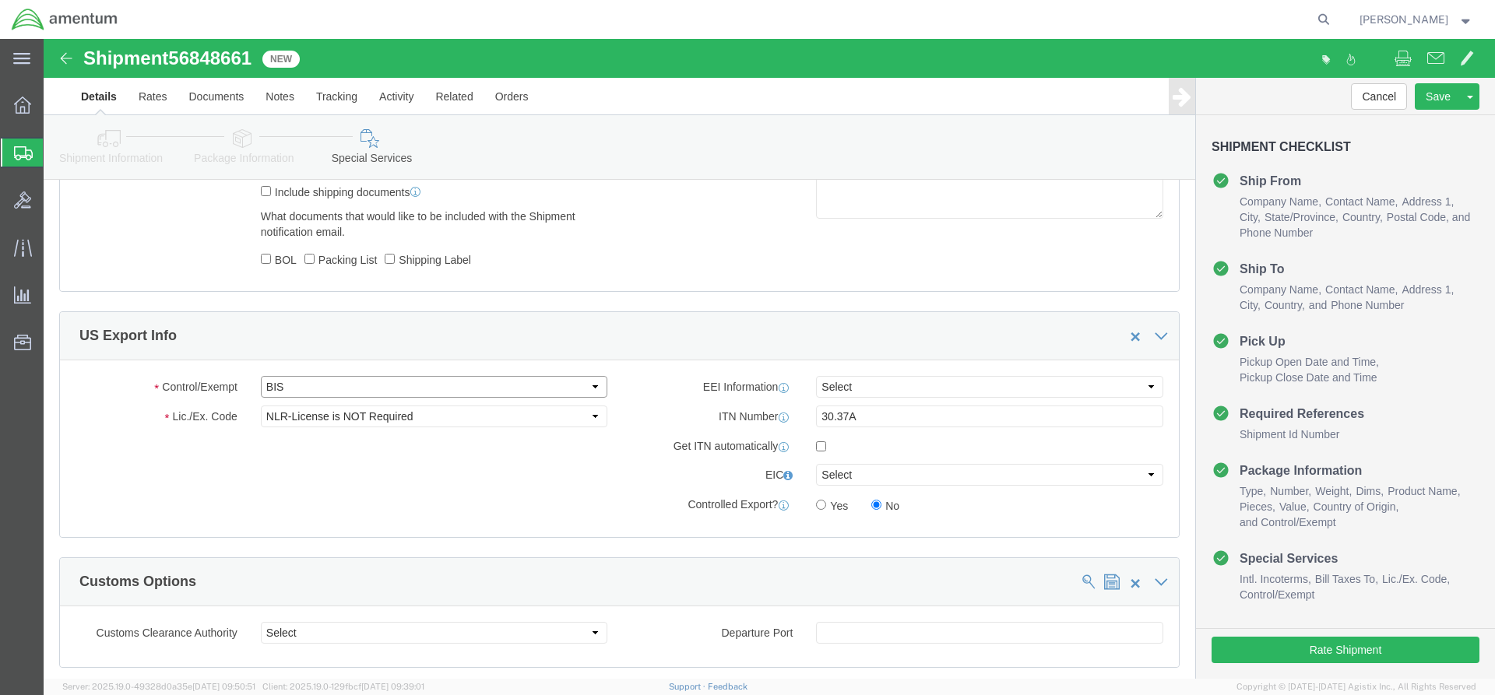
click select "Select ATF BIS DEA EPA FDA FTR ITAR OFAC Other (OPA)"
select select "FTR"
click select "Select ATF BIS DEA EPA FDA FTR ITAR OFAC Other (OPA)"
click select "Select 30.2(d)(2) 30.36 30.37(a) 30.37(f) 30.37(g) 30.37(h) 30.37(i) 30.37(j) 3…"
select select "30.37(a)"
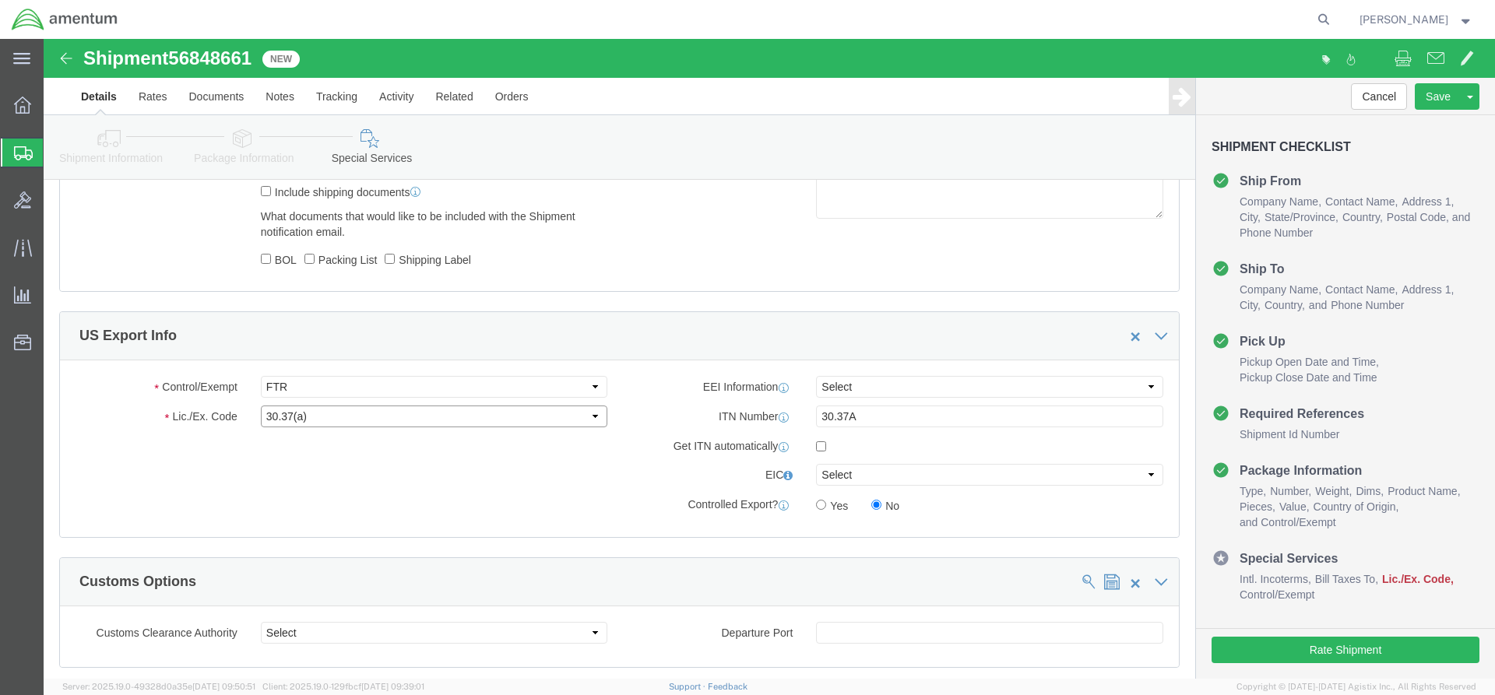
click select "Select 30.2(d)(2) 30.36 30.37(a) 30.37(f) 30.37(g) 30.37(h) 30.37(i) 30.37(j) 3…"
click select "Select AES-Direct EEI Carrier File EEI EEI Exempt"
select select "EXEM"
click select "Select AES-Direct EEI Carrier File EEI EEI Exempt"
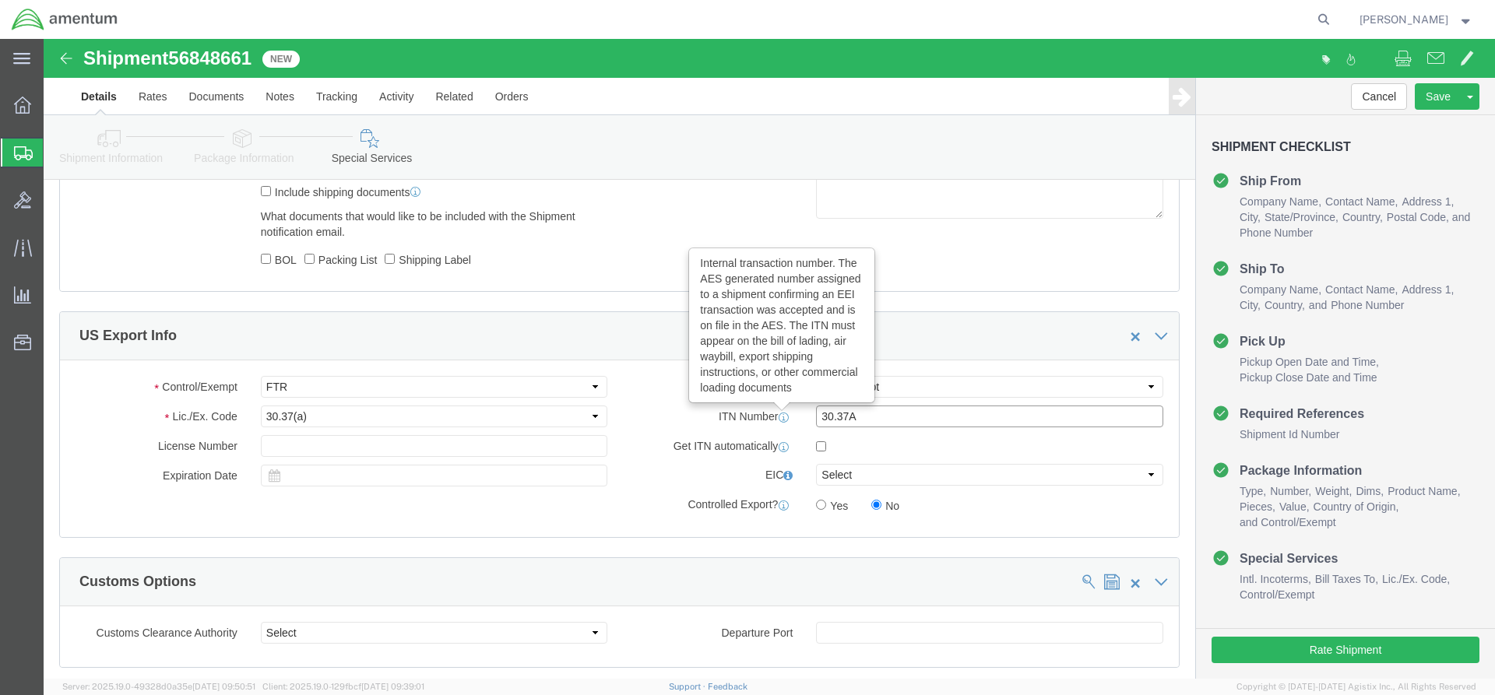
drag, startPoint x: 827, startPoint y: 381, endPoint x: 738, endPoint y: 375, distance: 88.9
click div "ITN Number Internal transaction number. The AES generated number assigned to a …"
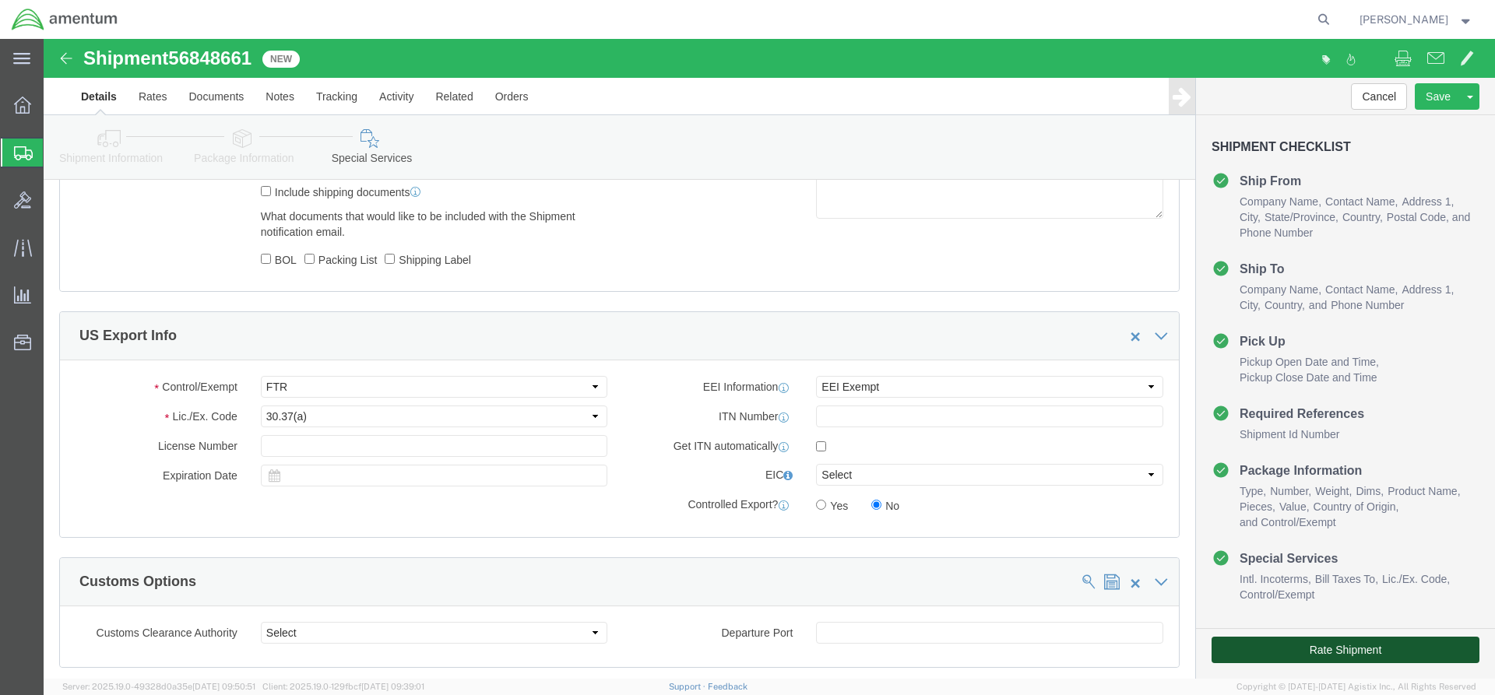
click button "Rate Shipment"
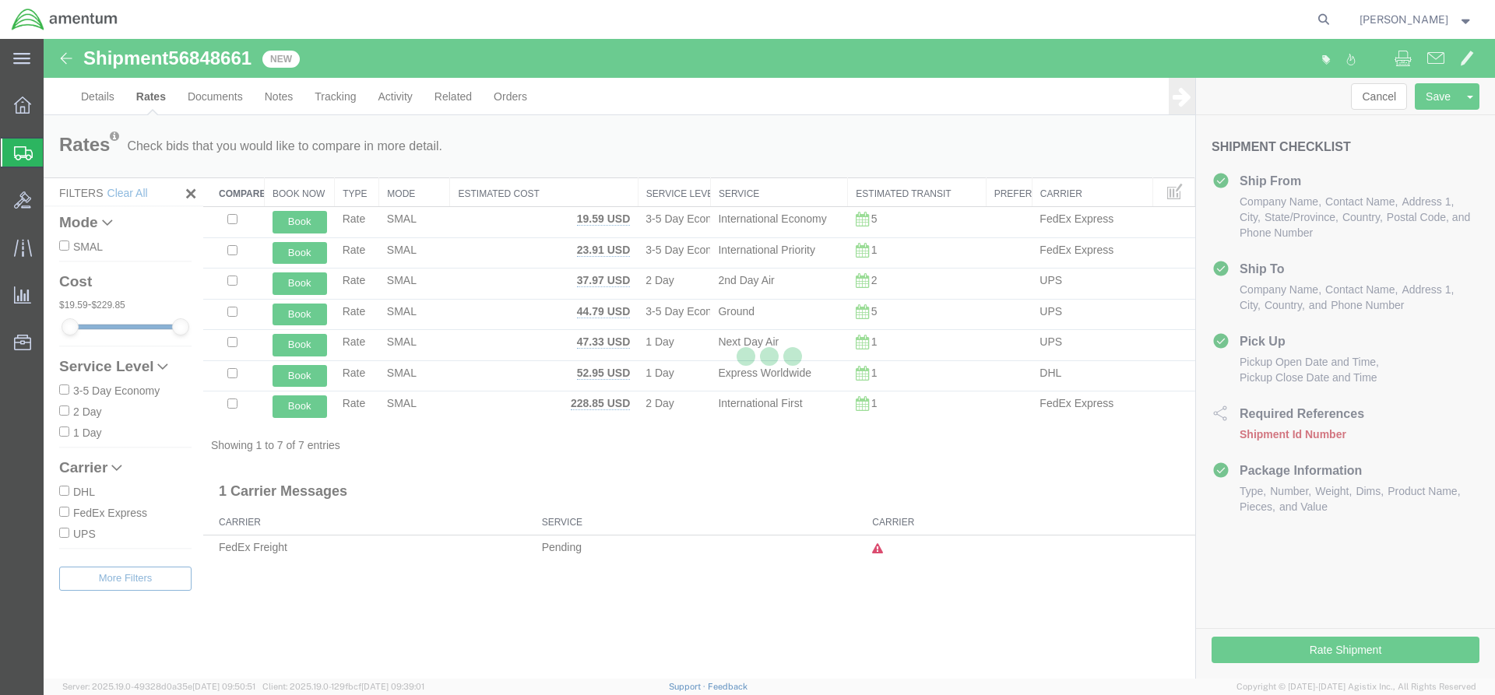
scroll to position [0, 0]
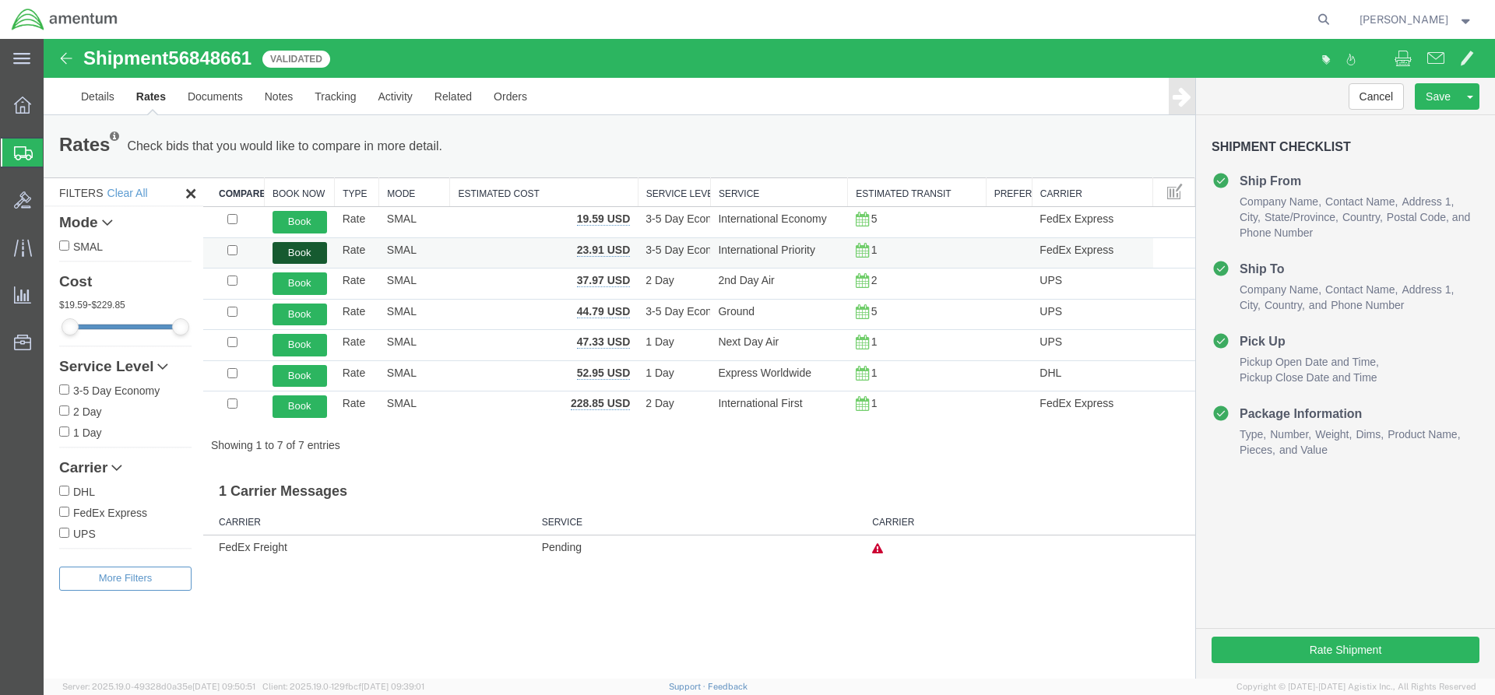
click at [292, 259] on button "Book" at bounding box center [300, 253] width 55 height 23
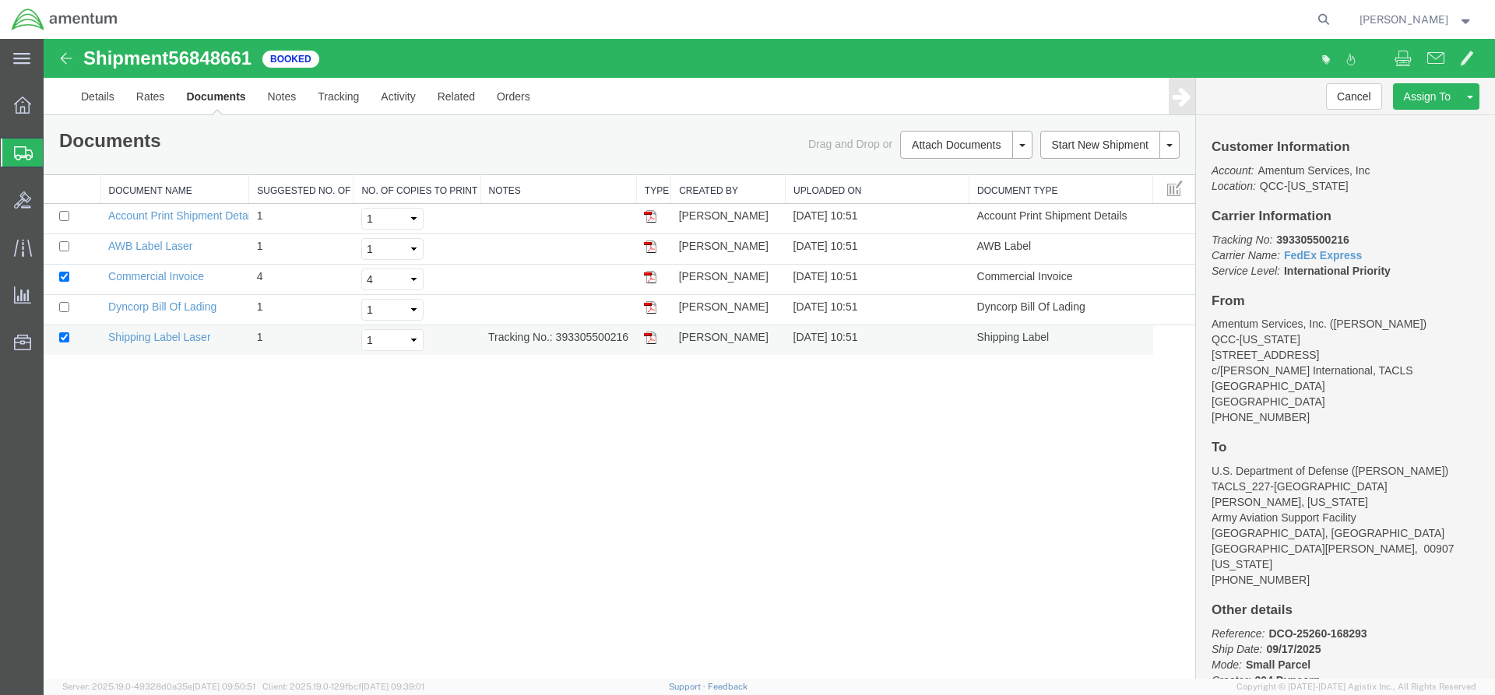
drag, startPoint x: 51, startPoint y: 377, endPoint x: 647, endPoint y: 338, distance: 597.0
click at [647, 338] on img at bounding box center [650, 338] width 12 height 12
click at [653, 246] on img at bounding box center [650, 247] width 12 height 12
click at [54, 100] on span "Overview" at bounding box center [48, 105] width 11 height 31
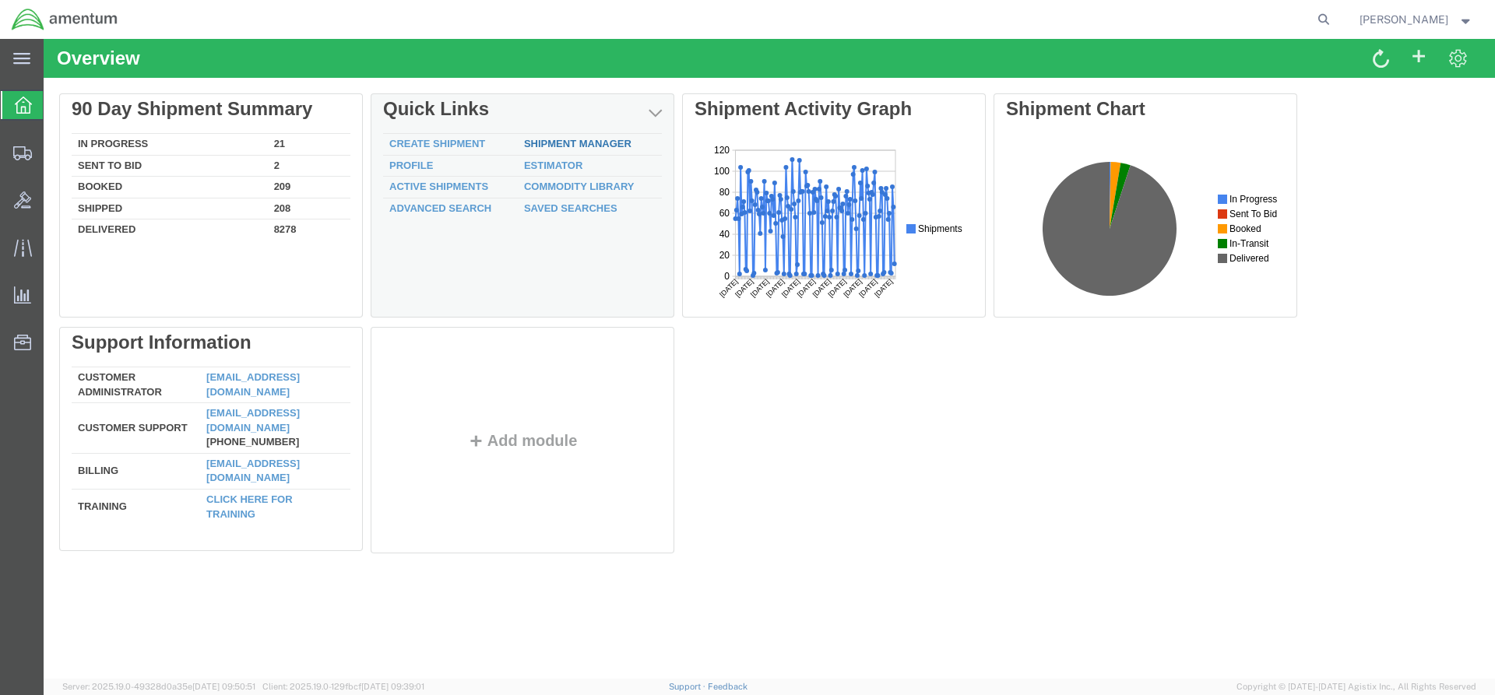
click at [559, 144] on link "Shipment Manager" at bounding box center [577, 144] width 107 height 12
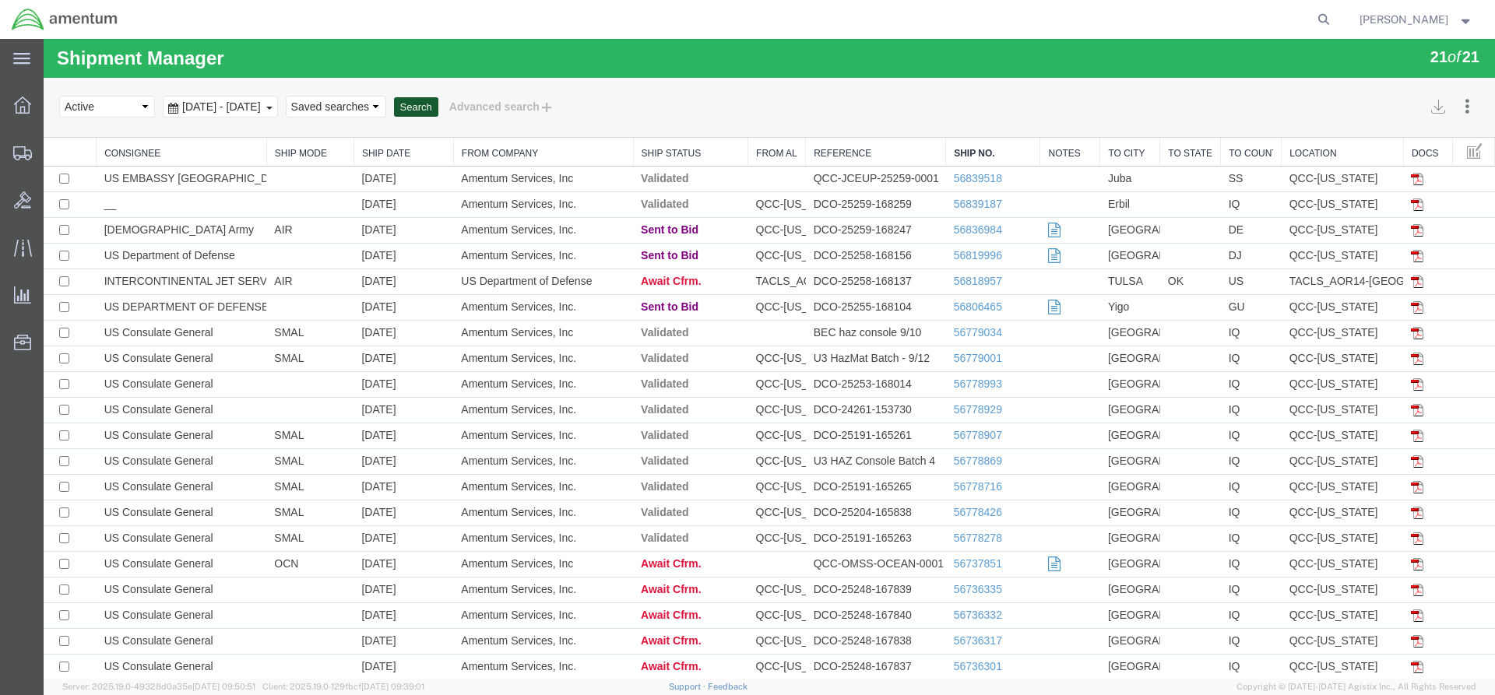
click at [438, 104] on button "Search" at bounding box center [416, 107] width 44 height 20
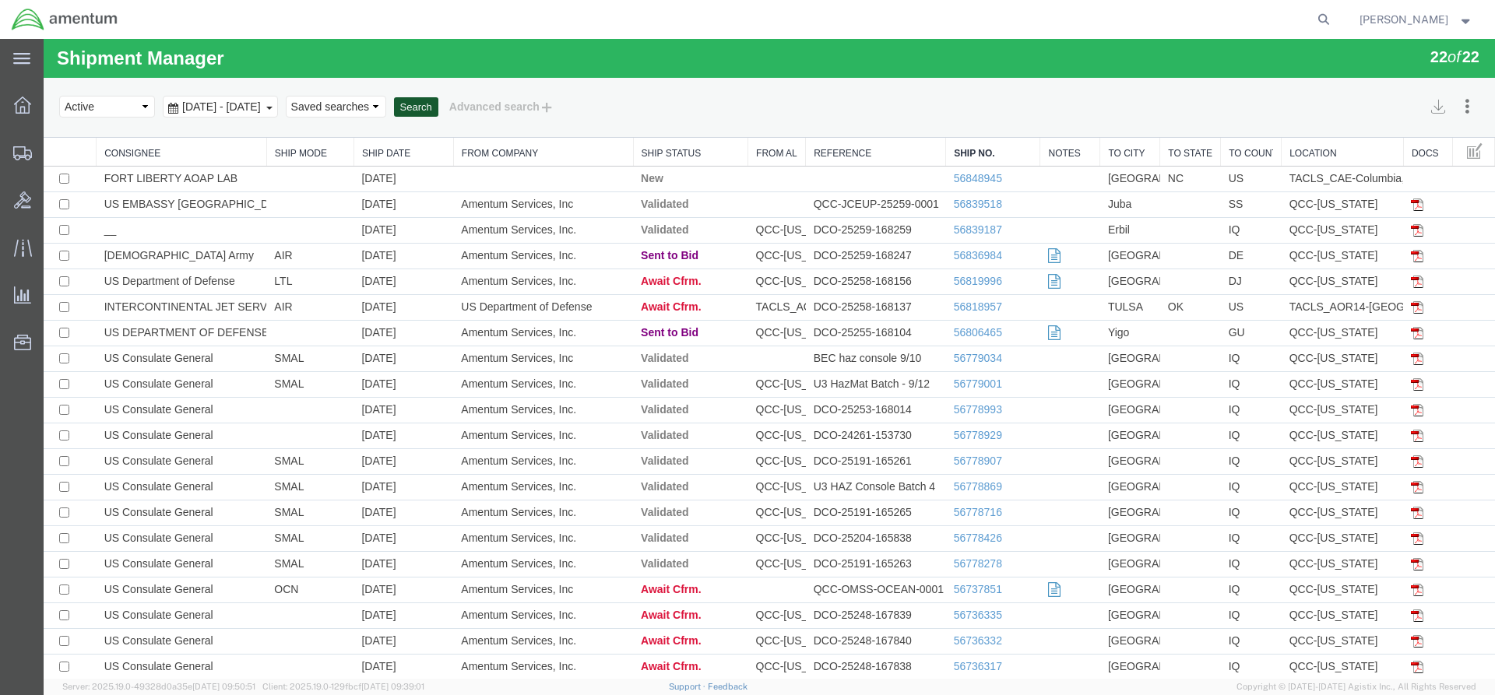
click at [438, 110] on button "Search" at bounding box center [416, 107] width 44 height 20
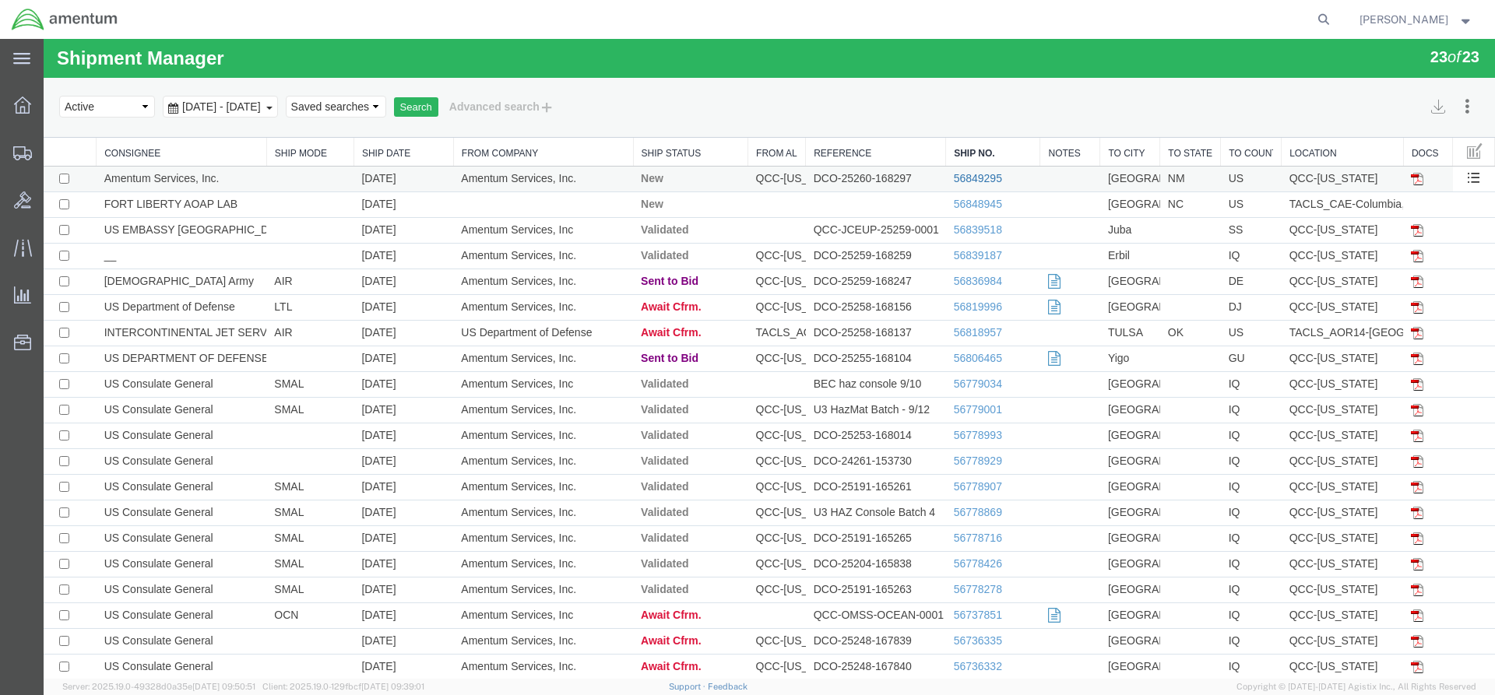
click at [957, 178] on link "56849295" at bounding box center [978, 178] width 48 height 12
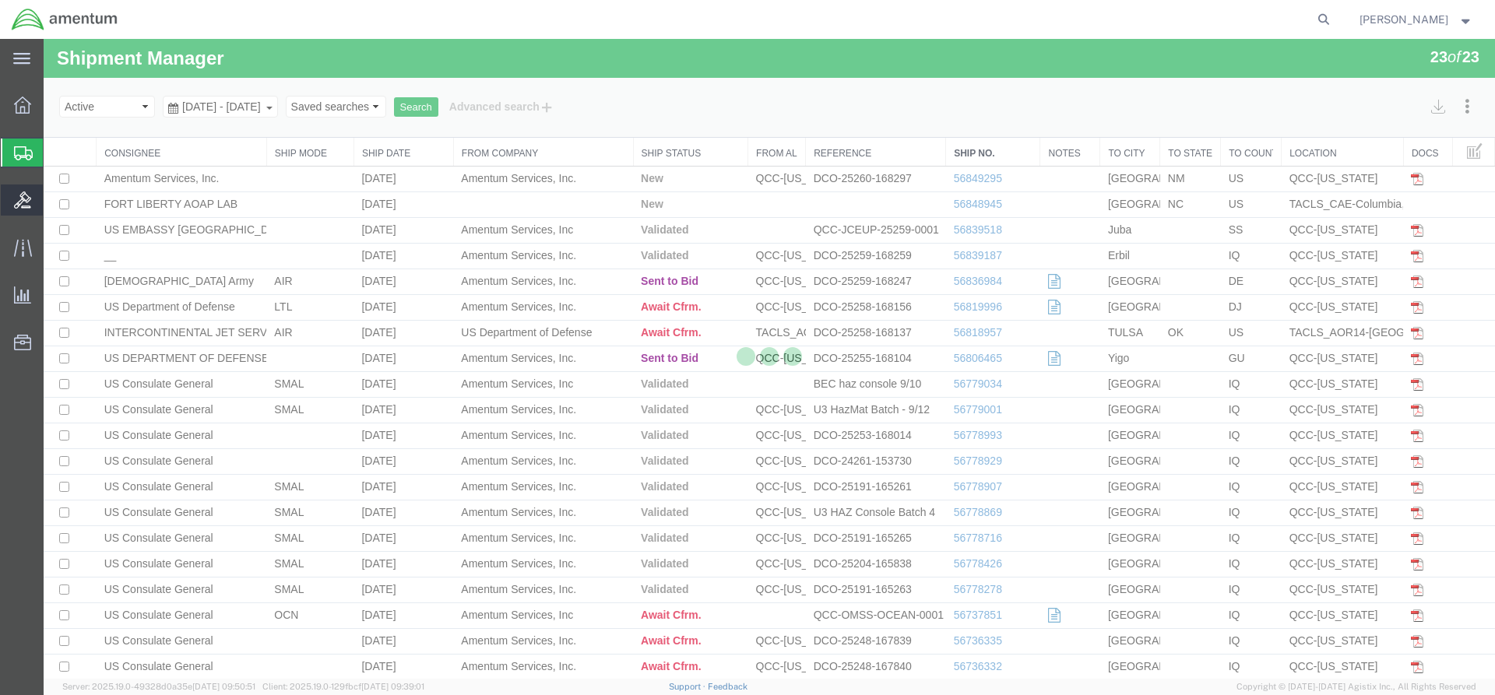
select select "42668"
select select "42728"
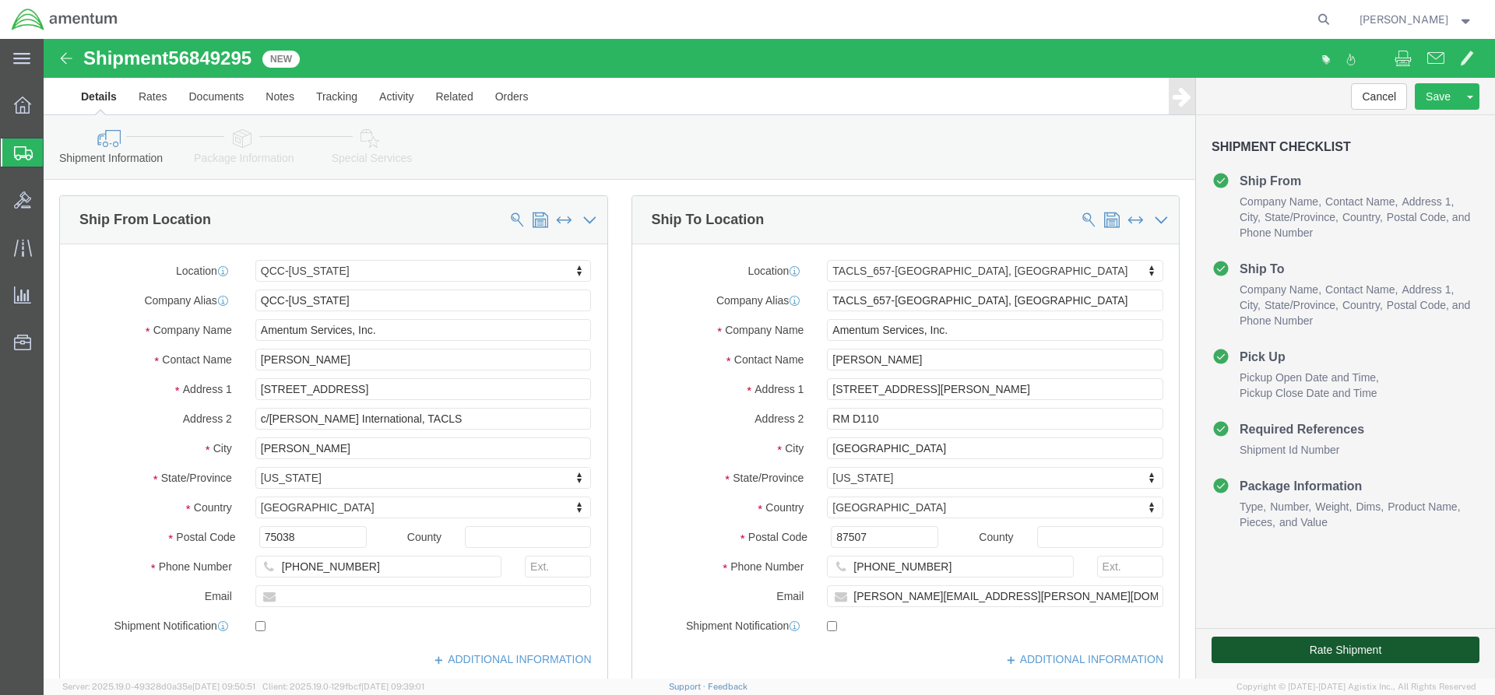
click button "Rate Shipment"
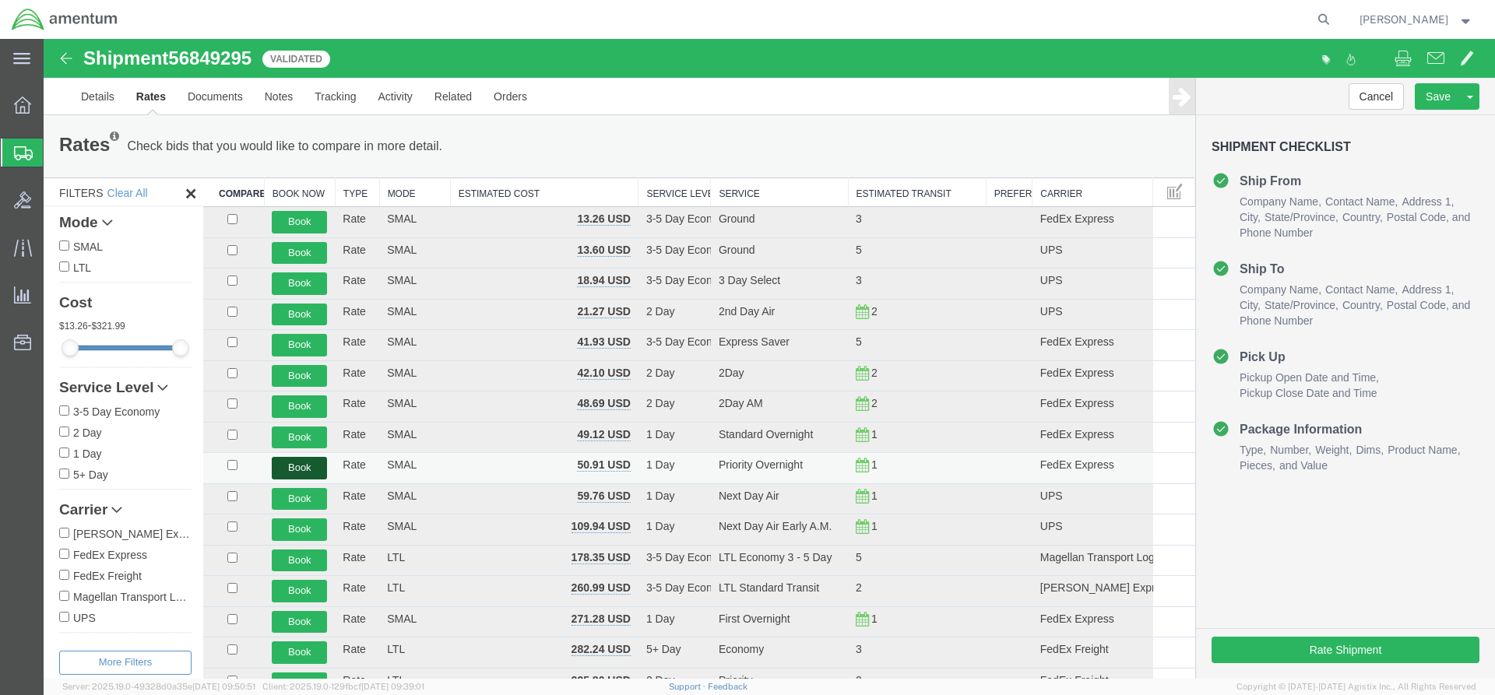
click at [287, 465] on button "Book" at bounding box center [299, 468] width 55 height 23
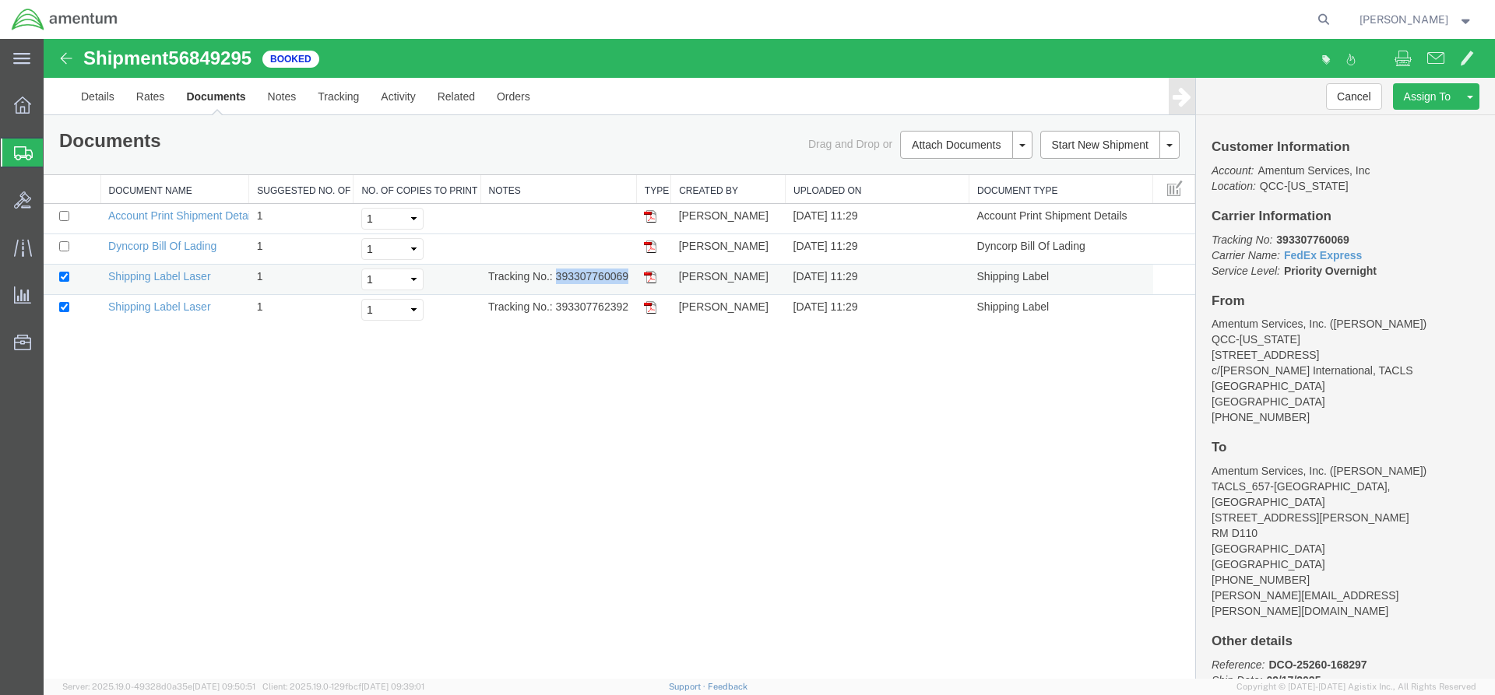
drag, startPoint x: 554, startPoint y: 280, endPoint x: 628, endPoint y: 283, distance: 74.1
click at [628, 283] on td "Tracking No.: 393307760069" at bounding box center [559, 280] width 156 height 30
copy td "393307760069"
drag, startPoint x: 650, startPoint y: 276, endPoint x: 81, endPoint y: 283, distance: 569.3
click at [650, 276] on img at bounding box center [650, 277] width 12 height 12
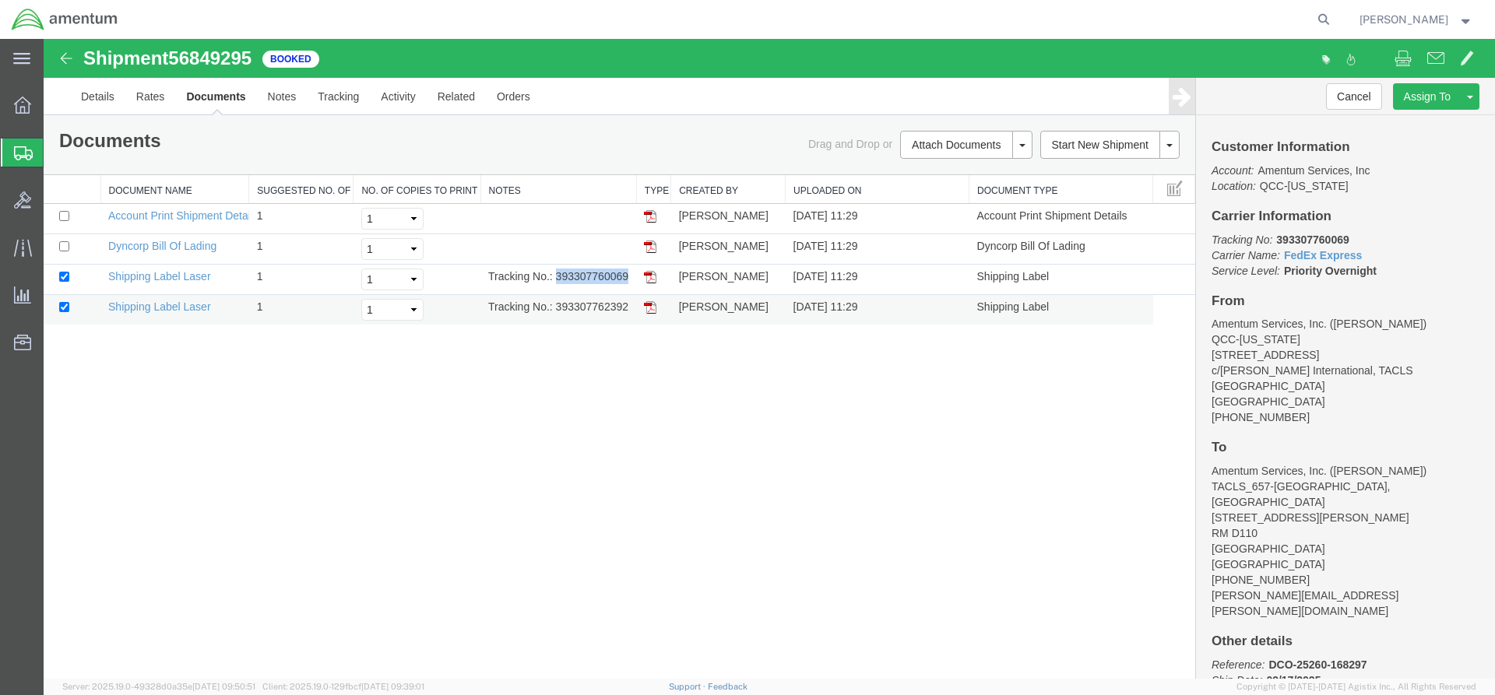
drag, startPoint x: 647, startPoint y: 307, endPoint x: 649, endPoint y: 297, distance: 10.2
click at [647, 307] on img at bounding box center [650, 307] width 12 height 12
click at [23, 109] on icon at bounding box center [22, 105] width 17 height 17
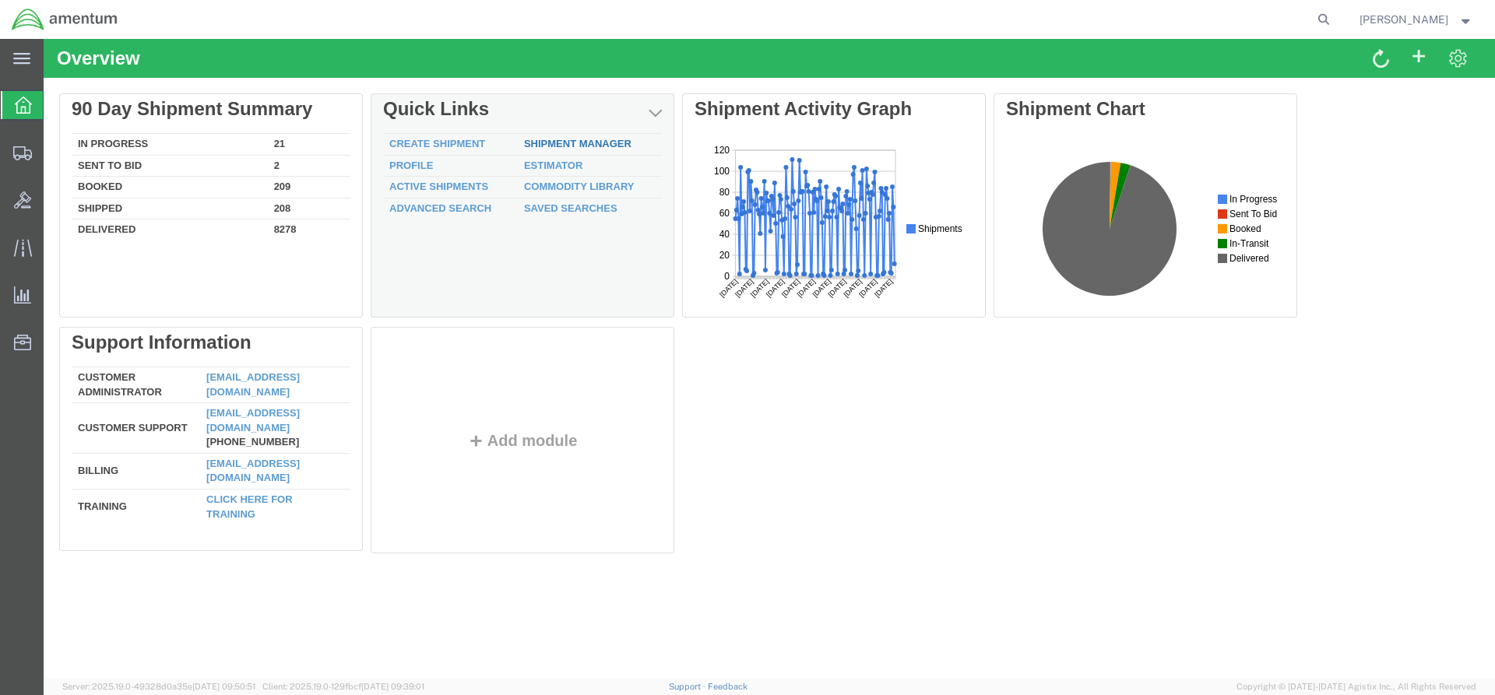
click at [544, 142] on link "Shipment Manager" at bounding box center [577, 144] width 107 height 12
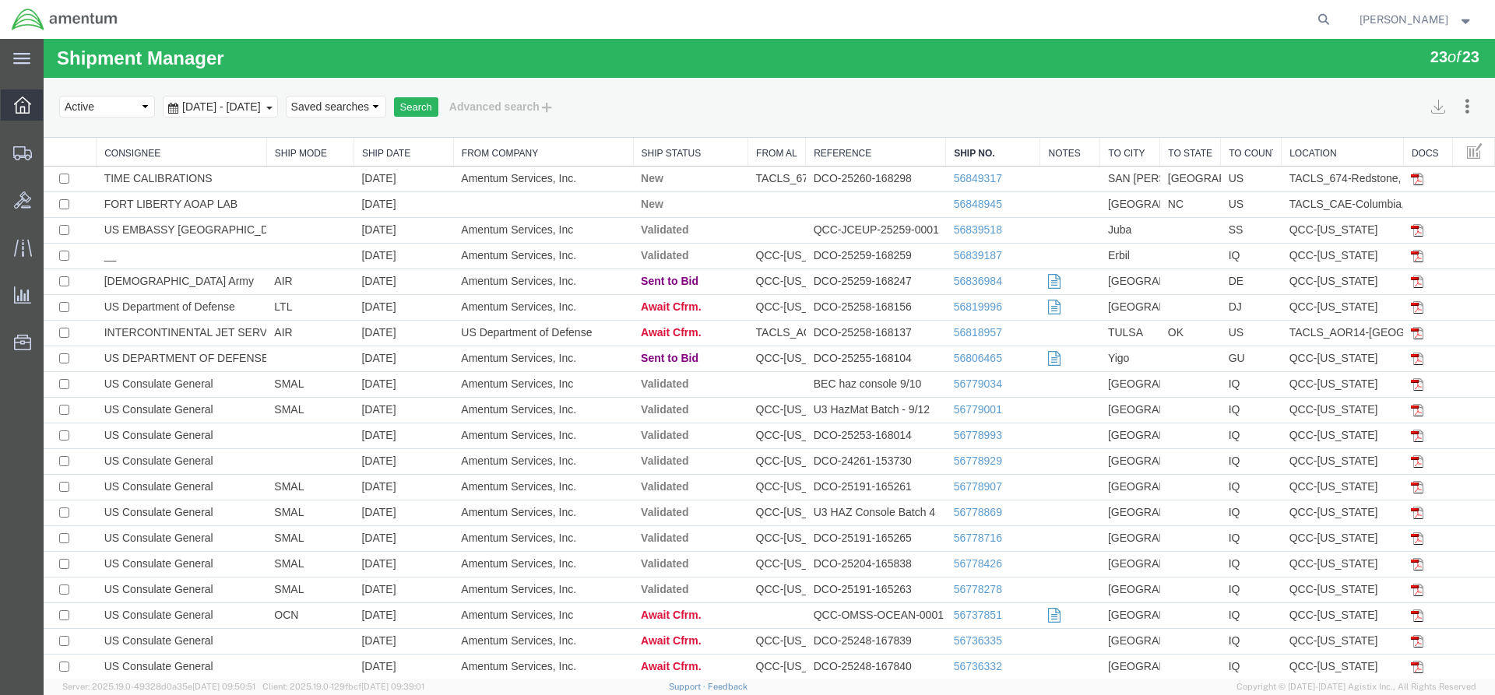
click at [54, 104] on span "Overview" at bounding box center [48, 105] width 11 height 31
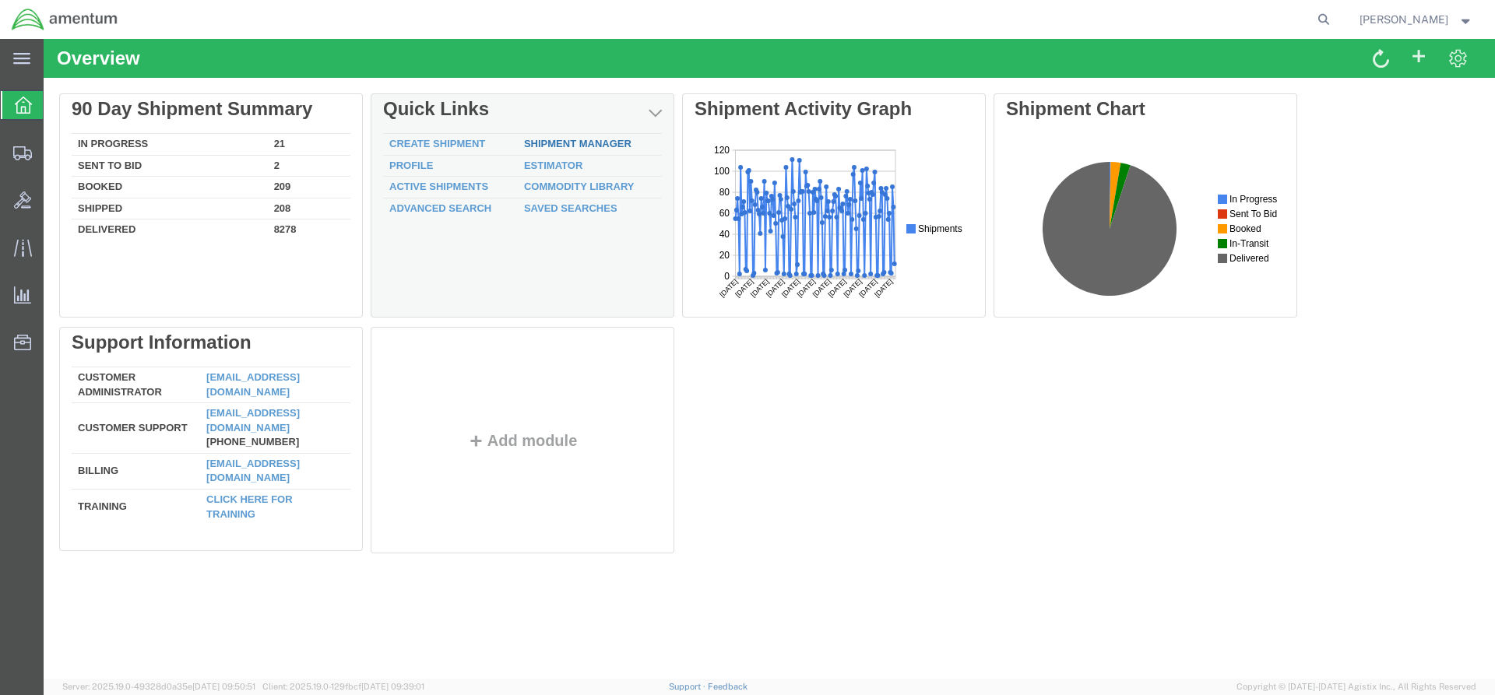
click at [568, 139] on div "Delete 90 Day Shipment Summary In Progress 21 Sent To Bid 2 Booked 209 Shipped …" at bounding box center [769, 326] width 1421 height 467
click at [561, 144] on link "Shipment Manager" at bounding box center [577, 144] width 107 height 12
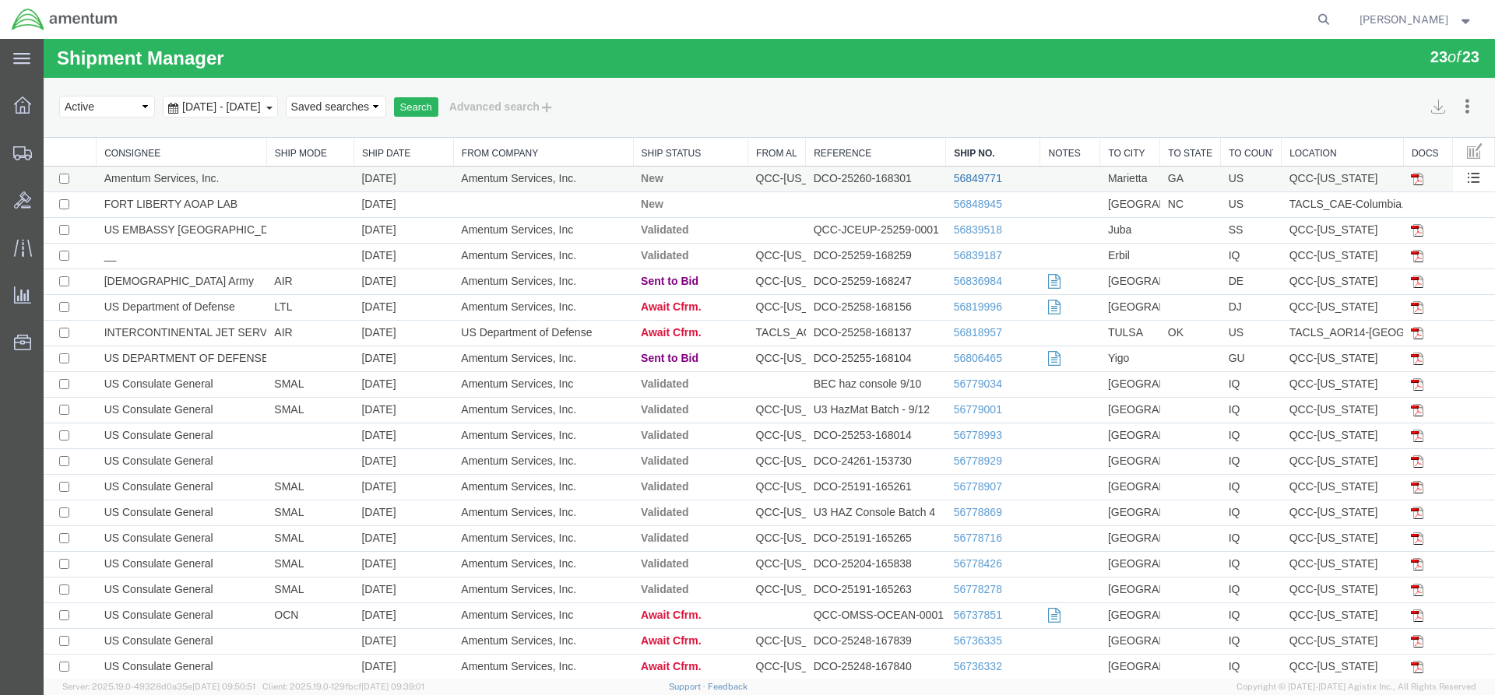
click at [974, 181] on link "56849771" at bounding box center [978, 178] width 48 height 12
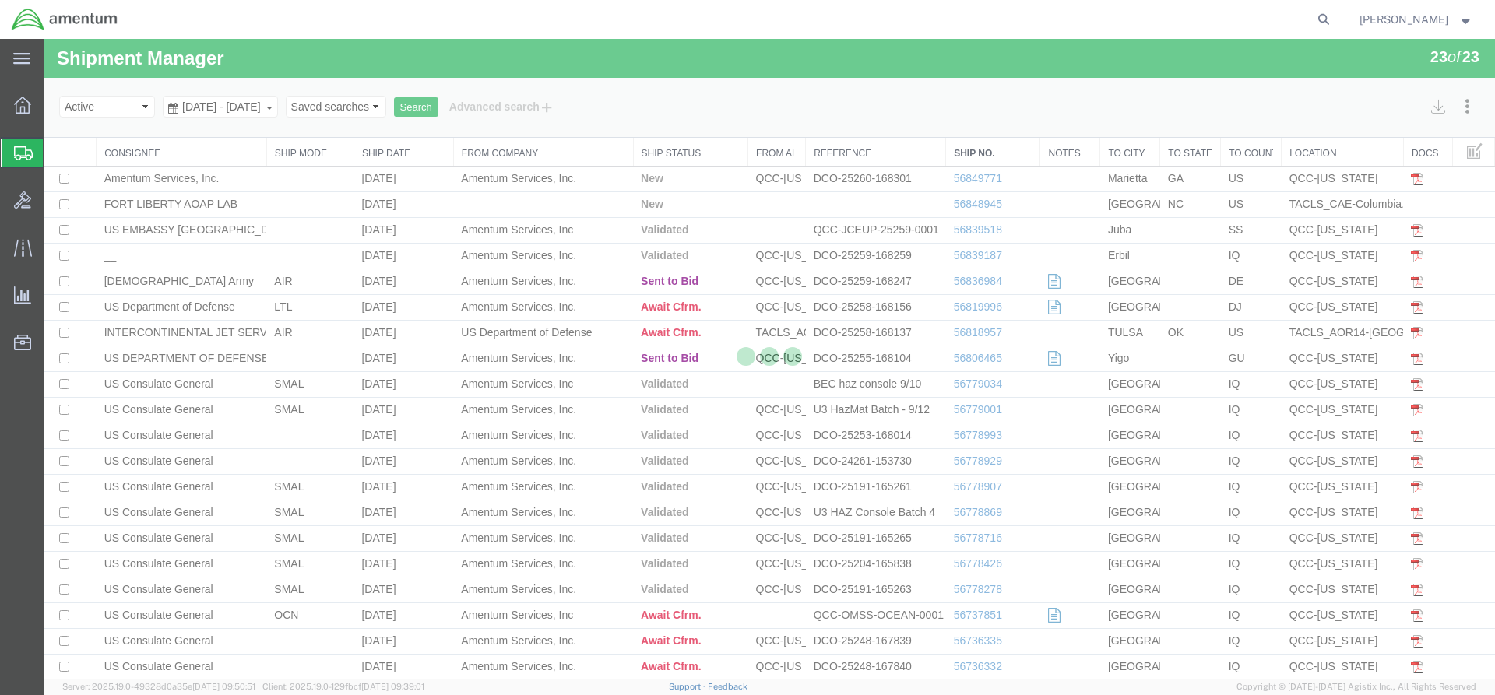
select select "42668"
select select "42748"
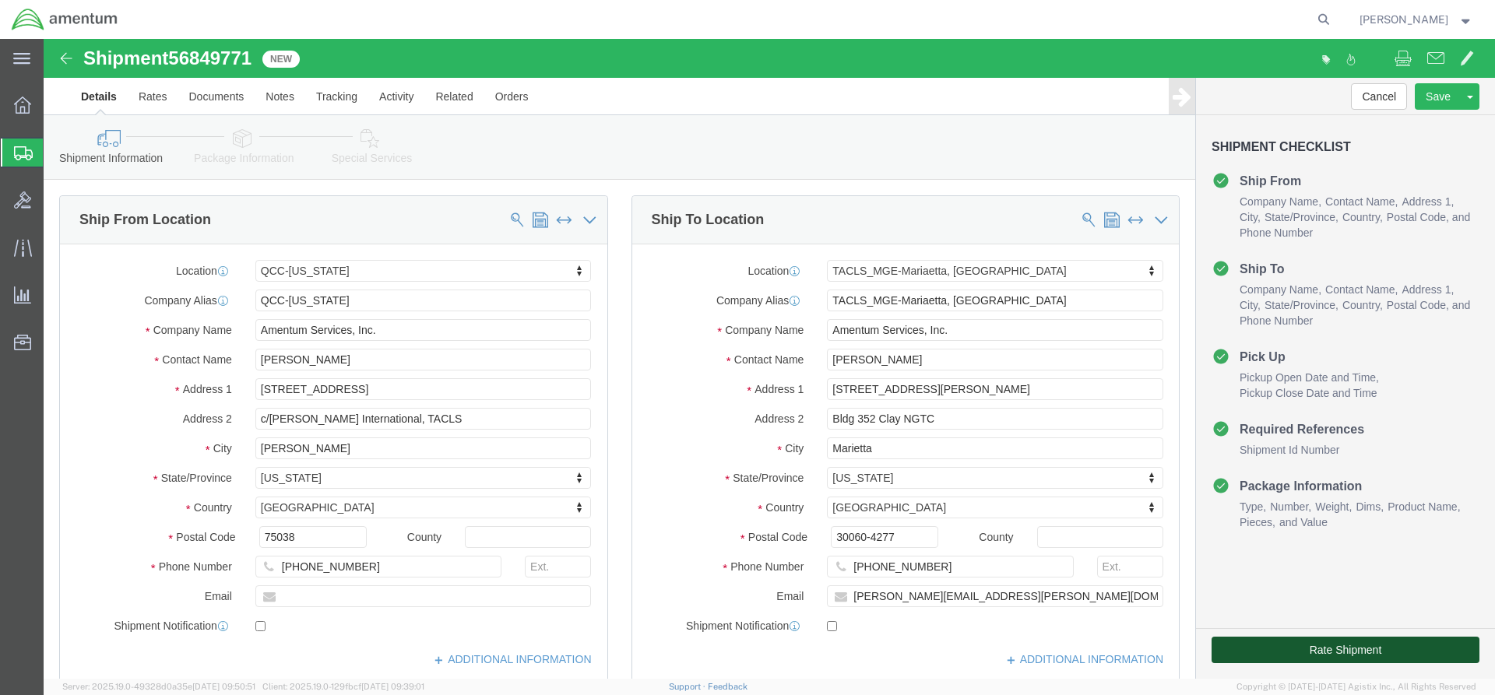
click button "Rate Shipment"
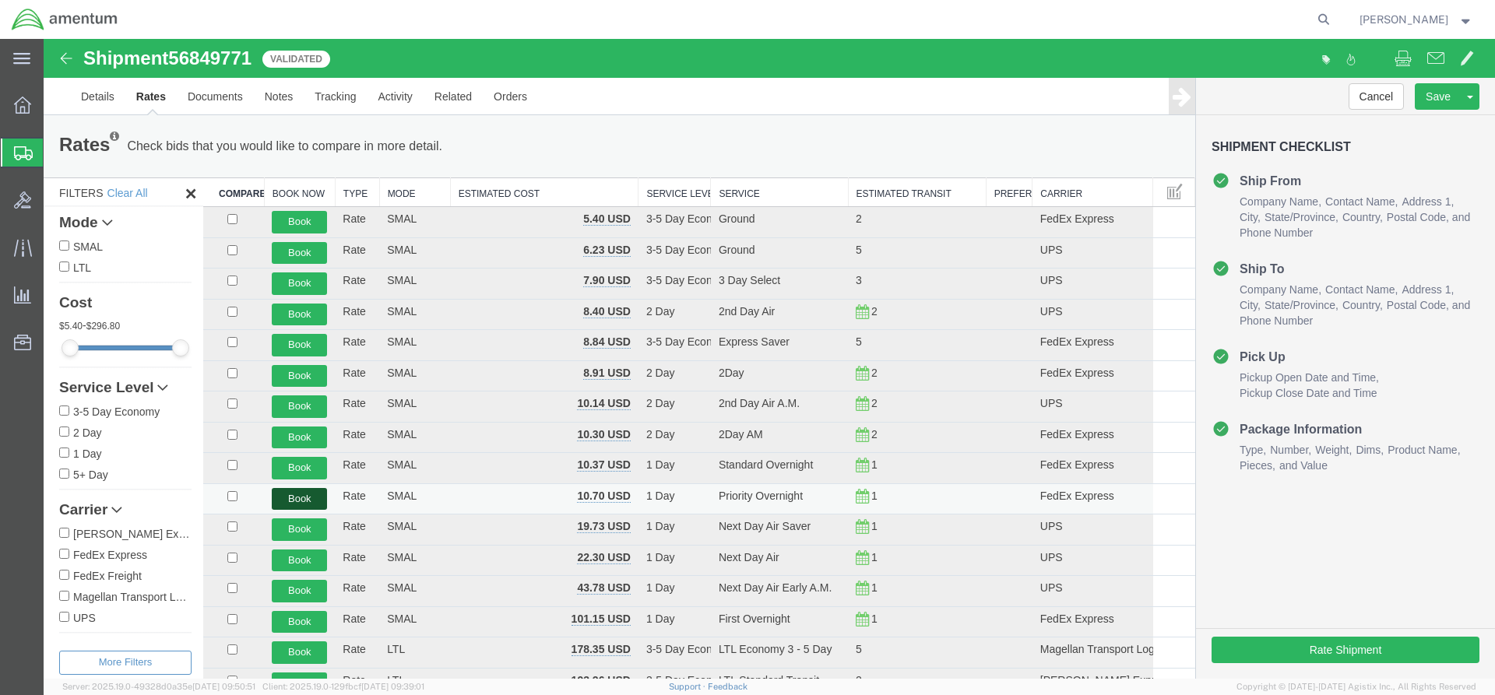
click at [312, 498] on button "Book" at bounding box center [299, 499] width 55 height 23
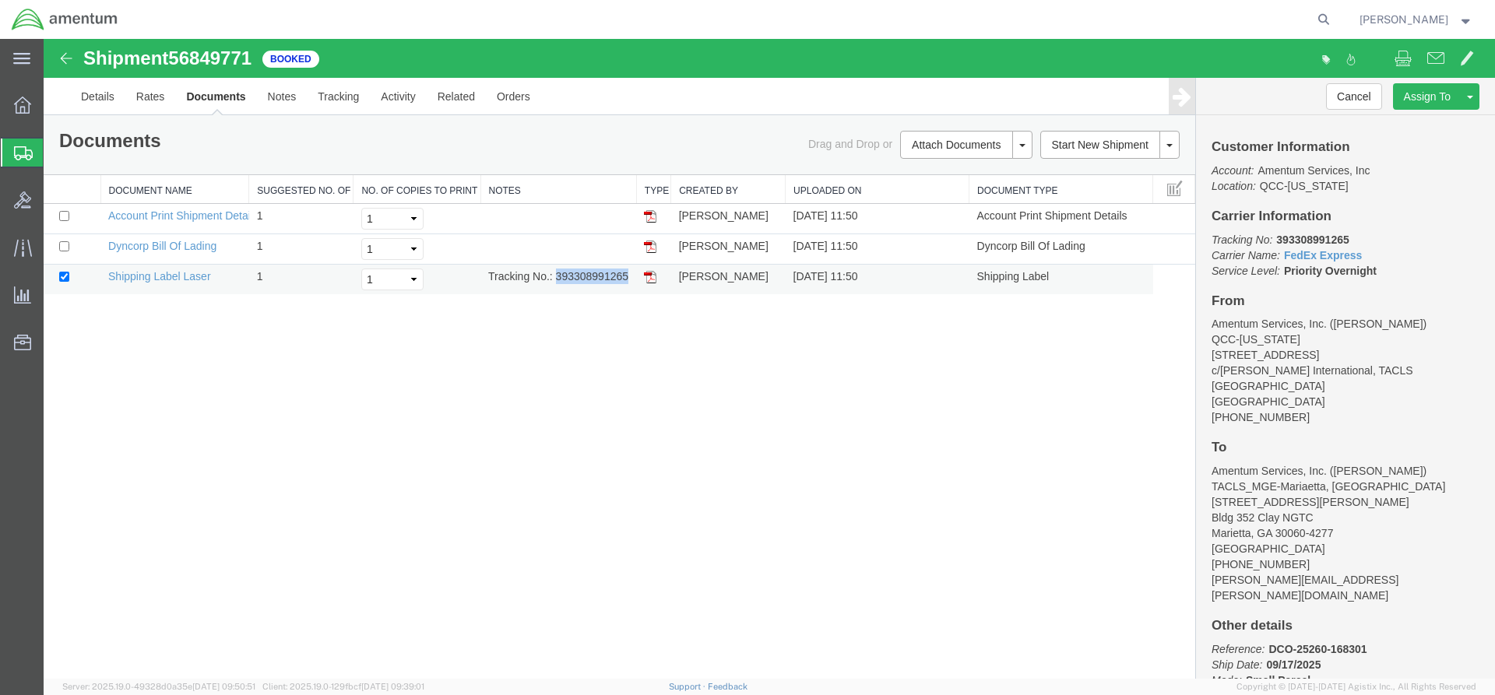
drag, startPoint x: 558, startPoint y: 270, endPoint x: 629, endPoint y: 283, distance: 72.9
click at [629, 283] on td "Tracking No.: 393308991265" at bounding box center [559, 280] width 156 height 30
copy td "393308991265"
drag, startPoint x: 63, startPoint y: 297, endPoint x: 652, endPoint y: 279, distance: 589.1
click at [652, 279] on img at bounding box center [650, 277] width 12 height 12
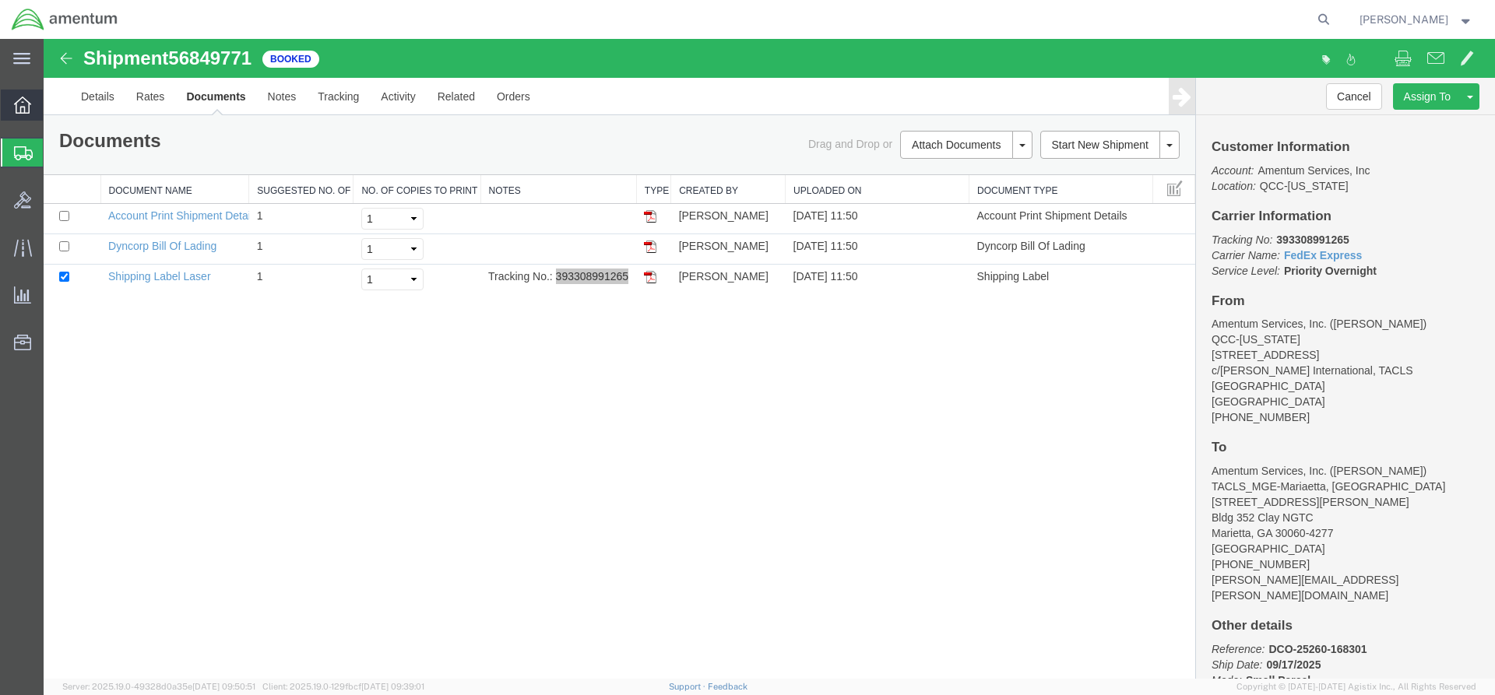
click at [20, 109] on icon at bounding box center [22, 105] width 17 height 17
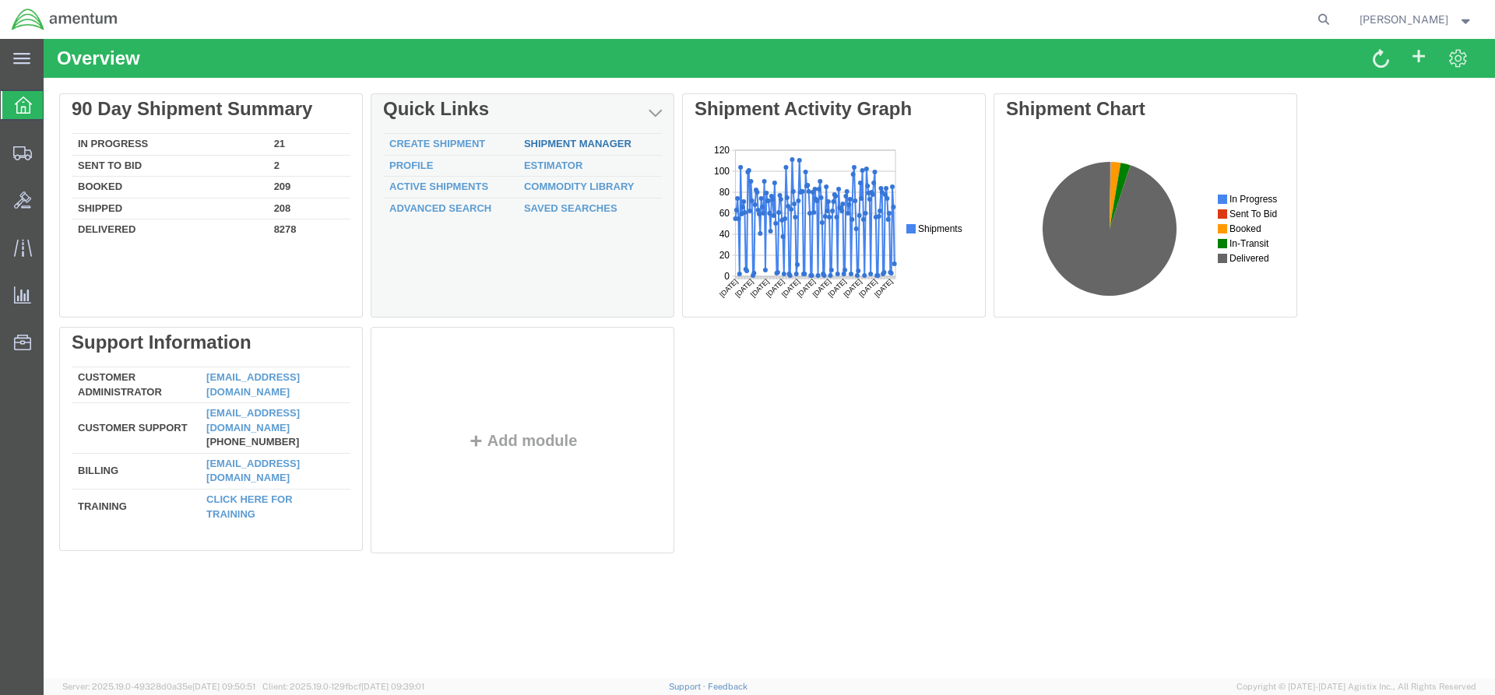
click at [542, 146] on link "Shipment Manager" at bounding box center [577, 144] width 107 height 12
